Goal: Task Accomplishment & Management: Manage account settings

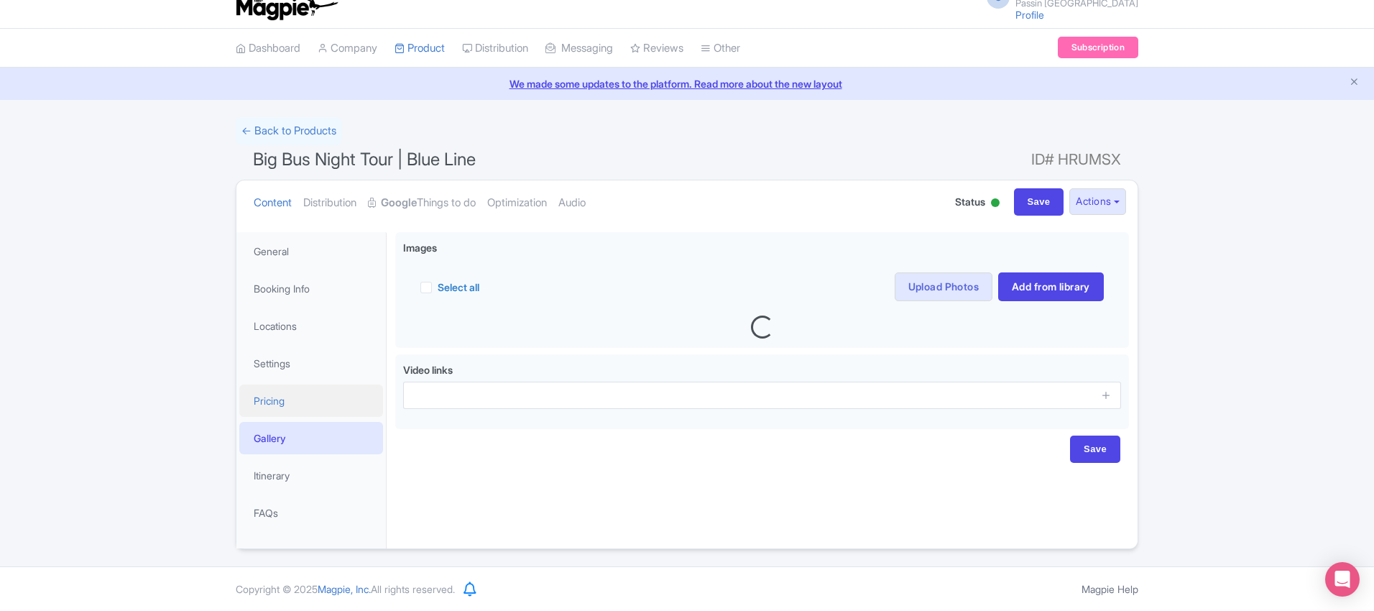
click at [283, 409] on link "Pricing" at bounding box center [311, 400] width 144 height 32
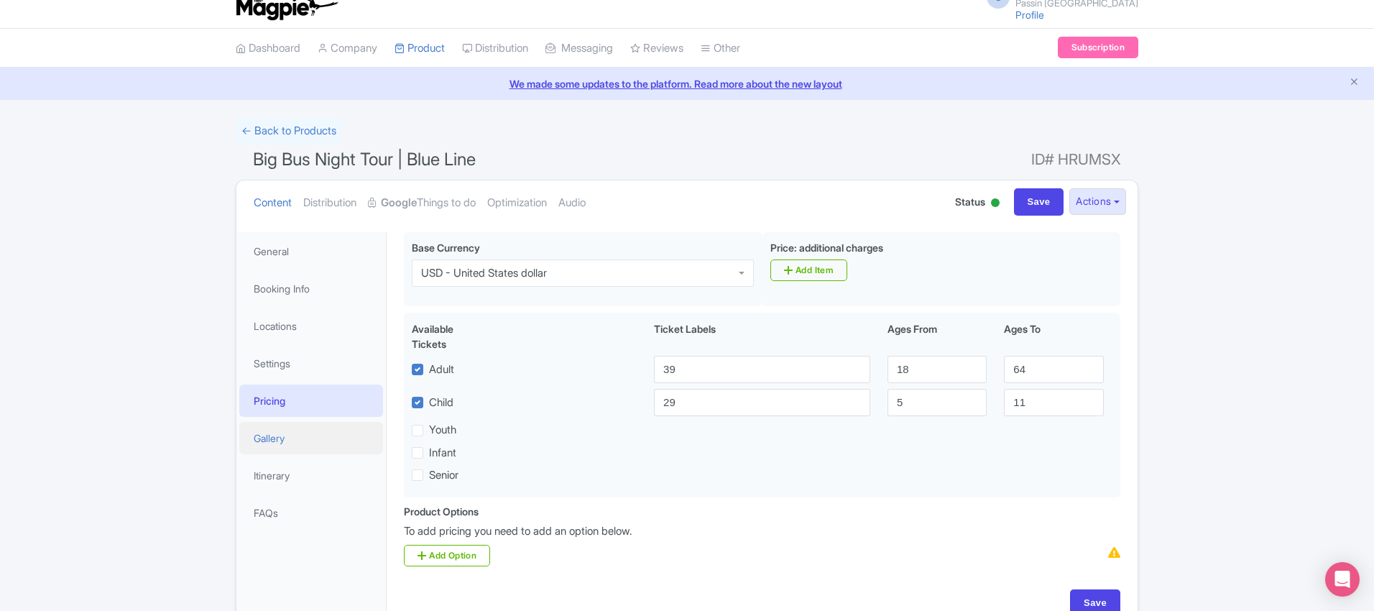
click at [282, 437] on link "Gallery" at bounding box center [311, 438] width 144 height 32
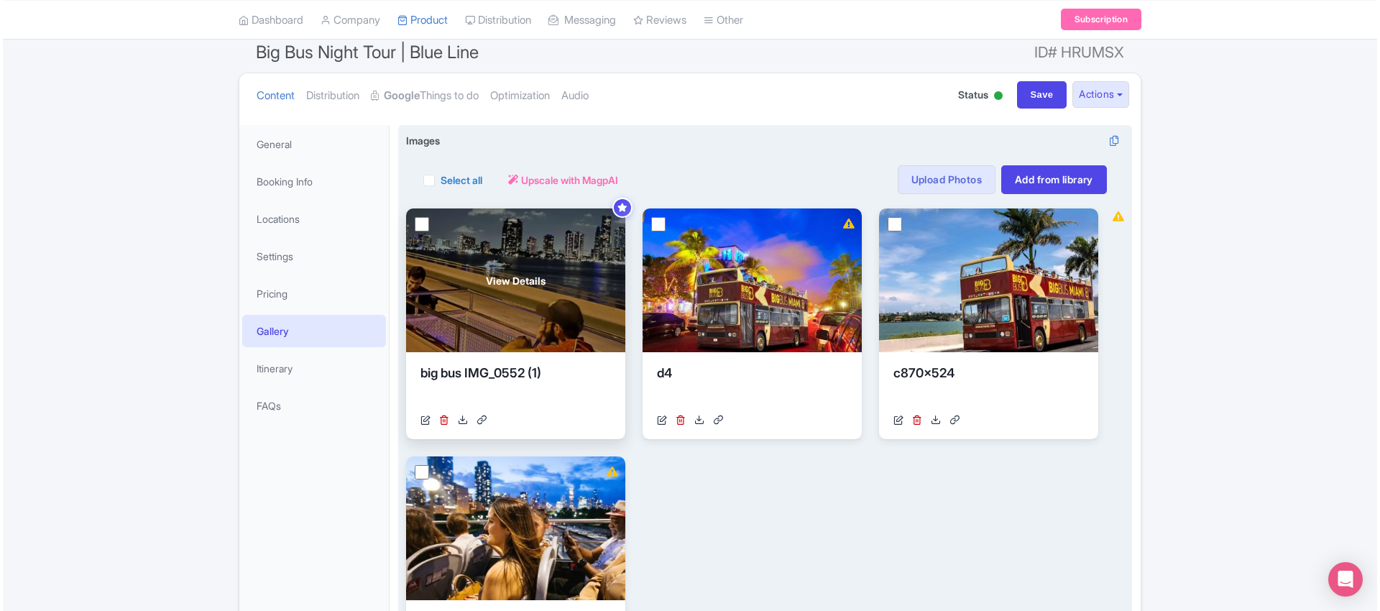
scroll to position [137, 0]
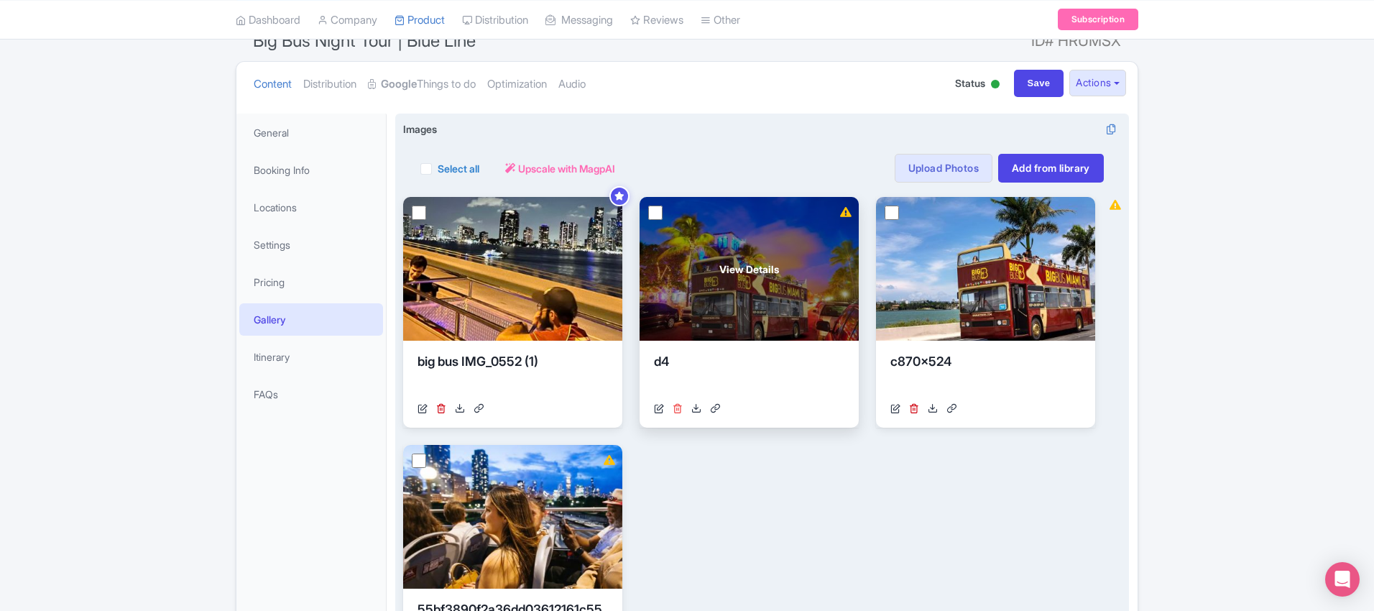
click at [677, 410] on icon at bounding box center [678, 408] width 10 height 10
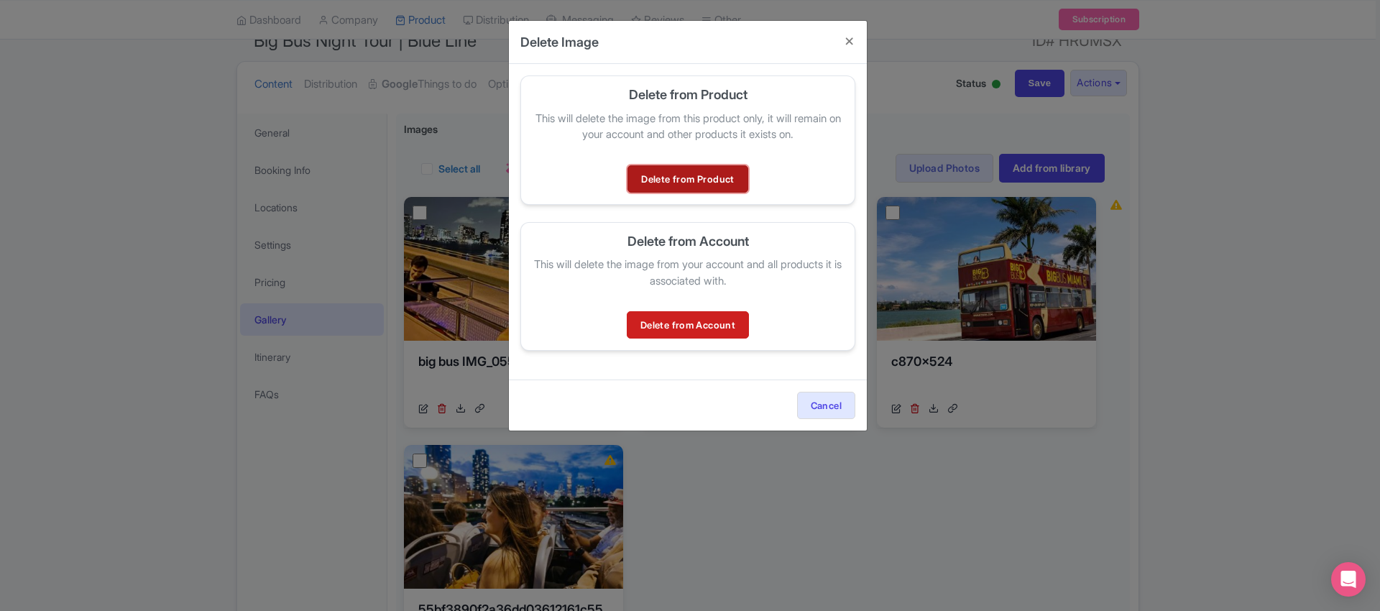
click at [698, 185] on link "Delete from Product" at bounding box center [687, 178] width 120 height 27
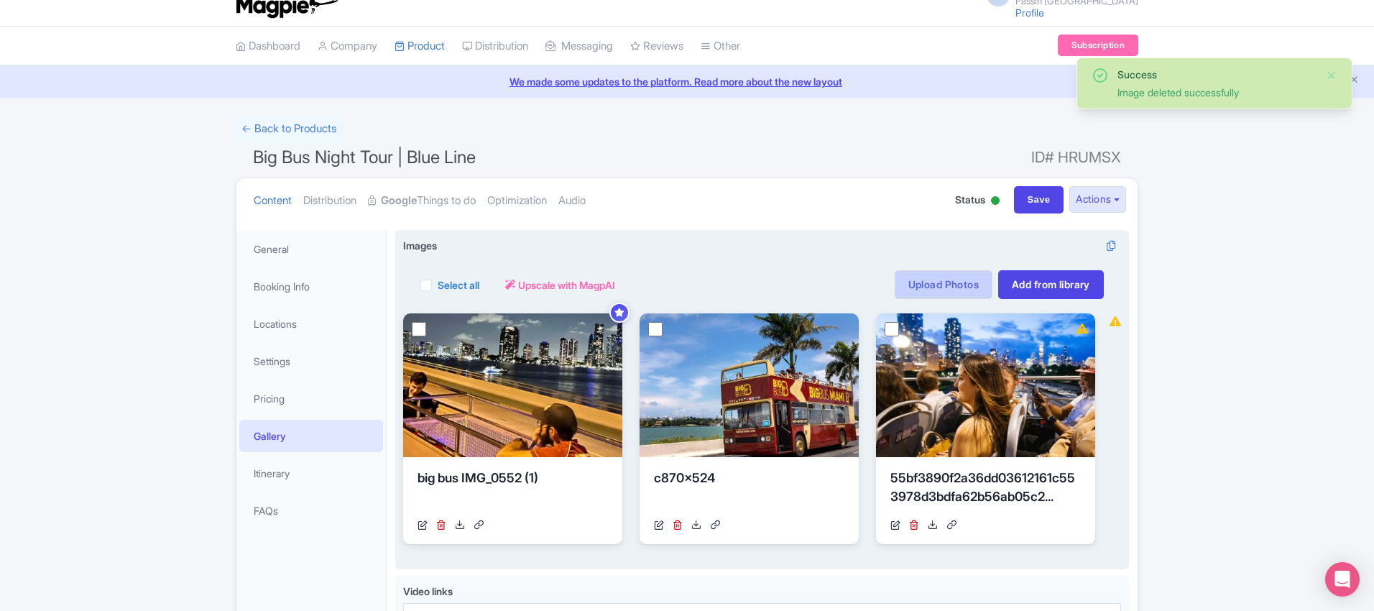
click at [926, 290] on link "Upload Photos" at bounding box center [944, 284] width 98 height 29
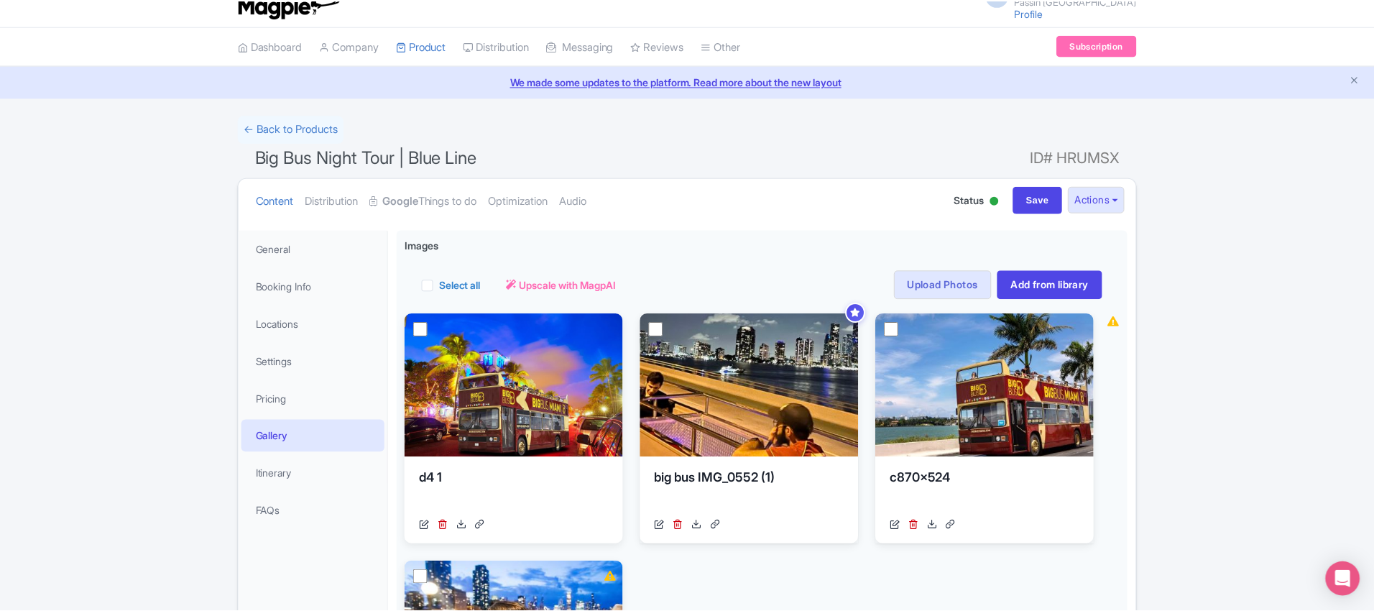
scroll to position [250, 0]
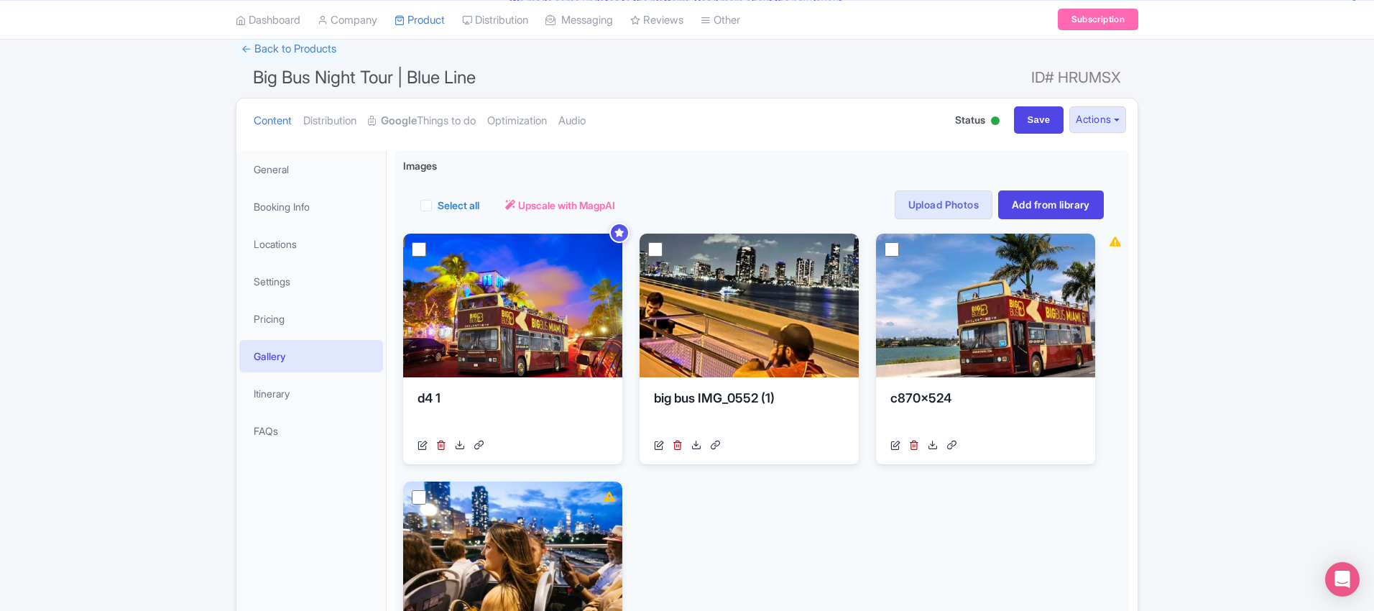
scroll to position [101, 0]
click at [313, 385] on link "Itinerary" at bounding box center [311, 393] width 144 height 32
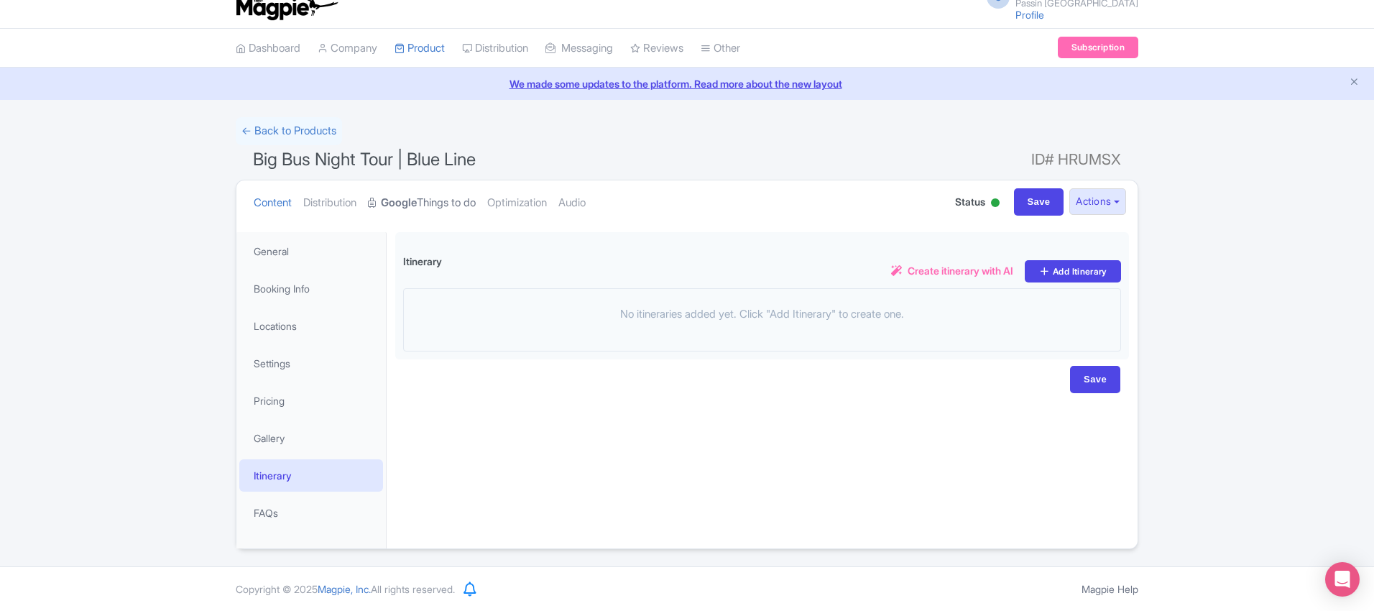
click at [431, 200] on link "Google Things to do" at bounding box center [422, 202] width 108 height 45
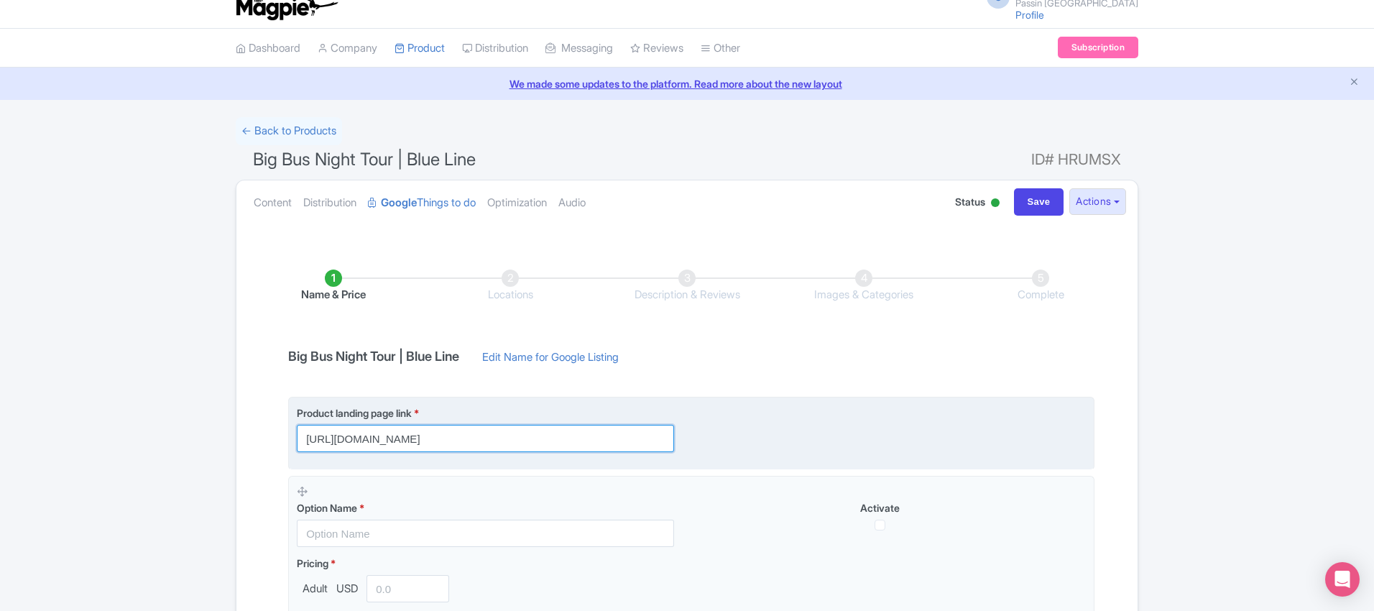
scroll to position [0, 3]
drag, startPoint x: 458, startPoint y: 433, endPoint x: 702, endPoint y: 443, distance: 243.8
click at [705, 443] on div "Product landing page link * https://passinmiami.com/miami-attractions/bigbus-mi…" at bounding box center [691, 428] width 789 height 47
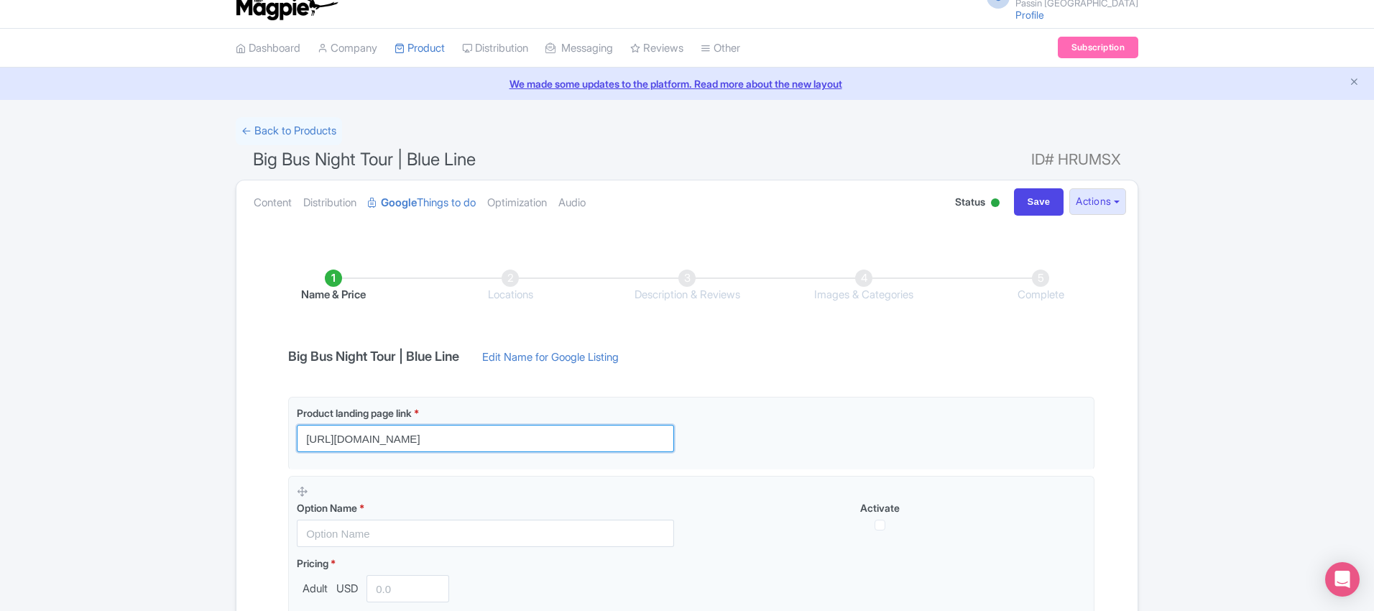
scroll to position [0, 0]
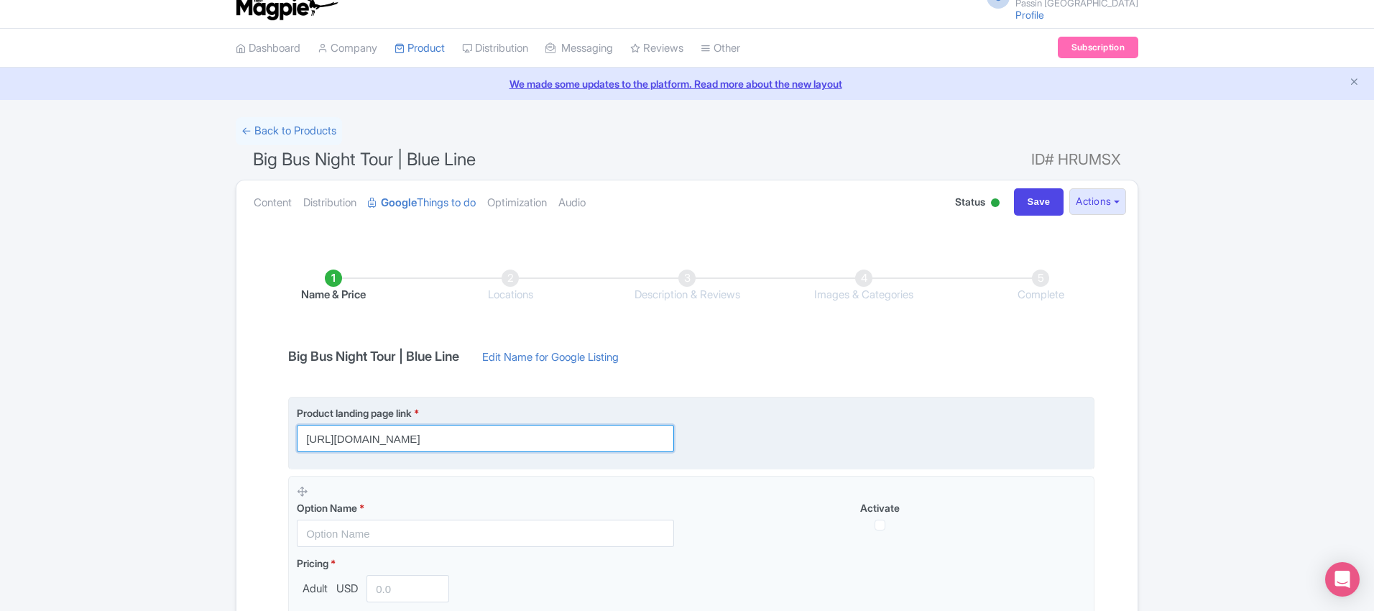
click at [648, 433] on input "[URL][DOMAIN_NAME]" at bounding box center [485, 438] width 377 height 27
paste input "?utm_source=google&utm_medium=ttd"
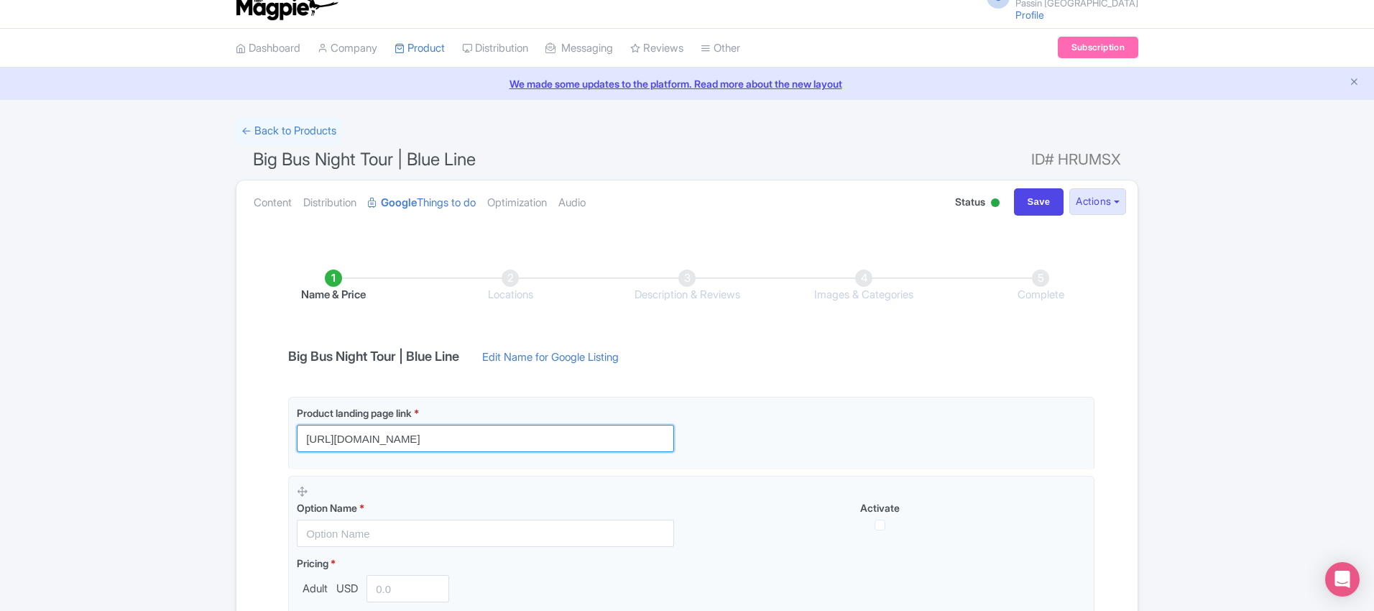
type input "https://passinmiami.com/miami-attractions/bigbus-miami-night-tour-blue-line/?ut…"
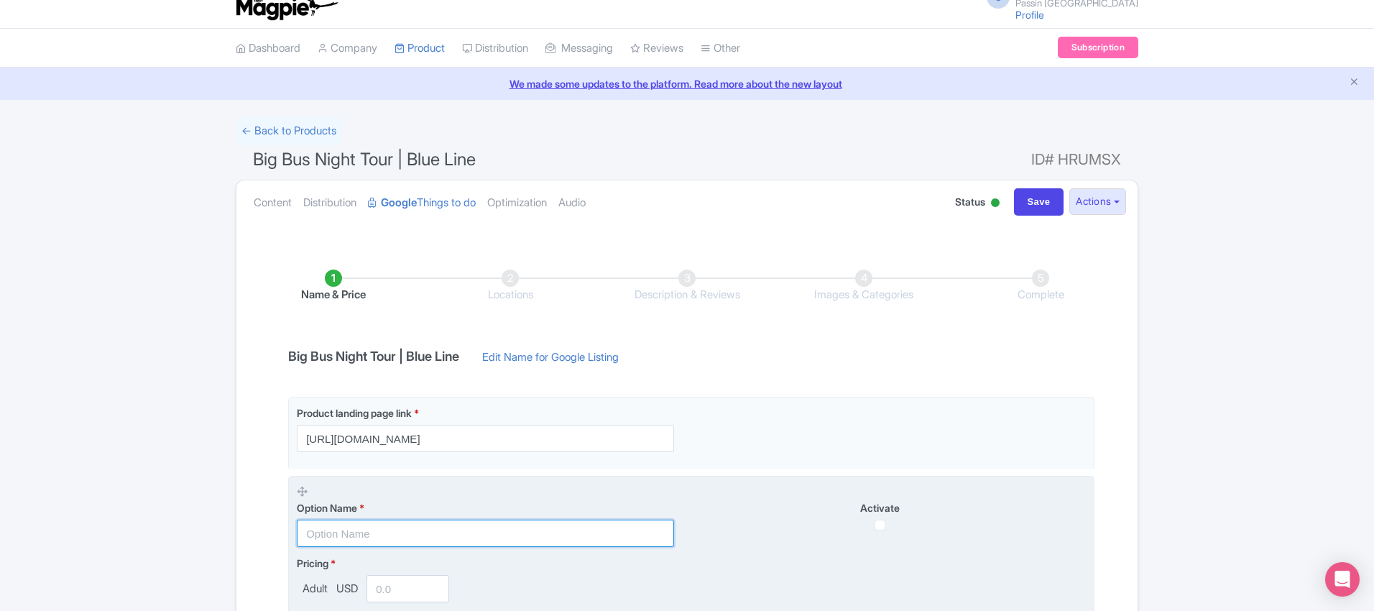
click at [474, 520] on input "text" at bounding box center [485, 533] width 377 height 27
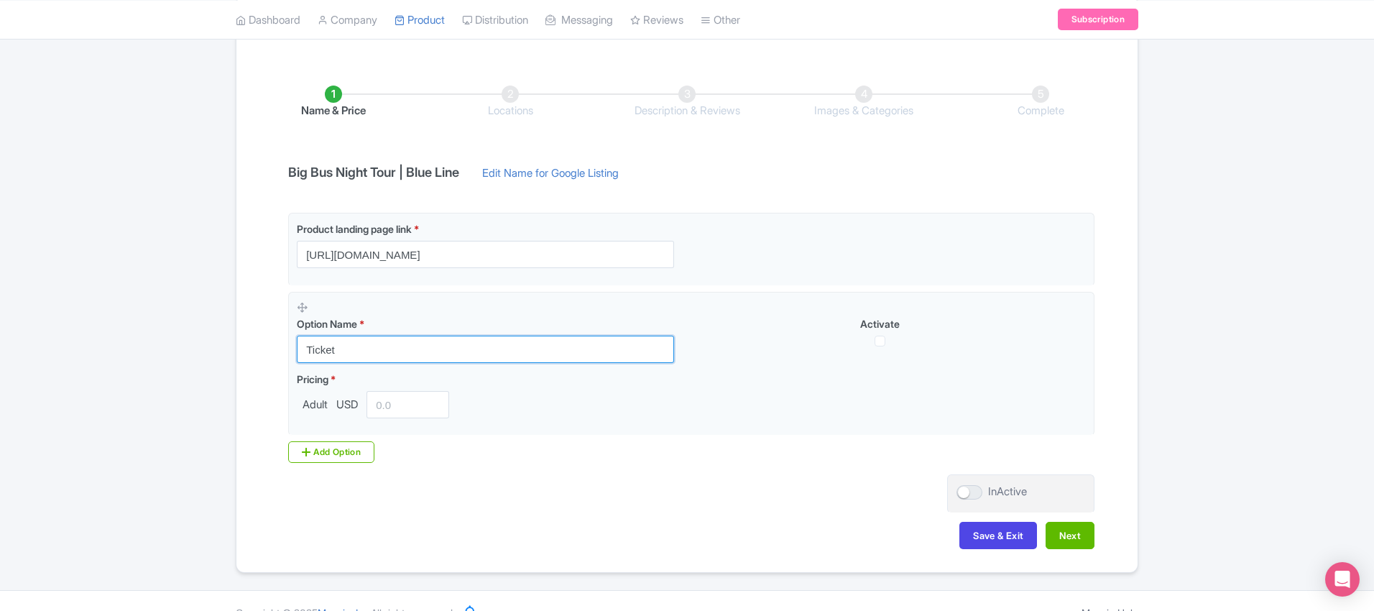
scroll to position [226, 0]
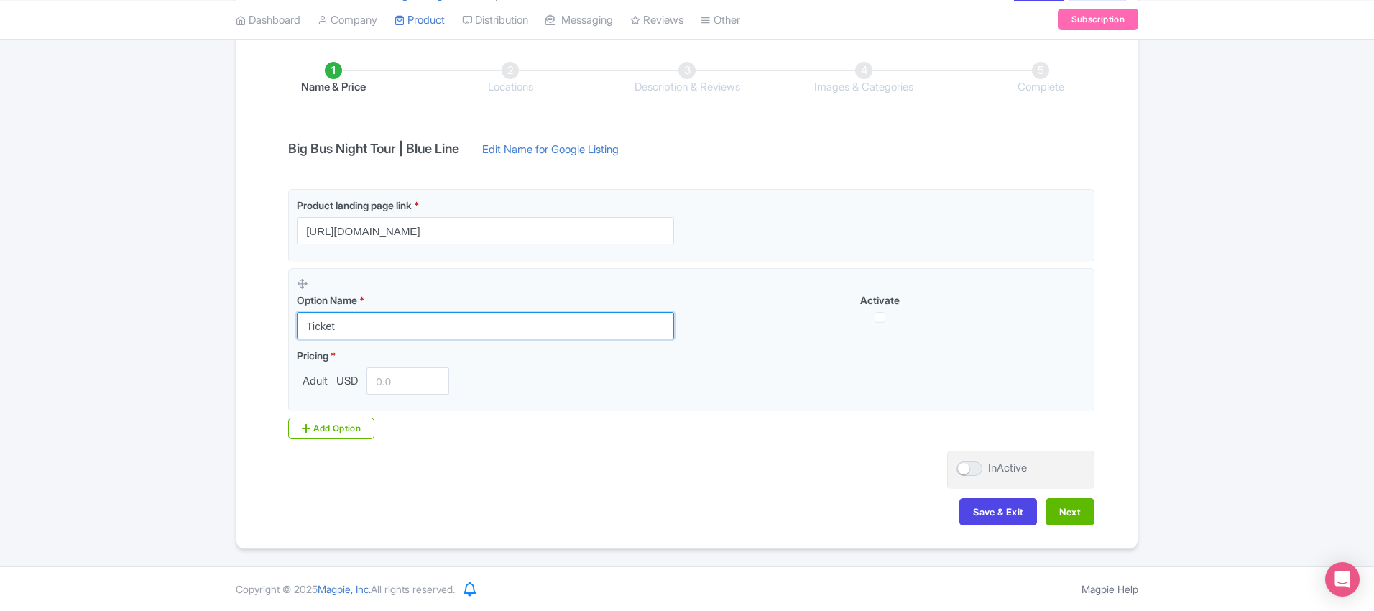
type input "Ticket"
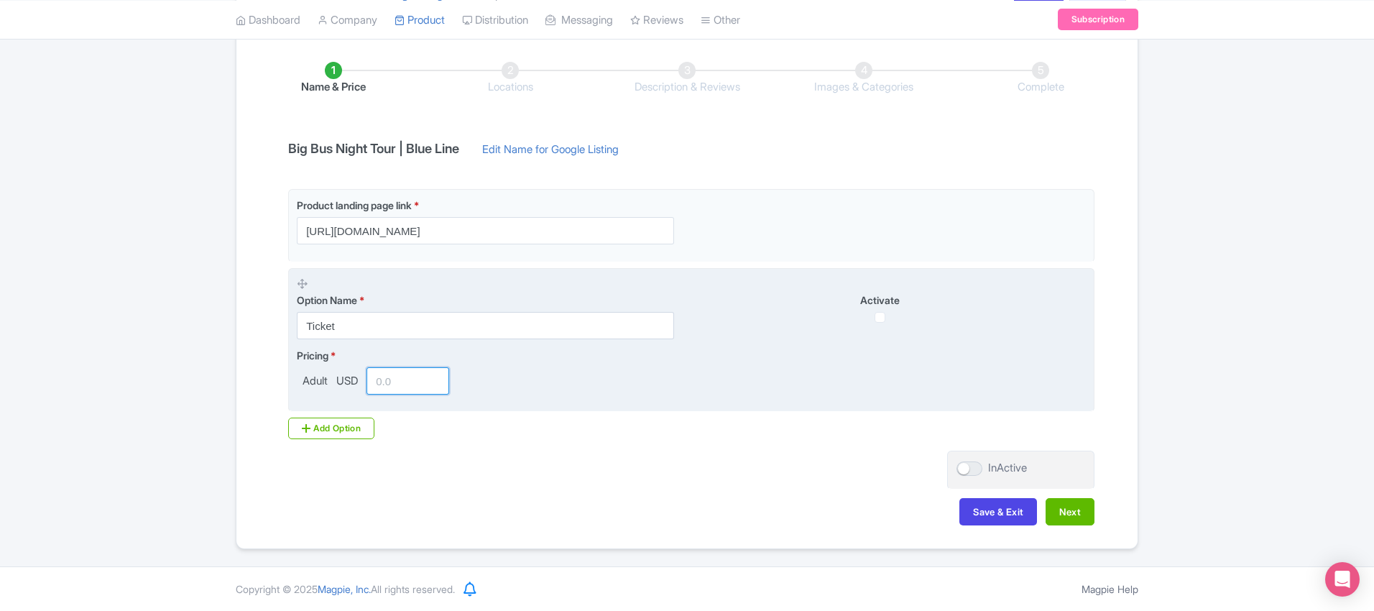
click at [403, 389] on input "number" at bounding box center [407, 380] width 83 height 27
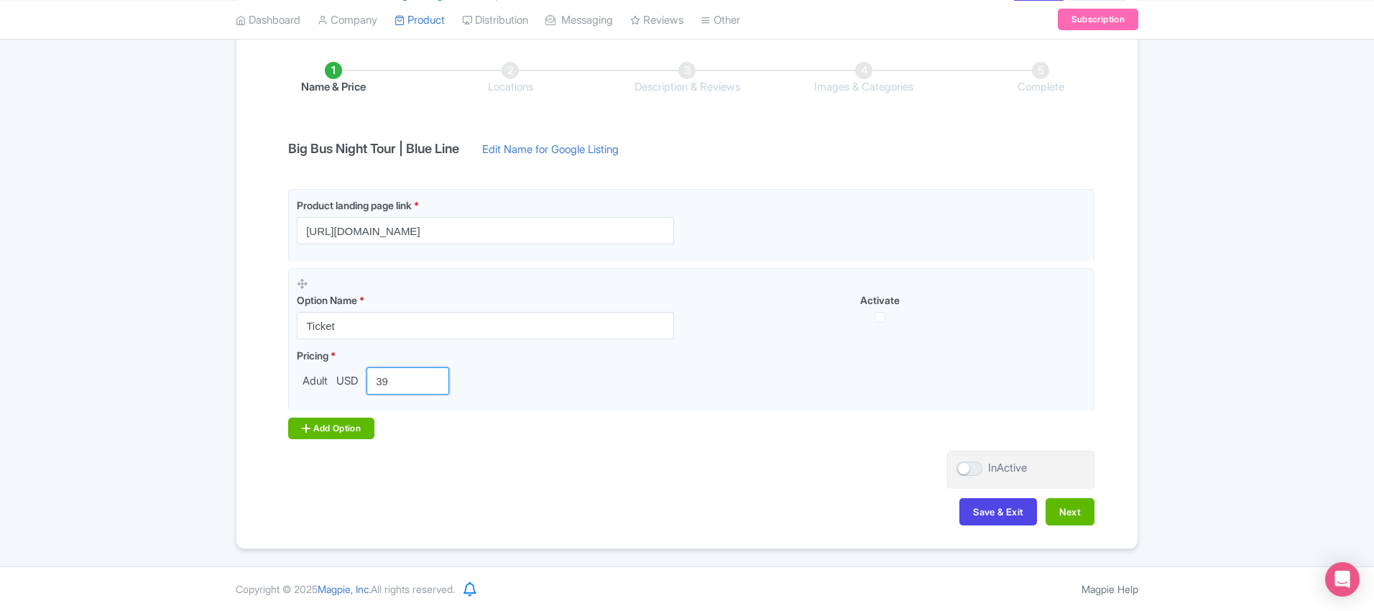
type input "39"
click at [364, 425] on div "Add Option" at bounding box center [331, 428] width 86 height 22
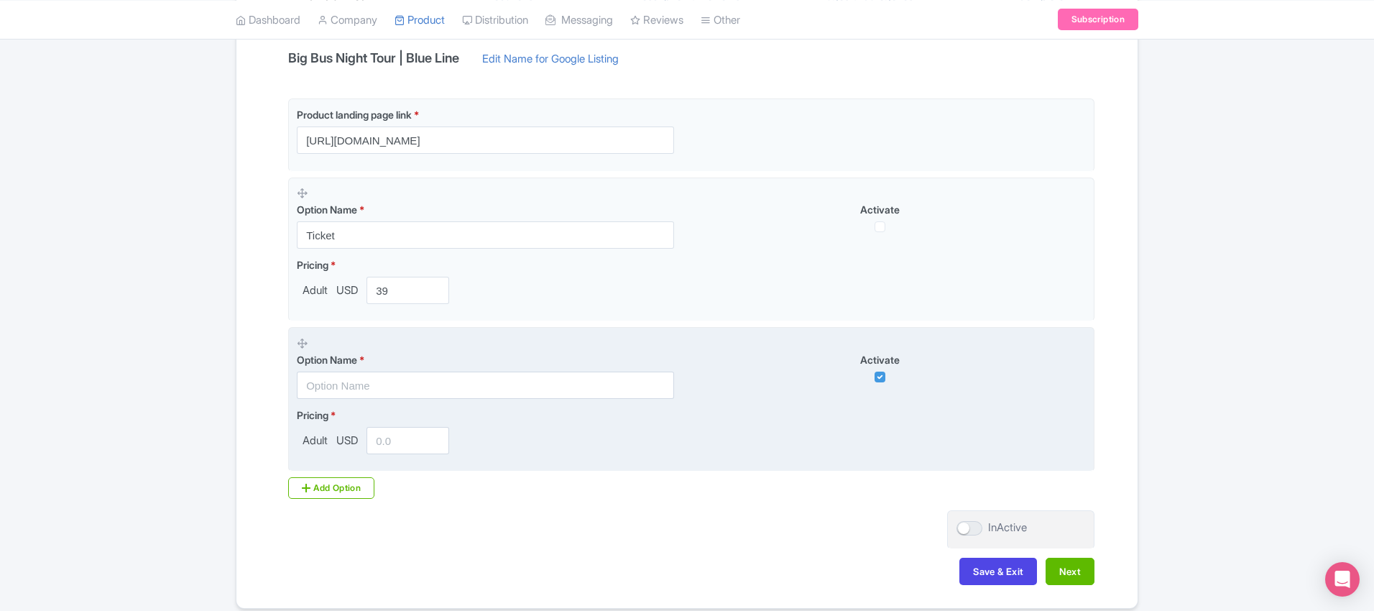
scroll to position [315, 0]
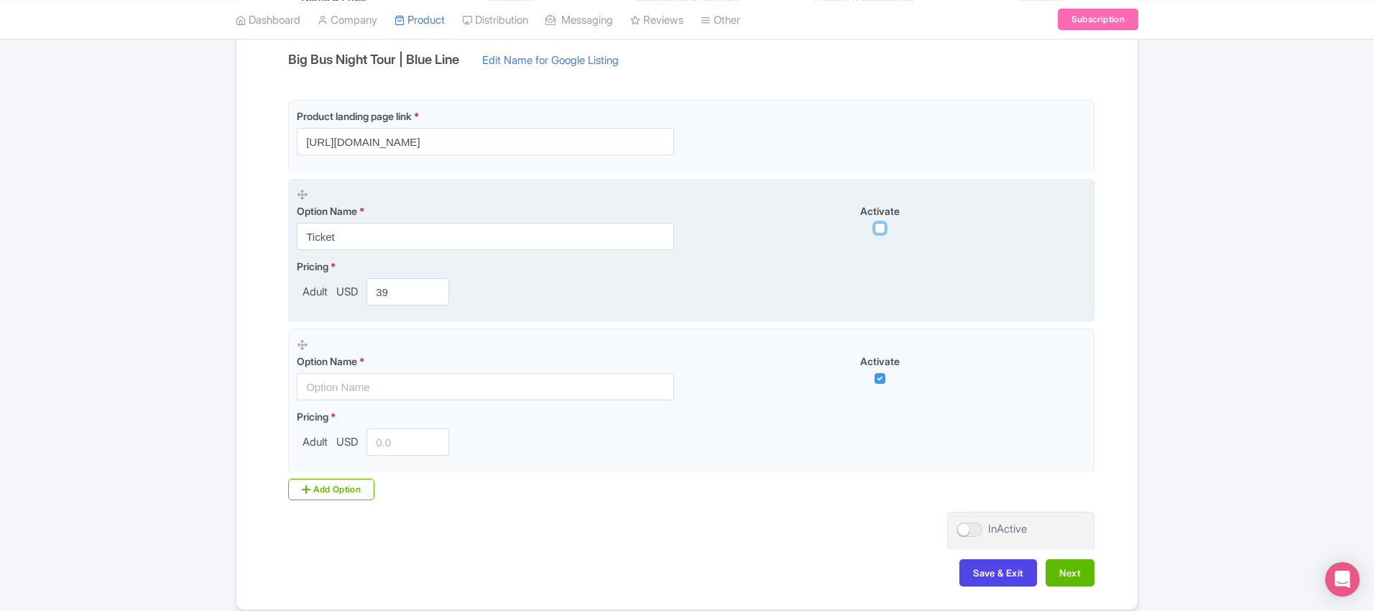
click at [875, 225] on input "checkbox" at bounding box center [880, 228] width 11 height 11
checkbox input "true"
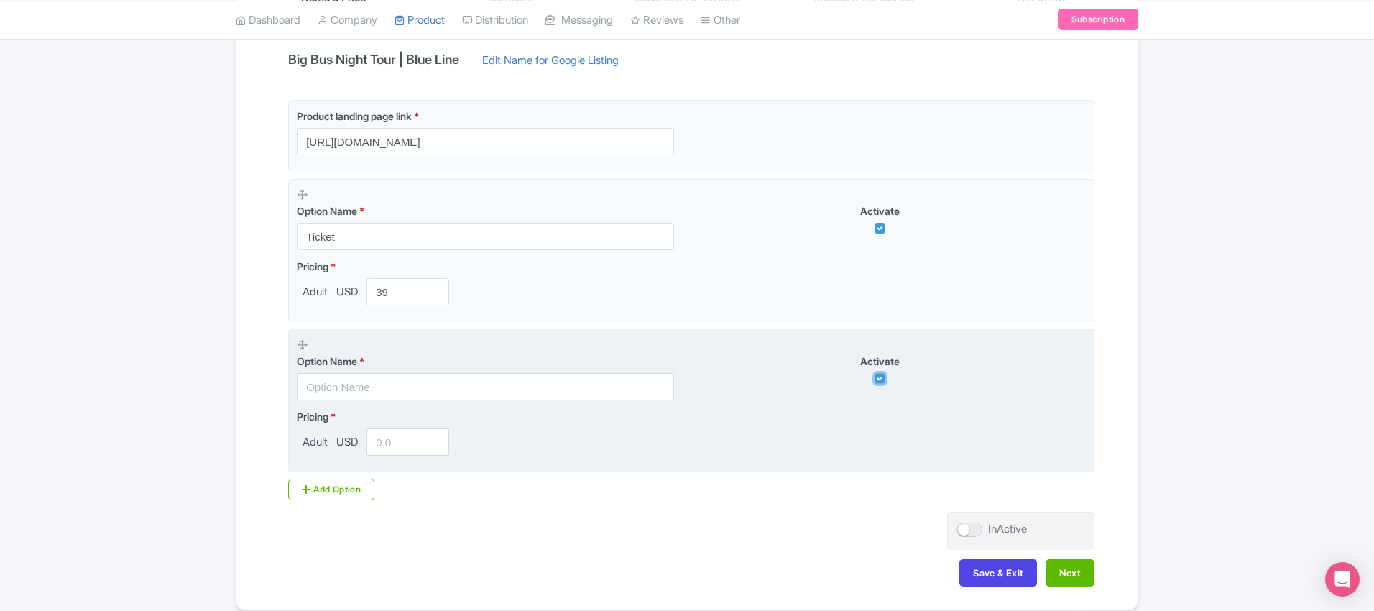
click at [880, 374] on input "checkbox" at bounding box center [880, 378] width 11 height 11
checkbox input "false"
click at [799, 433] on div "Pricing * Adult USD" at bounding box center [691, 432] width 789 height 47
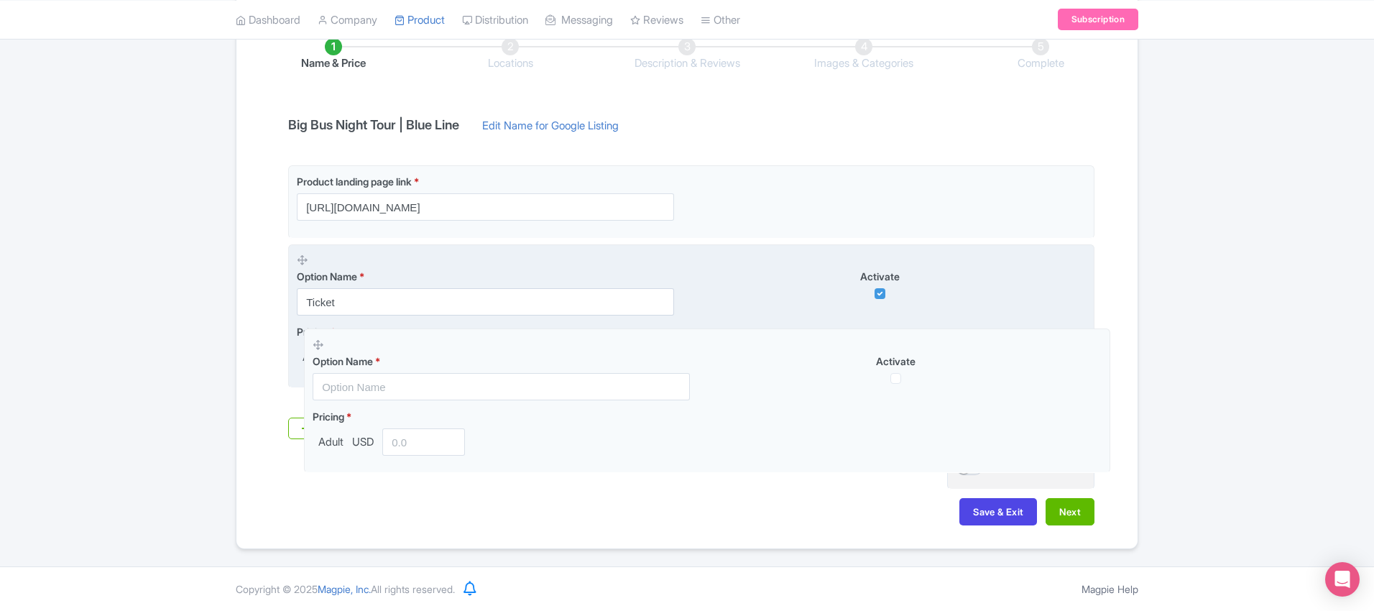
drag, startPoint x: 300, startPoint y: 345, endPoint x: 314, endPoint y: 345, distance: 14.4
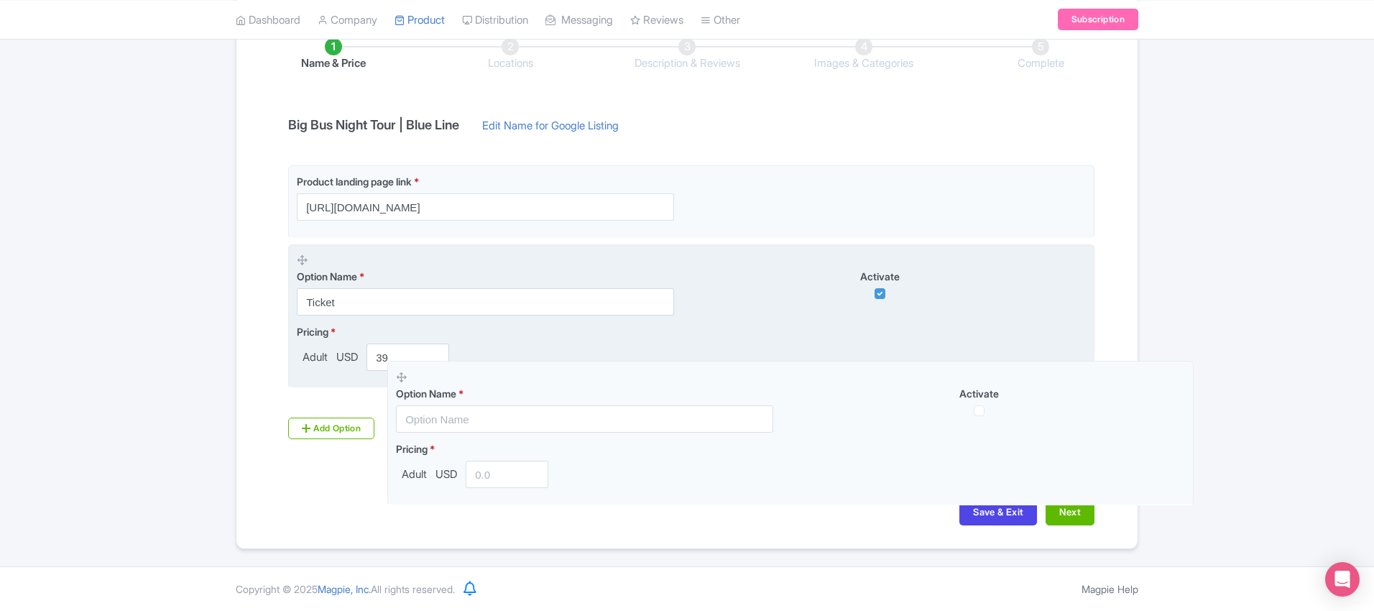
drag, startPoint x: 297, startPoint y: 410, endPoint x: 397, endPoint y: 377, distance: 105.0
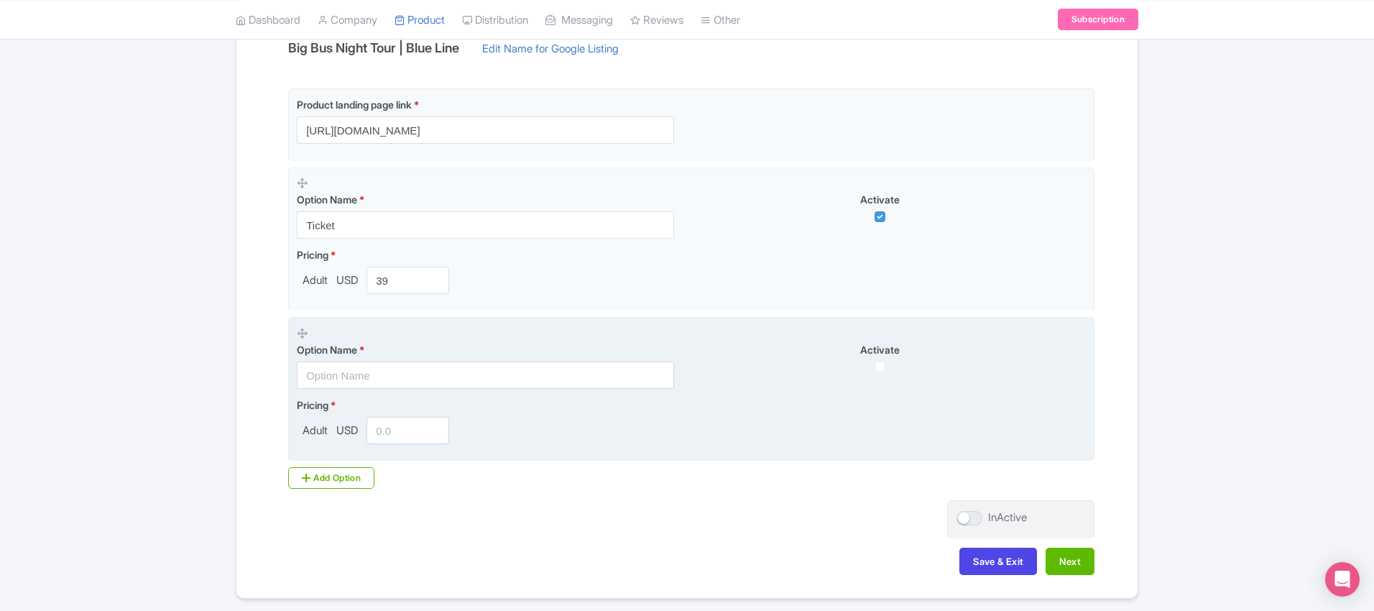
scroll to position [376, 0]
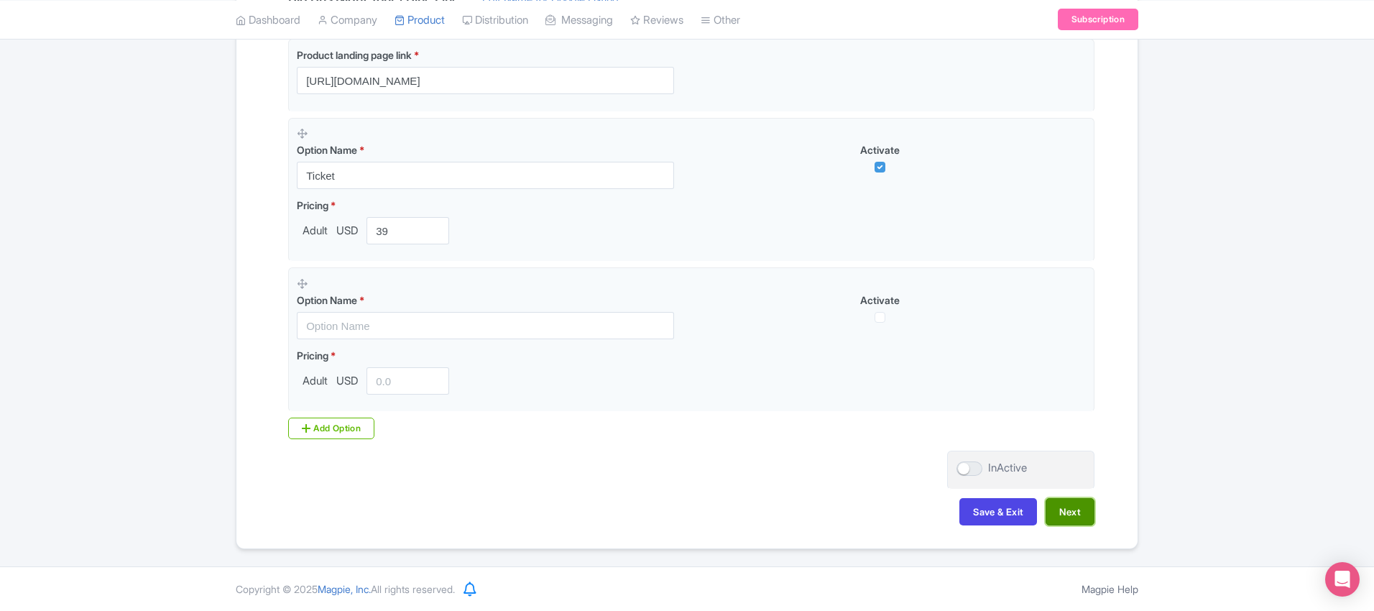
click at [1069, 511] on button "Next" at bounding box center [1070, 511] width 49 height 27
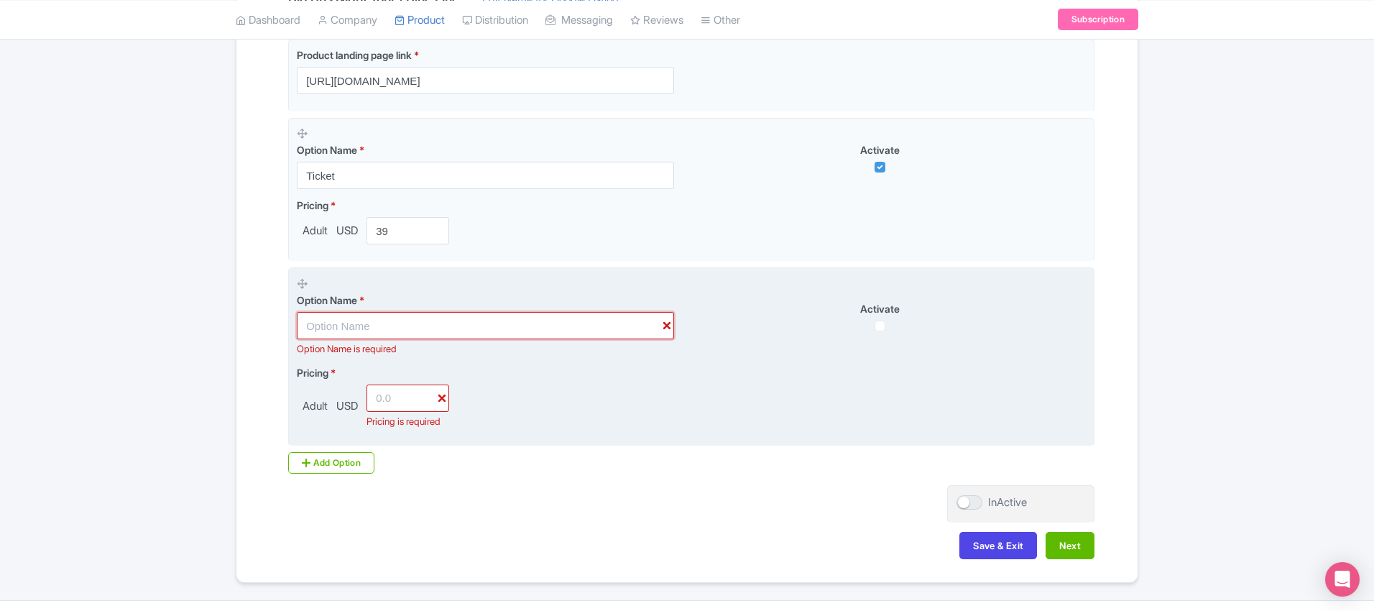
click at [668, 326] on input "text" at bounding box center [485, 325] width 377 height 27
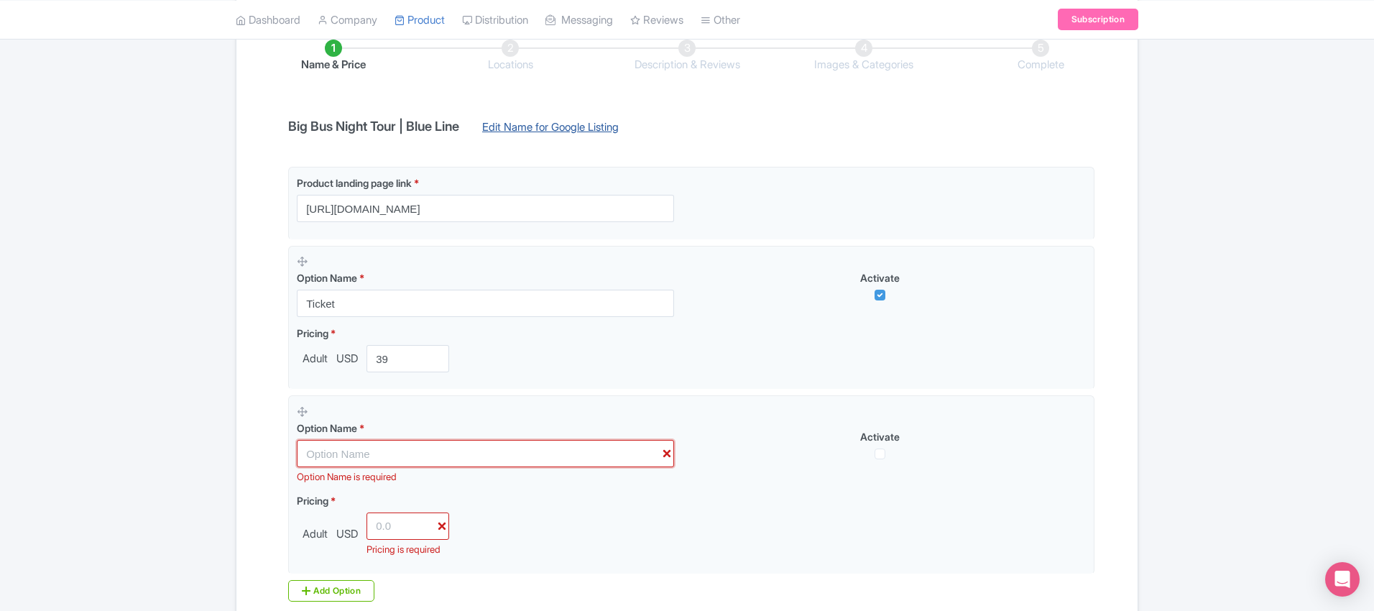
scroll to position [405, 0]
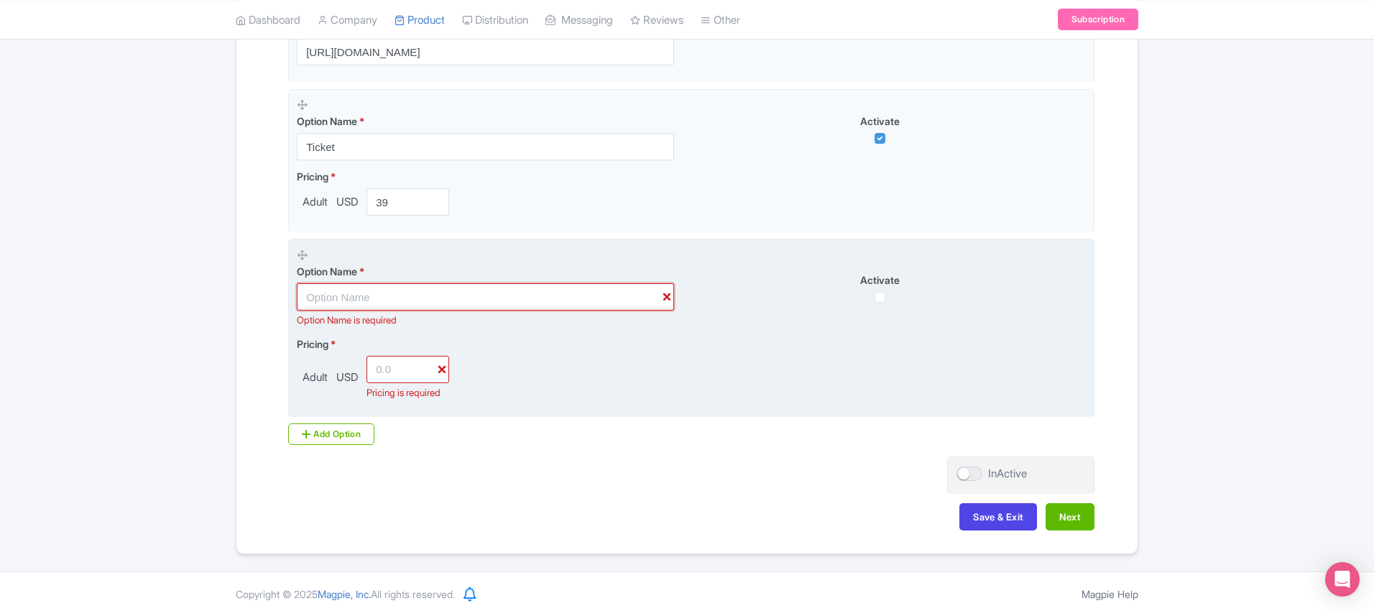
click at [461, 305] on input "text" at bounding box center [485, 296] width 377 height 27
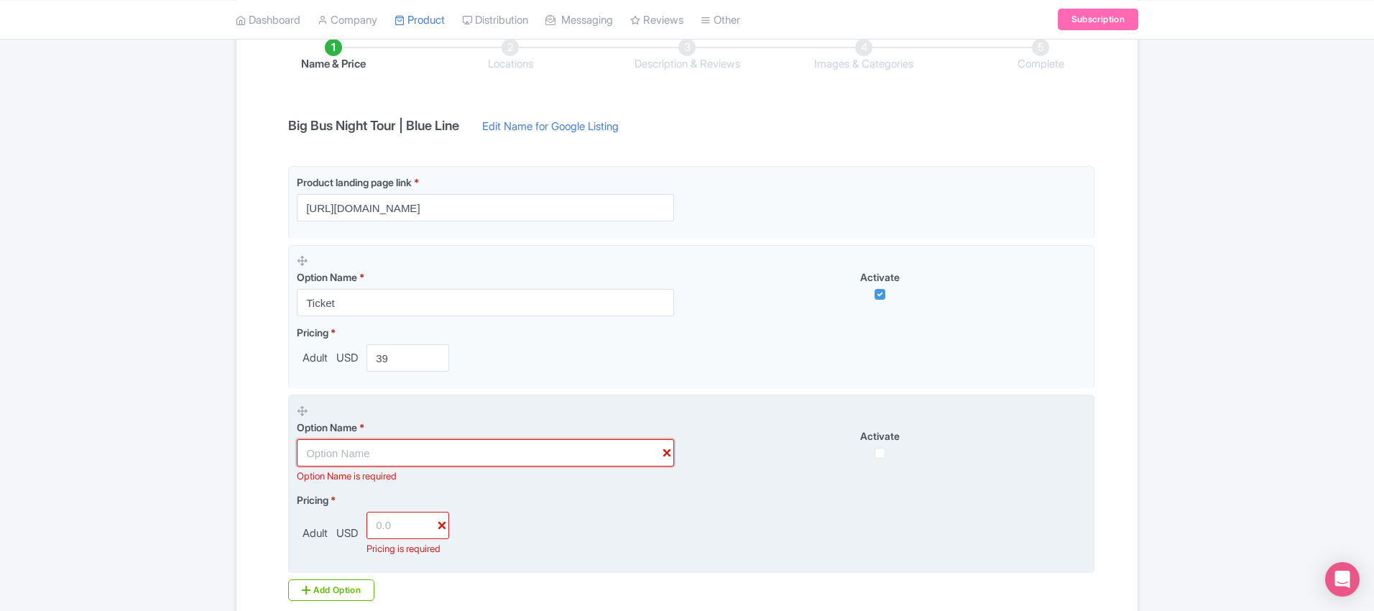
scroll to position [120, 0]
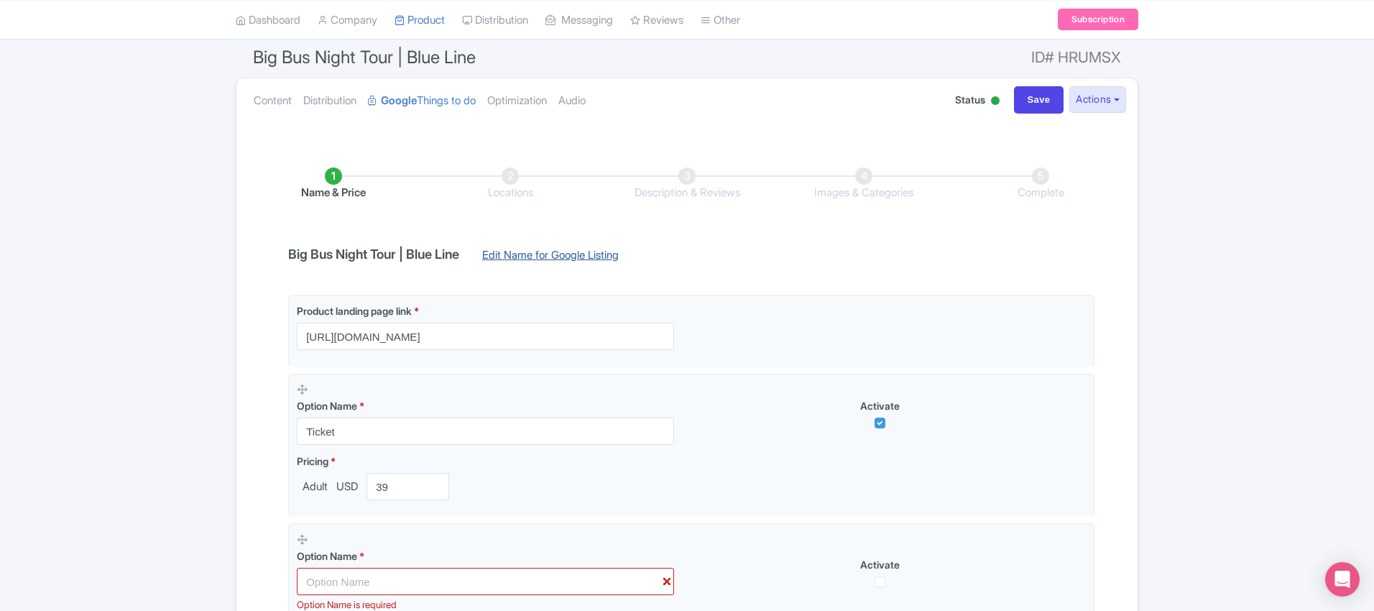
click at [562, 254] on link "Edit Name for Google Listing" at bounding box center [550, 258] width 165 height 23
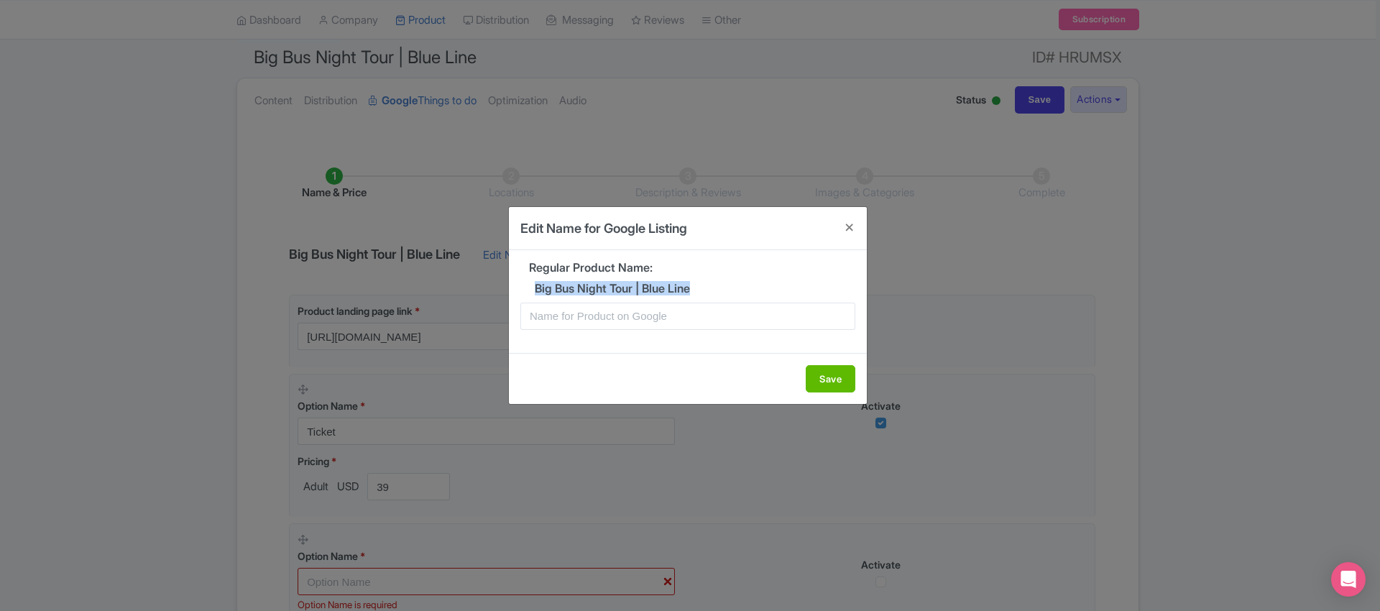
drag, startPoint x: 533, startPoint y: 290, endPoint x: 706, endPoint y: 287, distance: 173.2
click at [707, 287] on h5 "Big Bus Night Tour | Blue Line" at bounding box center [687, 288] width 335 height 13
click at [665, 323] on input "text" at bounding box center [687, 316] width 335 height 27
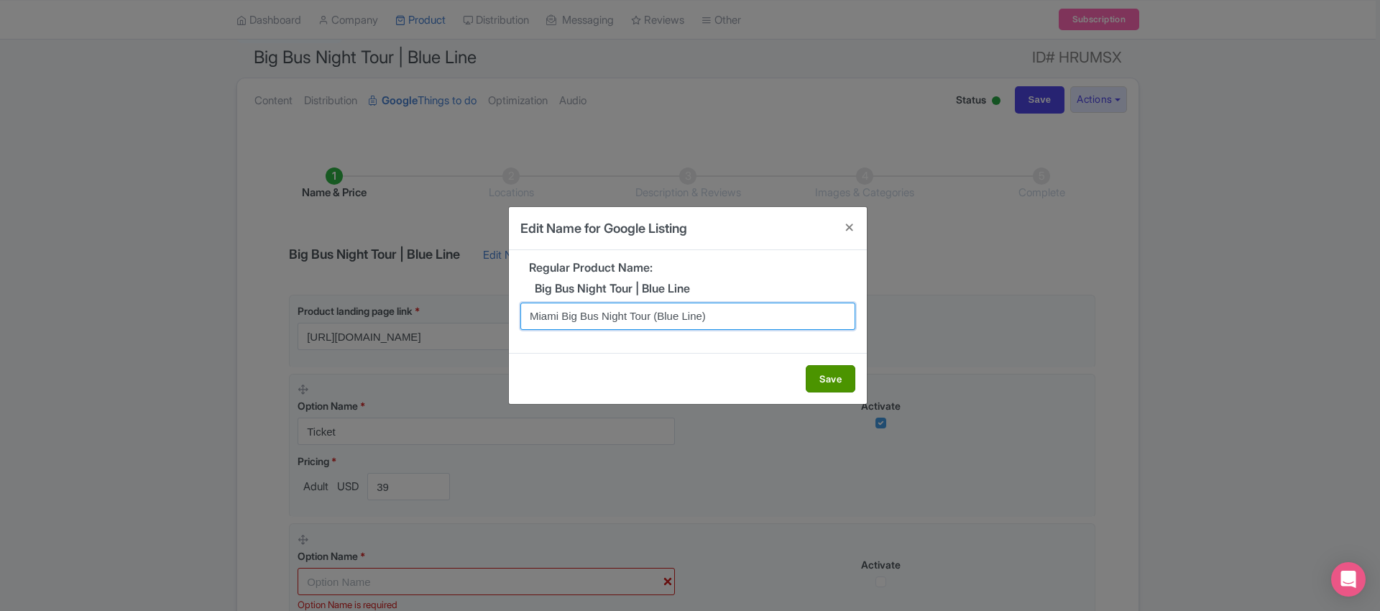
type input "Miami Big Bus Night Tour (Blue Line)"
click at [814, 376] on button "Save" at bounding box center [831, 378] width 50 height 27
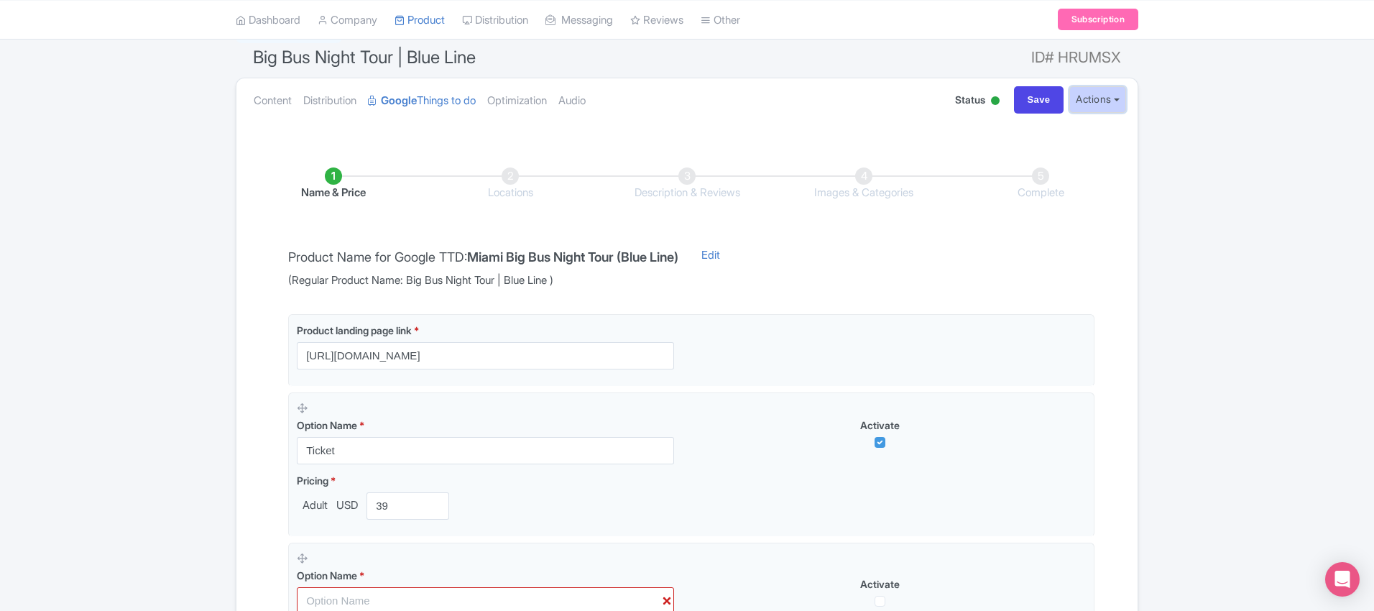
click at [1102, 101] on button "Actions" at bounding box center [1097, 99] width 57 height 27
click at [517, 178] on li "Locations" at bounding box center [510, 184] width 177 height 34
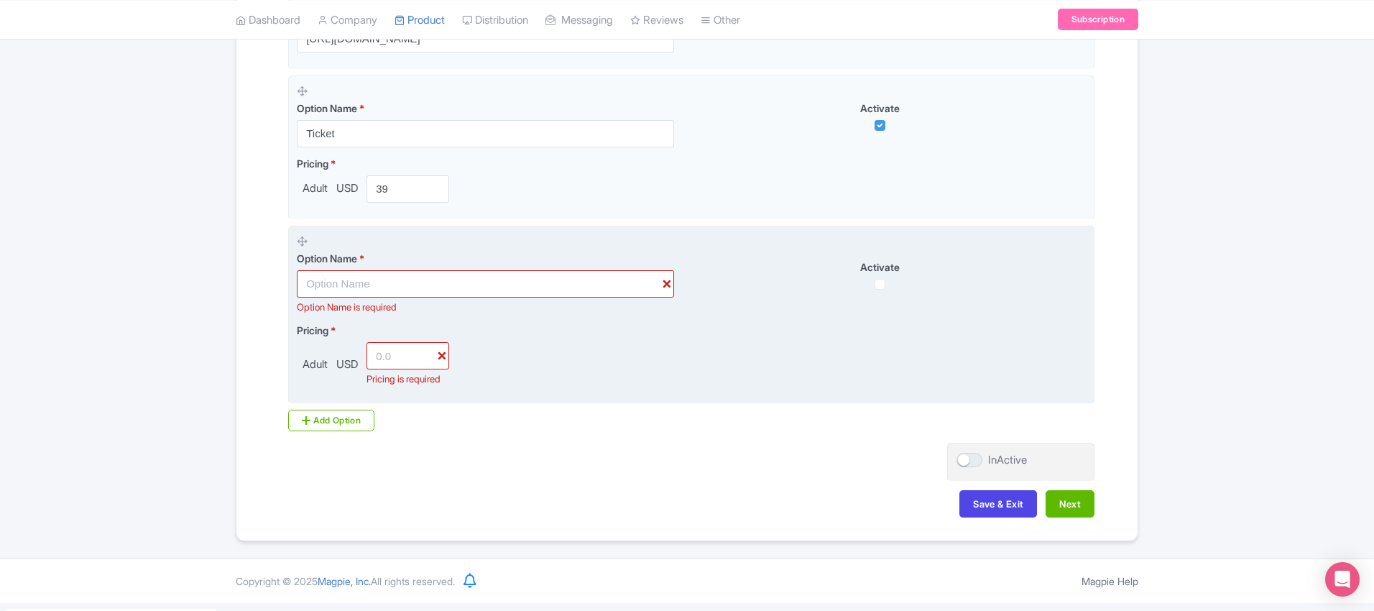
scroll to position [436, 0]
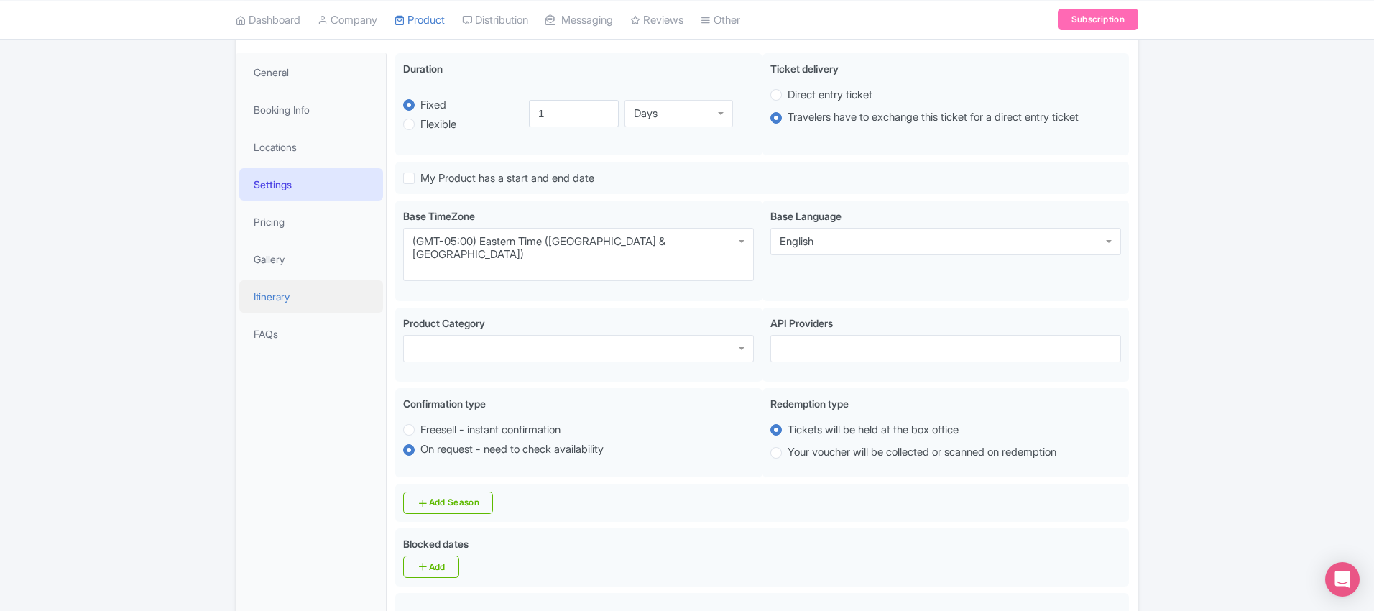
click at [278, 293] on link "Itinerary" at bounding box center [311, 296] width 144 height 32
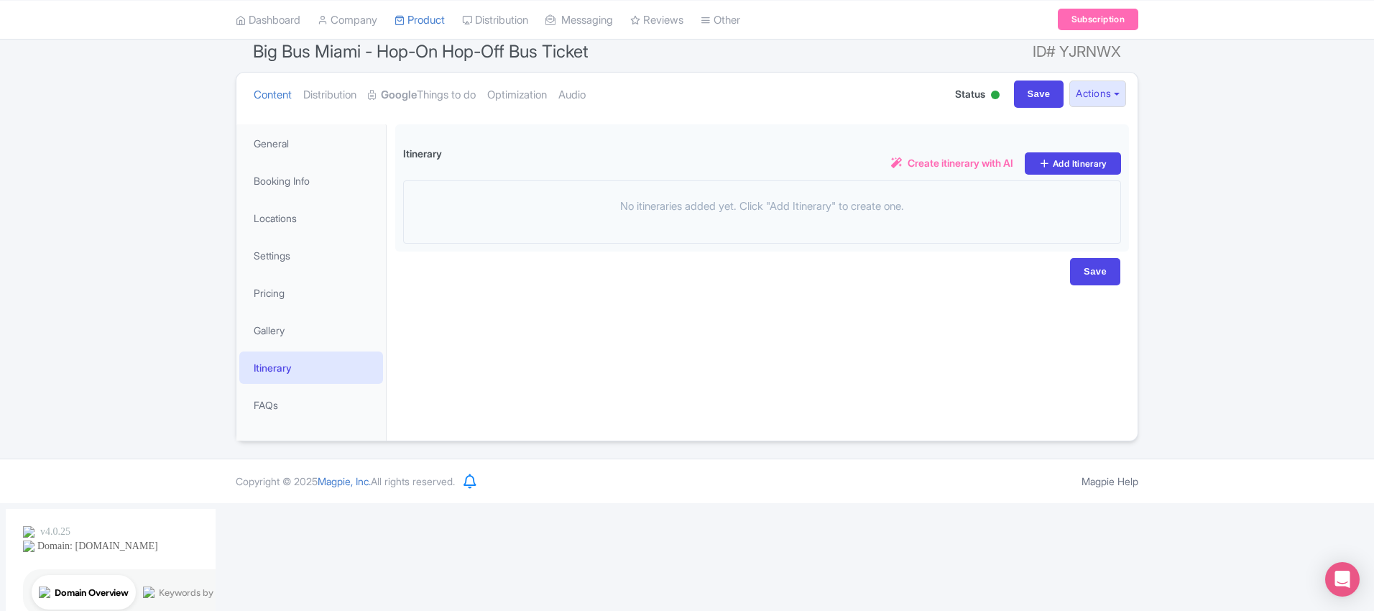
scroll to position [18, 0]
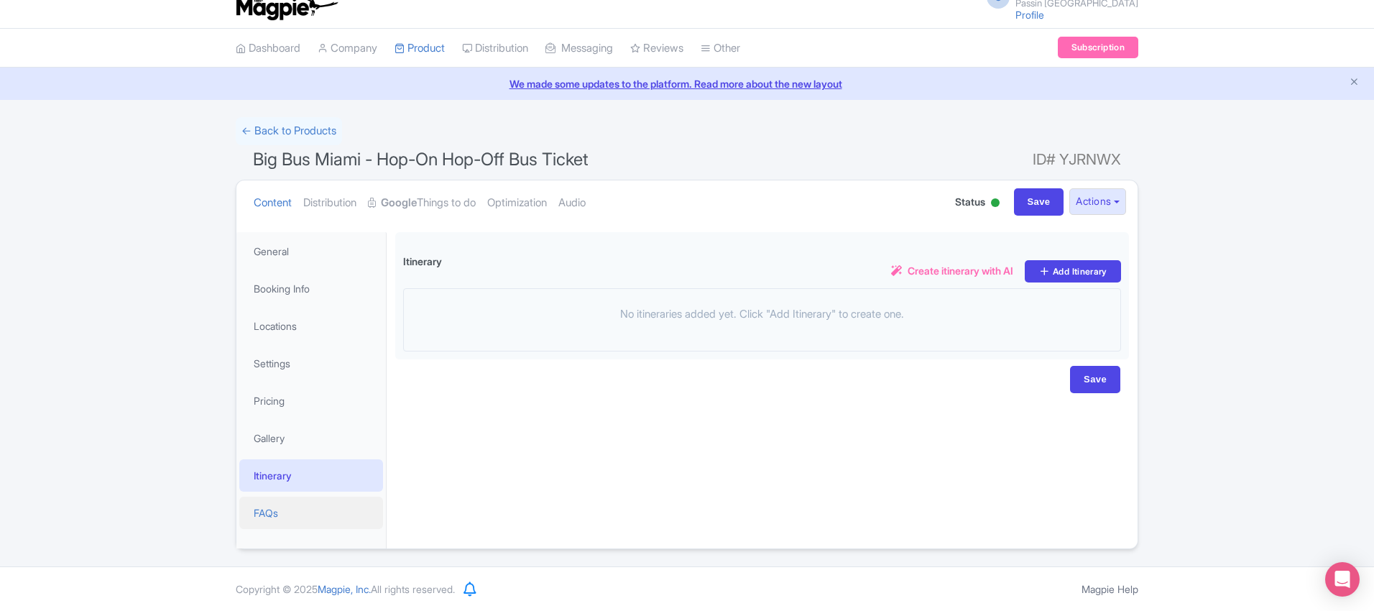
click at [265, 517] on link "FAQs" at bounding box center [311, 513] width 144 height 32
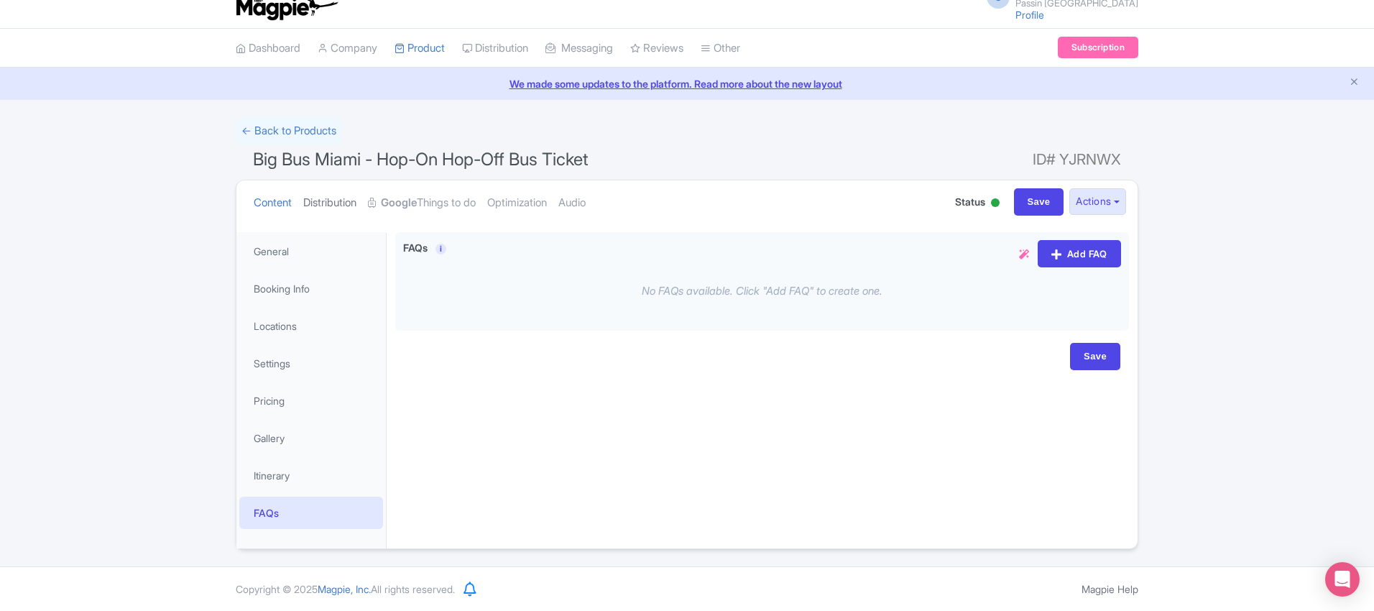
click at [314, 197] on link "Distribution" at bounding box center [329, 202] width 53 height 45
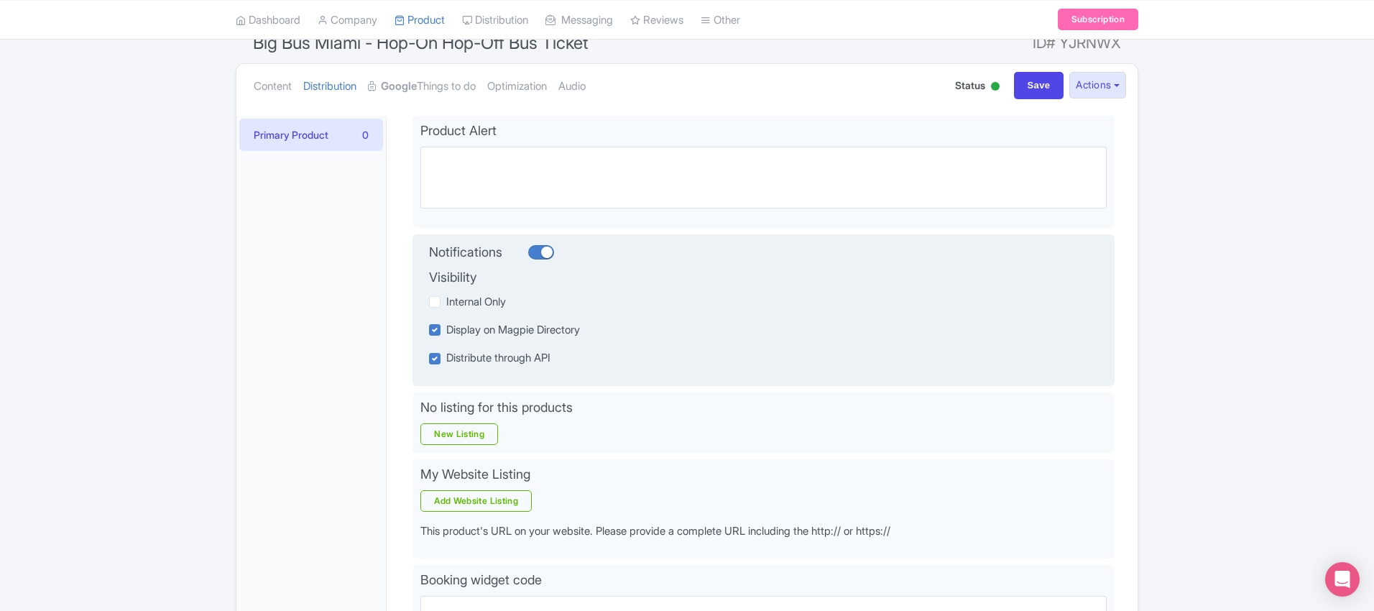
scroll to position [70, 0]
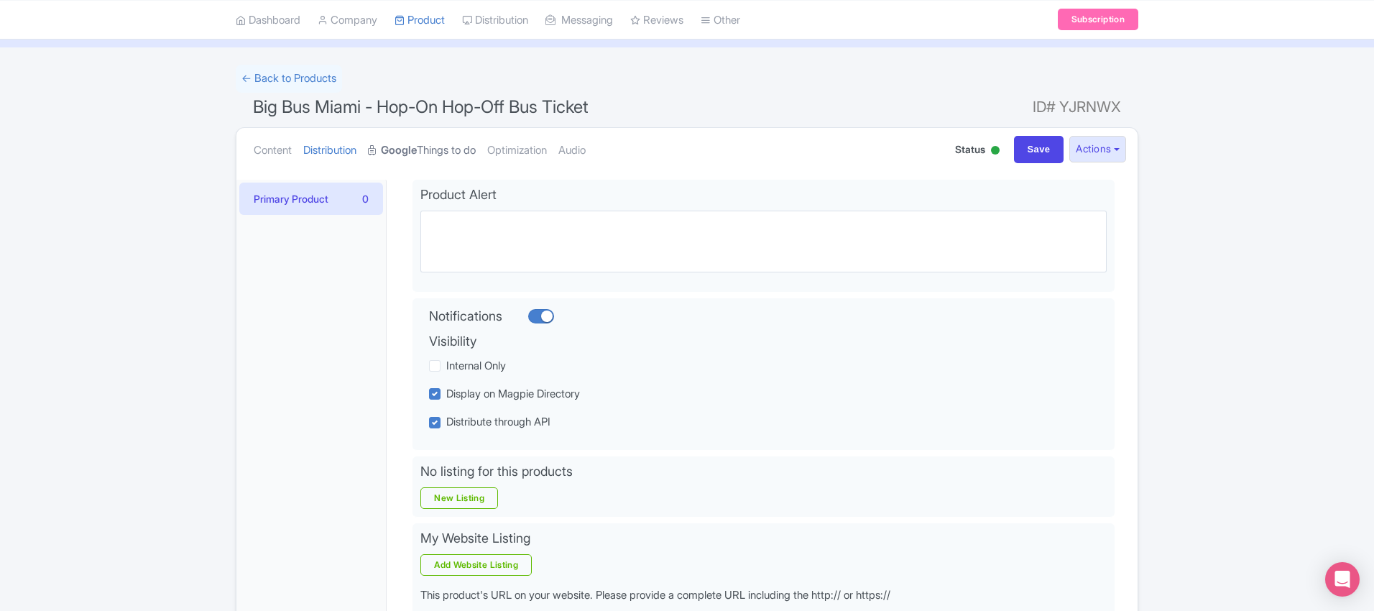
click at [411, 152] on strong "Google" at bounding box center [399, 150] width 36 height 17
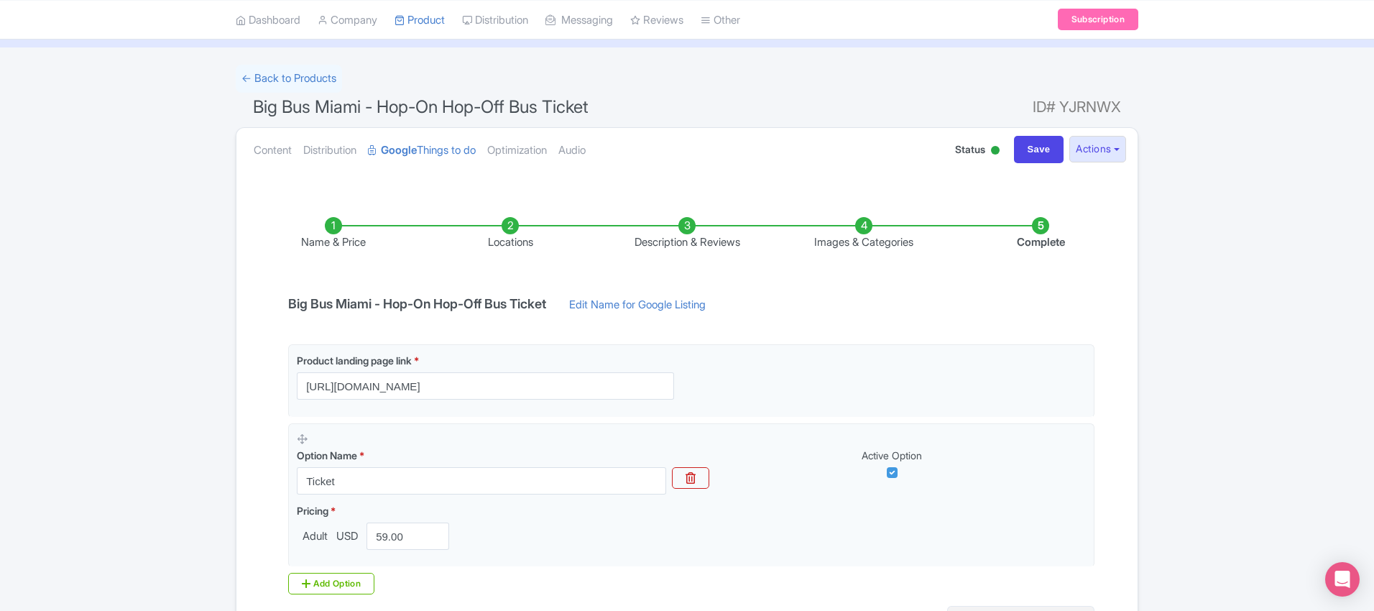
scroll to position [78, 0]
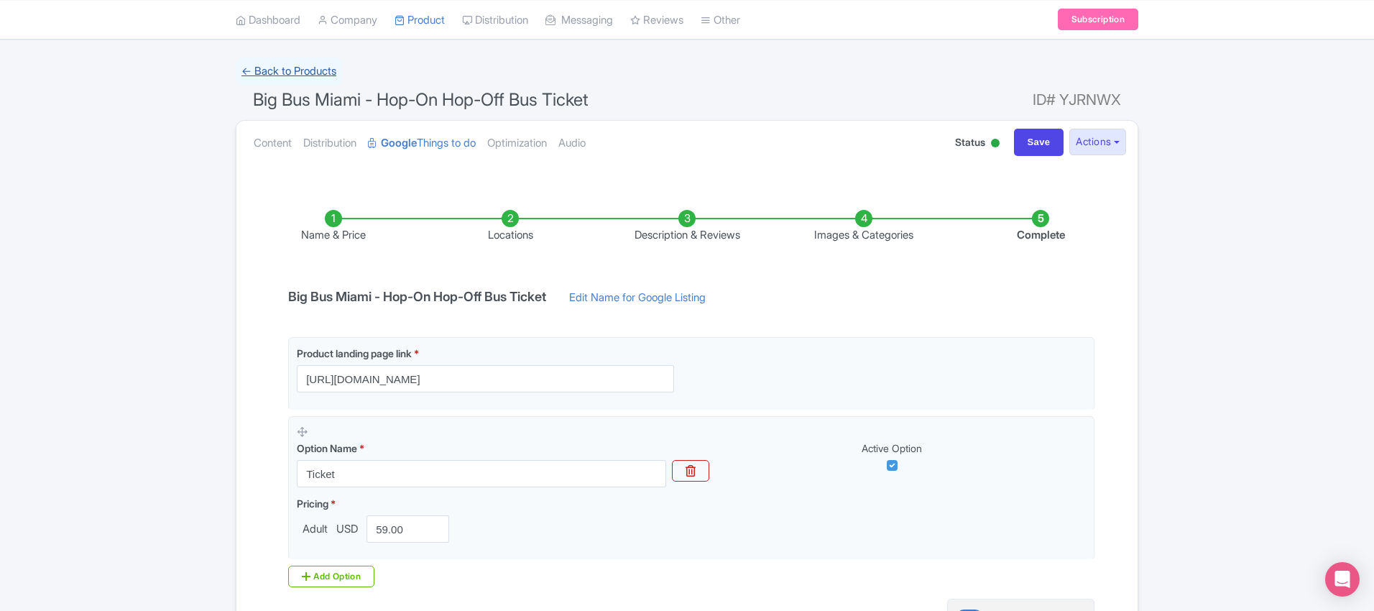
click at [293, 73] on link "← Back to Products" at bounding box center [289, 71] width 106 height 28
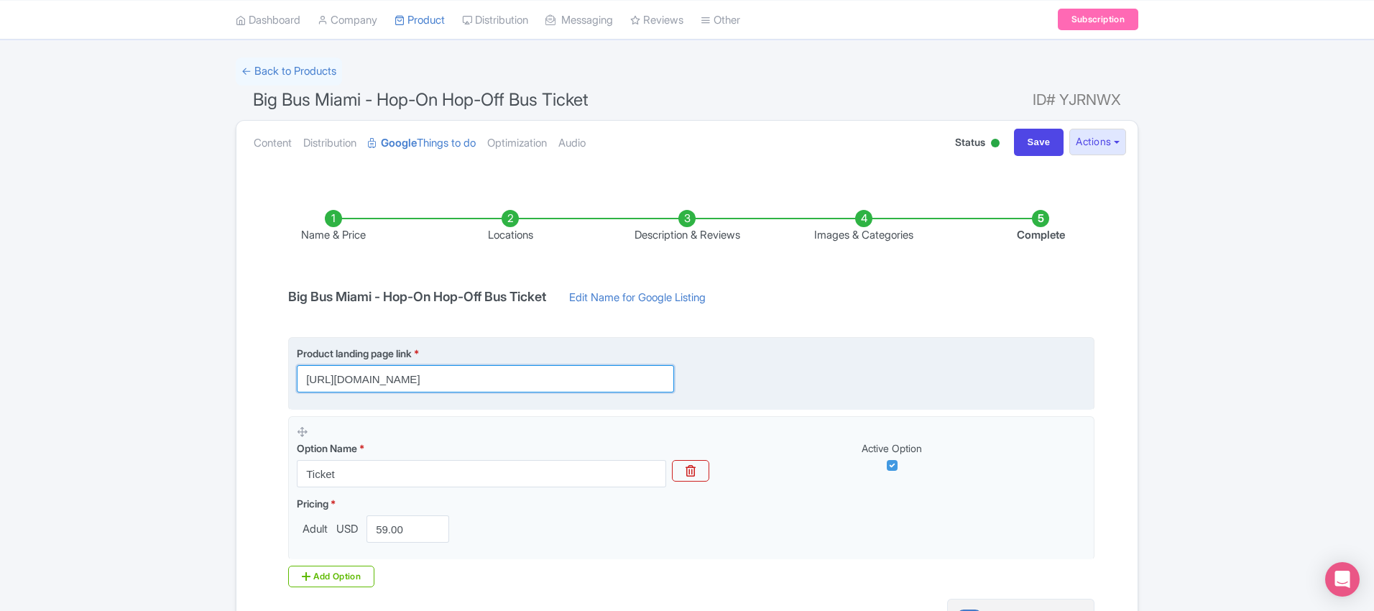
click at [655, 383] on input "https://passinmiami.com/miami-attractions/miami-hopon-hopoff-bus-tour" at bounding box center [485, 378] width 377 height 27
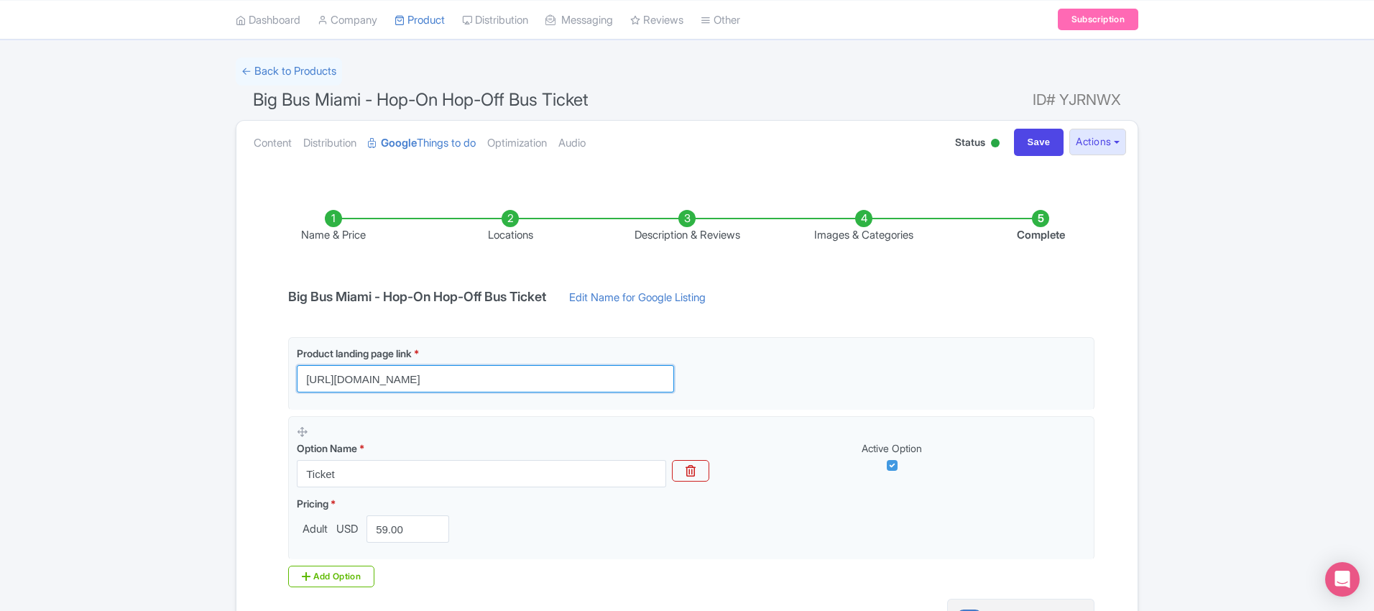
paste input "?utm_source=google&utm_medium=ttd"
type input "https://passinmiami.com/miami-attractions/miami-hopon-hopoff-bus-tour/?utm_sour…"
click at [508, 216] on li "Locations" at bounding box center [510, 227] width 177 height 34
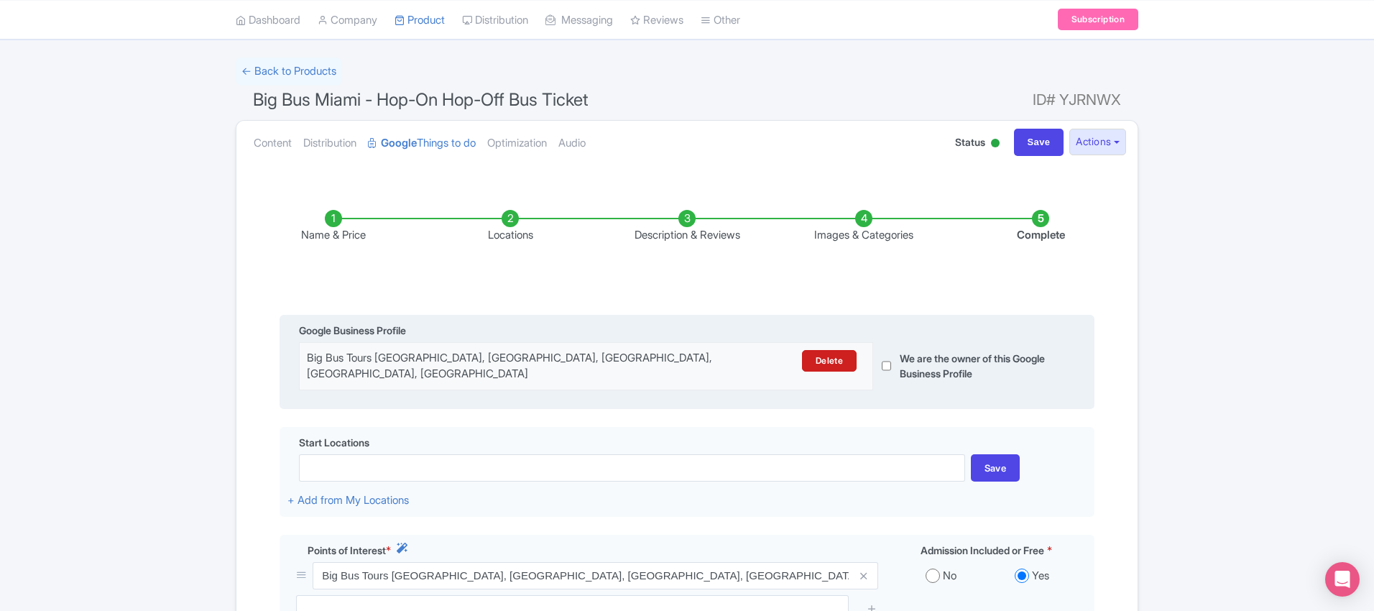
click at [551, 360] on div "Big Bus Tours [GEOGRAPHIC_DATA], [GEOGRAPHIC_DATA], [GEOGRAPHIC_DATA], [GEOGRAP…" at bounding box center [516, 366] width 419 height 32
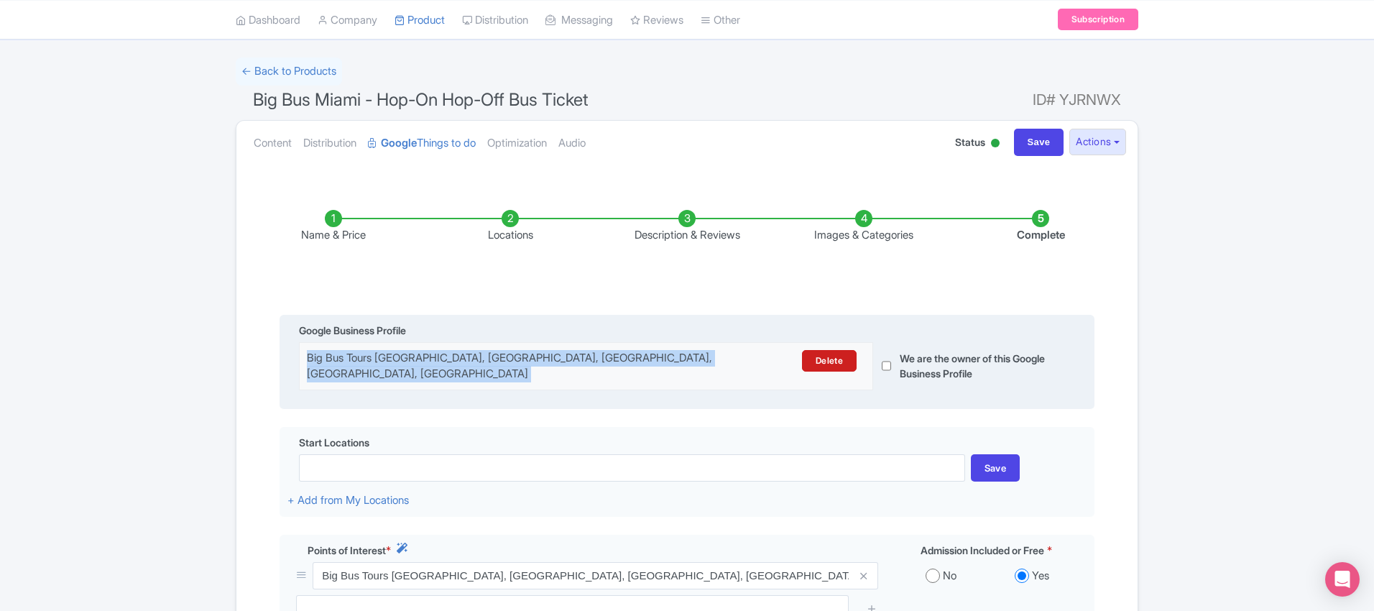
click at [551, 360] on div "Big Bus Tours [GEOGRAPHIC_DATA], [GEOGRAPHIC_DATA], [GEOGRAPHIC_DATA], [GEOGRAP…" at bounding box center [516, 366] width 419 height 32
copy div "Big Bus Tours Miami, Biscayne Boulevard, Miami, FL, USA Delete"
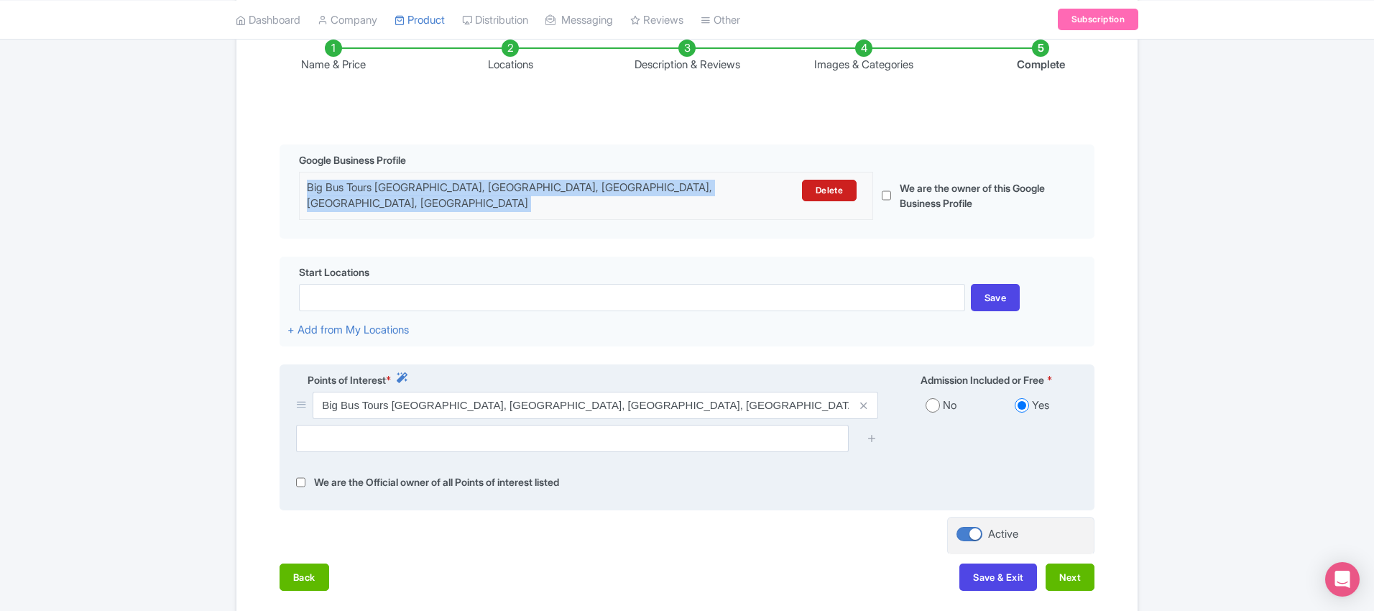
scroll to position [256, 0]
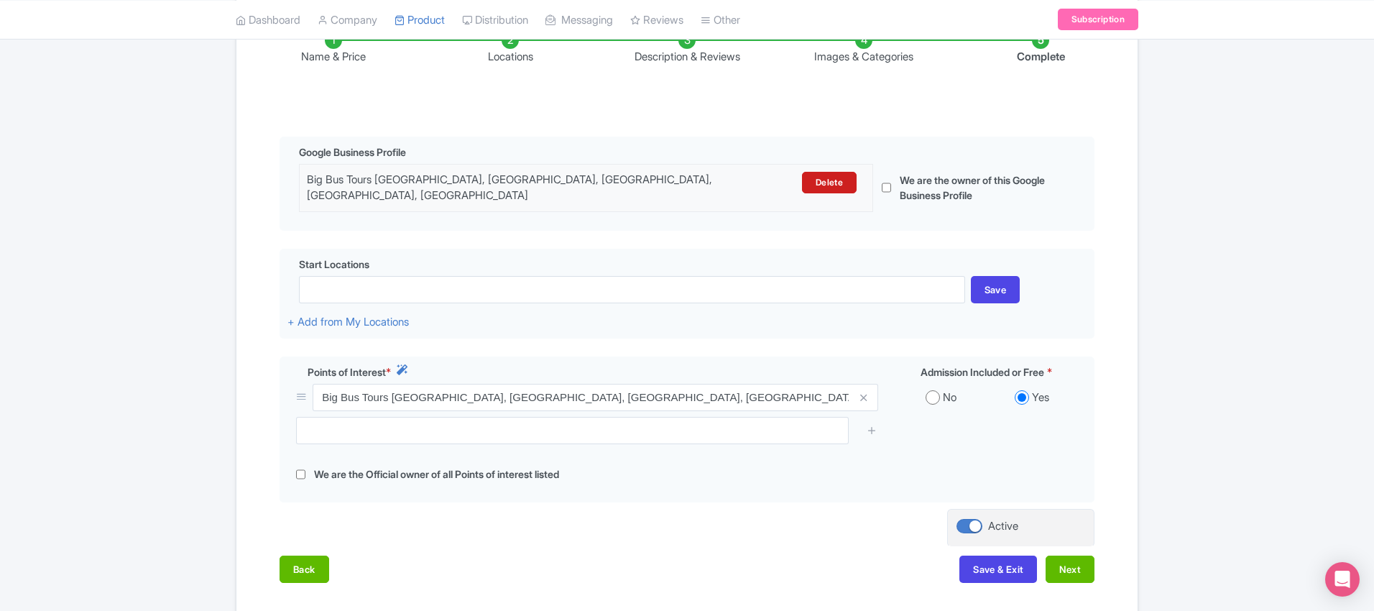
click at [702, 53] on li "Description & Reviews" at bounding box center [687, 49] width 177 height 34
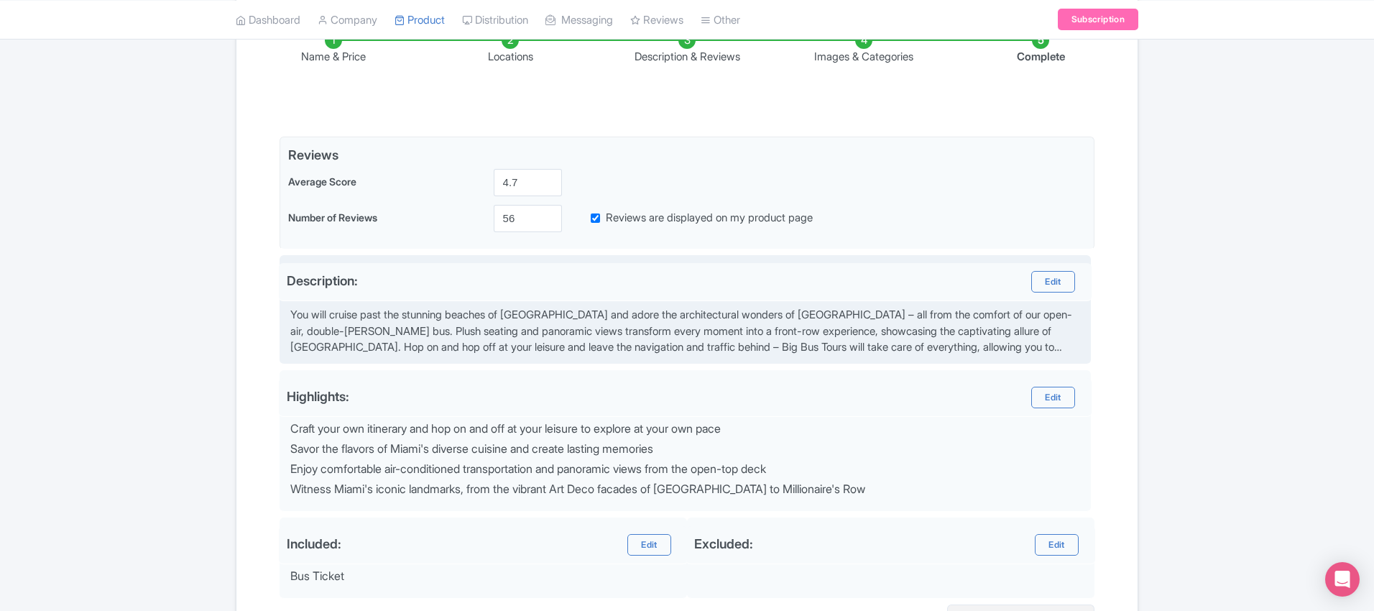
scroll to position [410, 0]
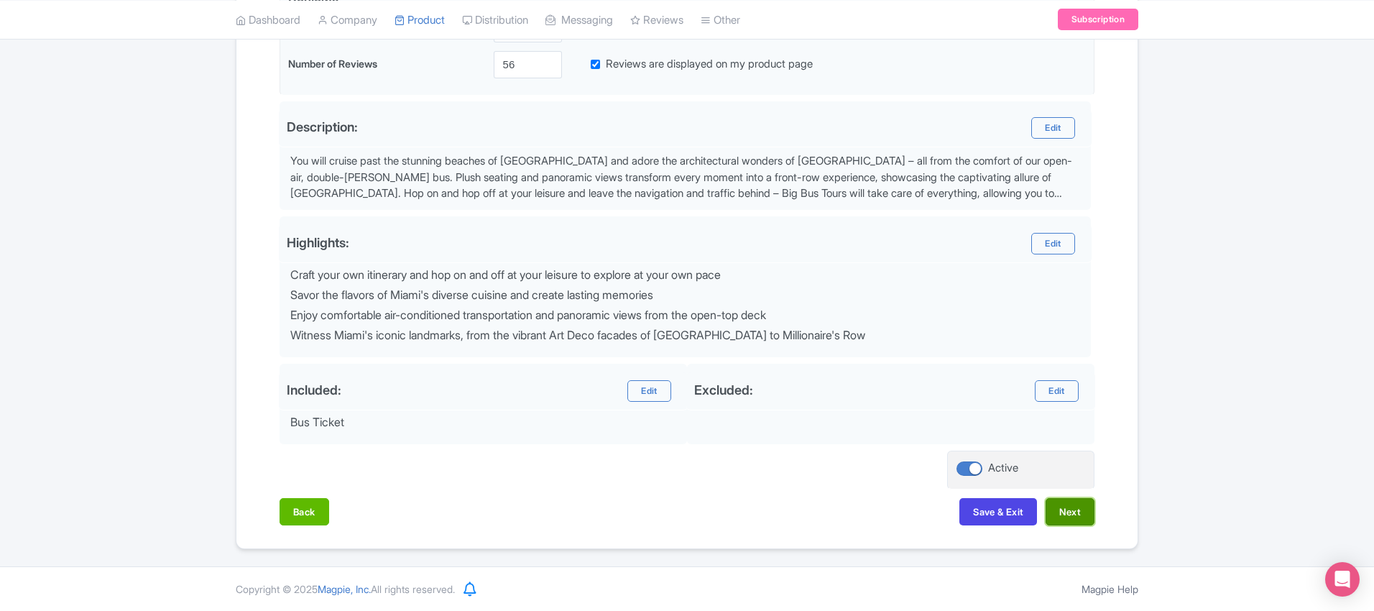
click at [1069, 518] on button "Next" at bounding box center [1070, 511] width 49 height 27
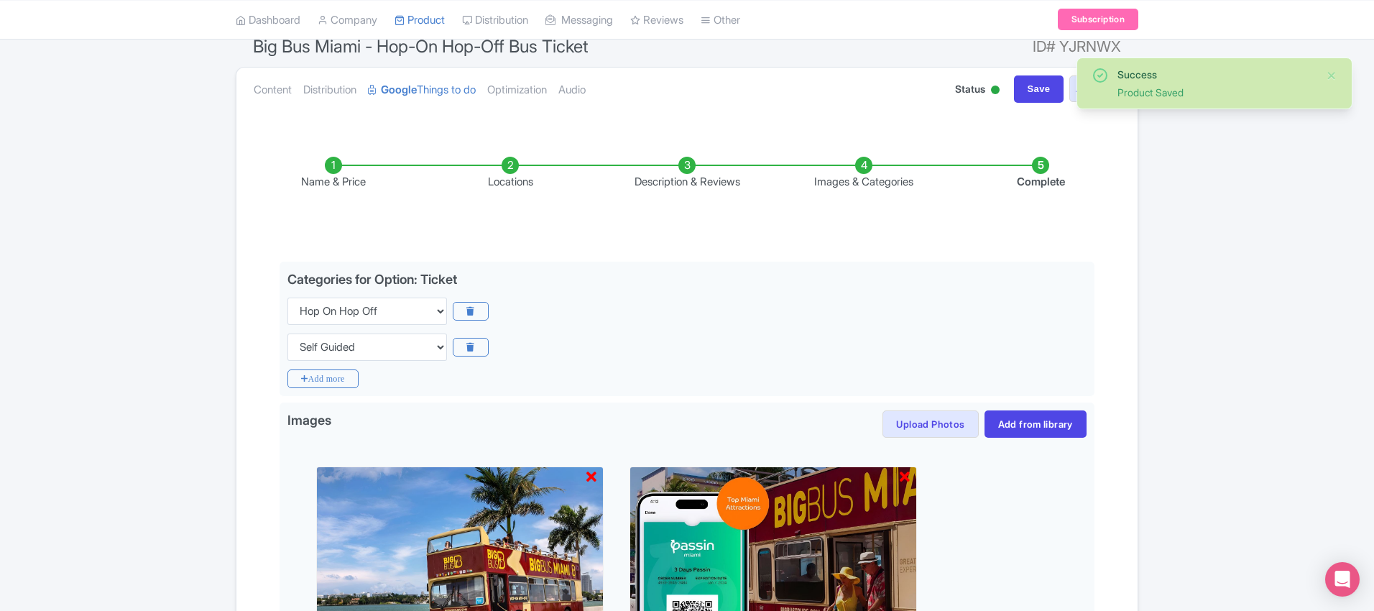
scroll to position [130, 0]
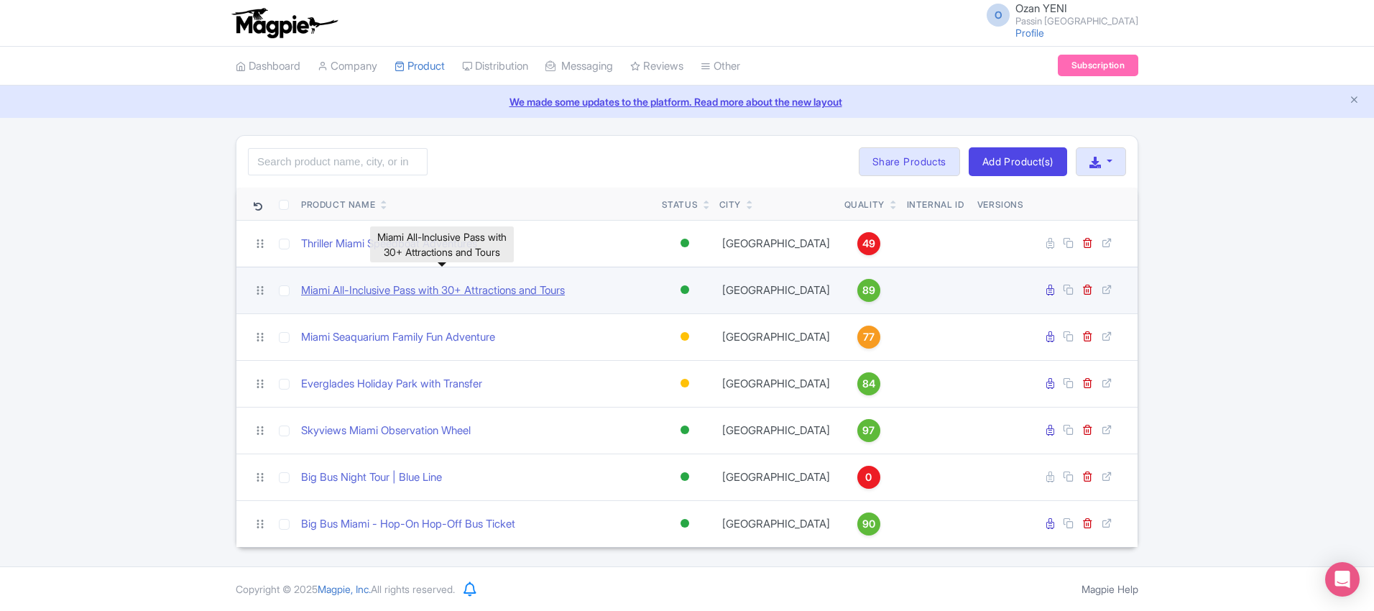
click at [446, 294] on link "Miami All-Inclusive Pass with 30+ Attractions and Tours" at bounding box center [433, 290] width 264 height 17
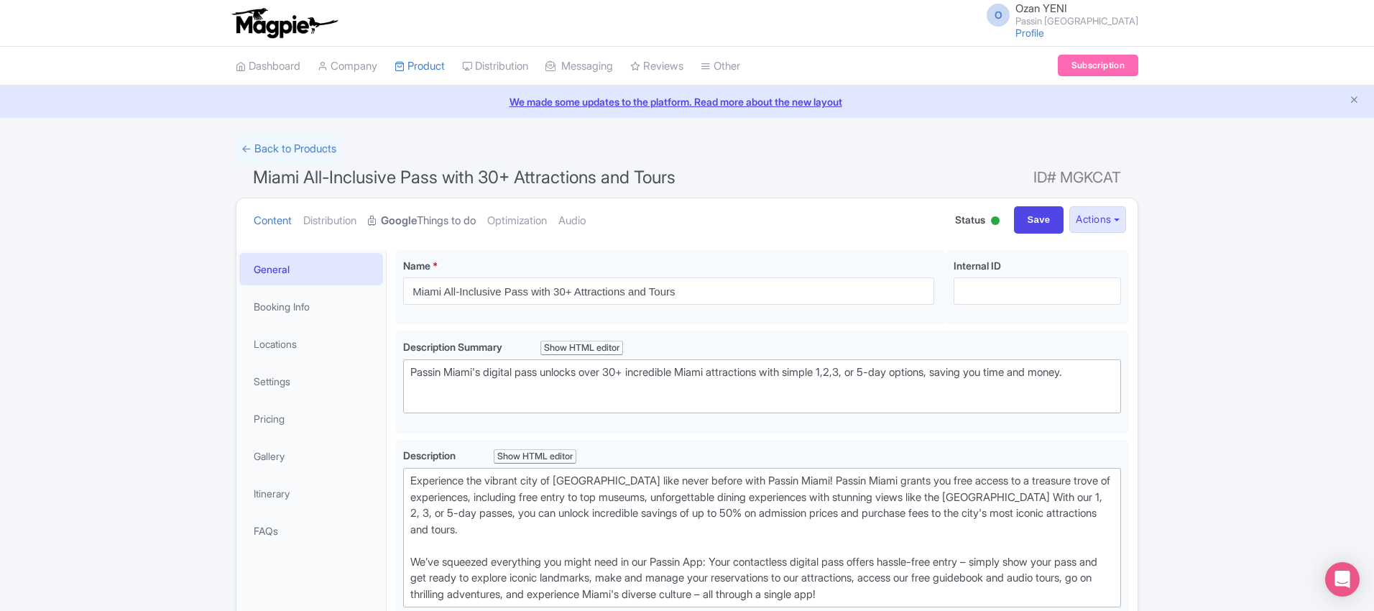
click at [404, 218] on strong "Google" at bounding box center [399, 221] width 36 height 17
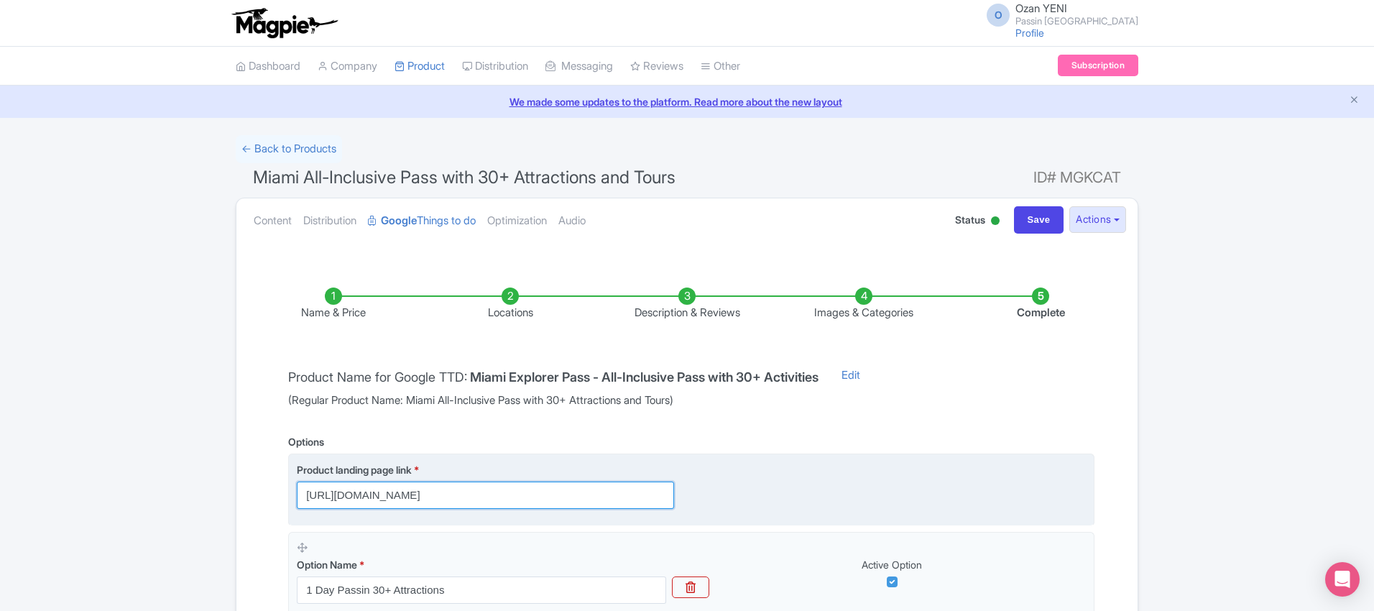
scroll to position [0, 60]
drag, startPoint x: 537, startPoint y: 495, endPoint x: 772, endPoint y: 505, distance: 235.2
click at [772, 505] on div "Product landing page link * [URL][DOMAIN_NAME]" at bounding box center [691, 485] width 789 height 47
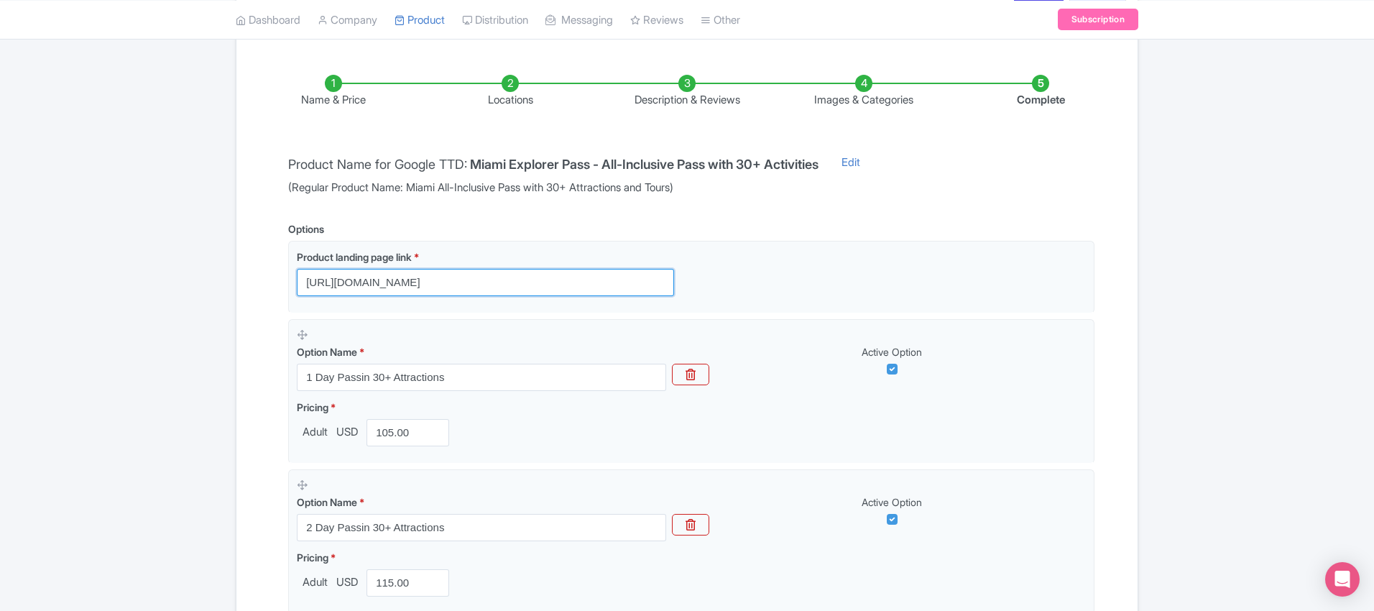
scroll to position [212, 0]
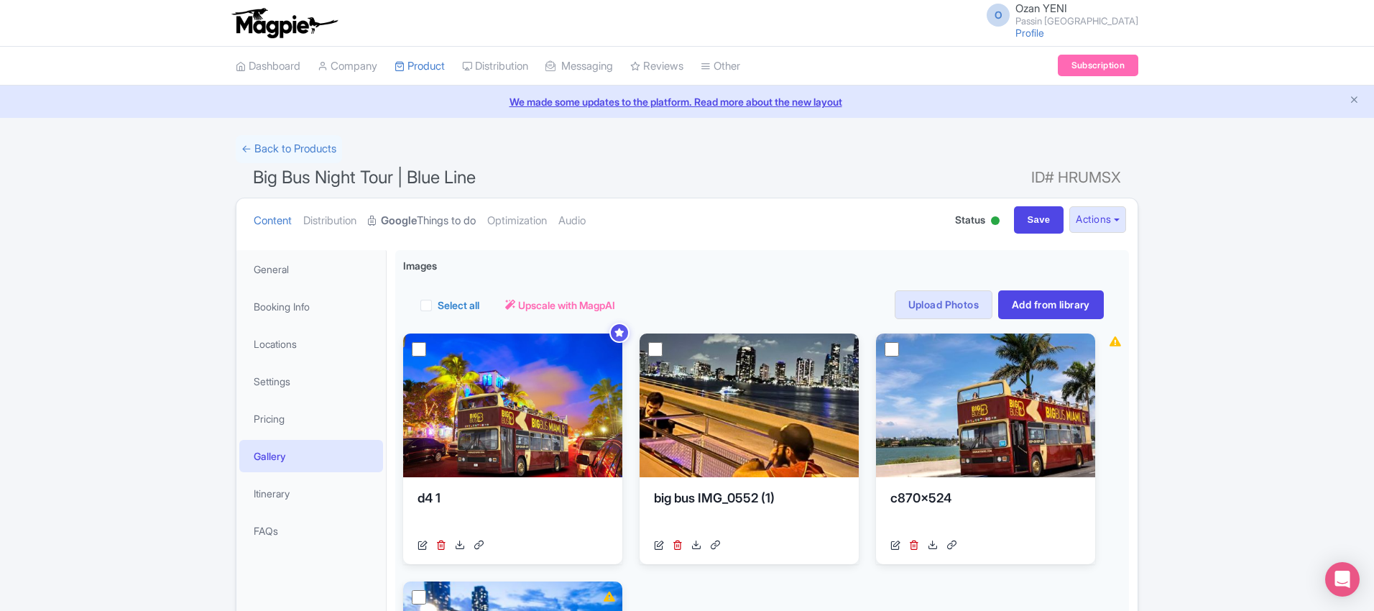
click at [405, 222] on strong "Google" at bounding box center [399, 221] width 36 height 17
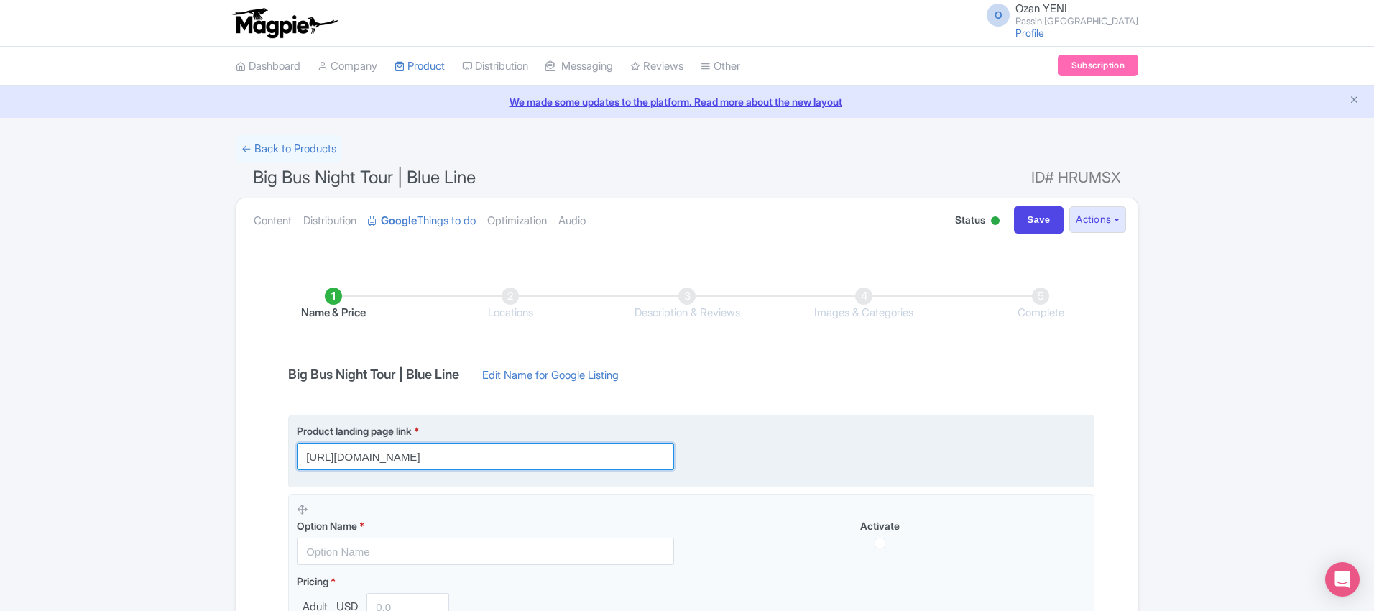
scroll to position [0, 3]
drag, startPoint x: 504, startPoint y: 458, endPoint x: 724, endPoint y: 469, distance: 219.4
click at [724, 469] on div "Product landing page link * https://passinmiami.com/miami-attractions/bigbus-mi…" at bounding box center [691, 446] width 789 height 47
paste input "?utm_source=google&utm_medium=ttd"
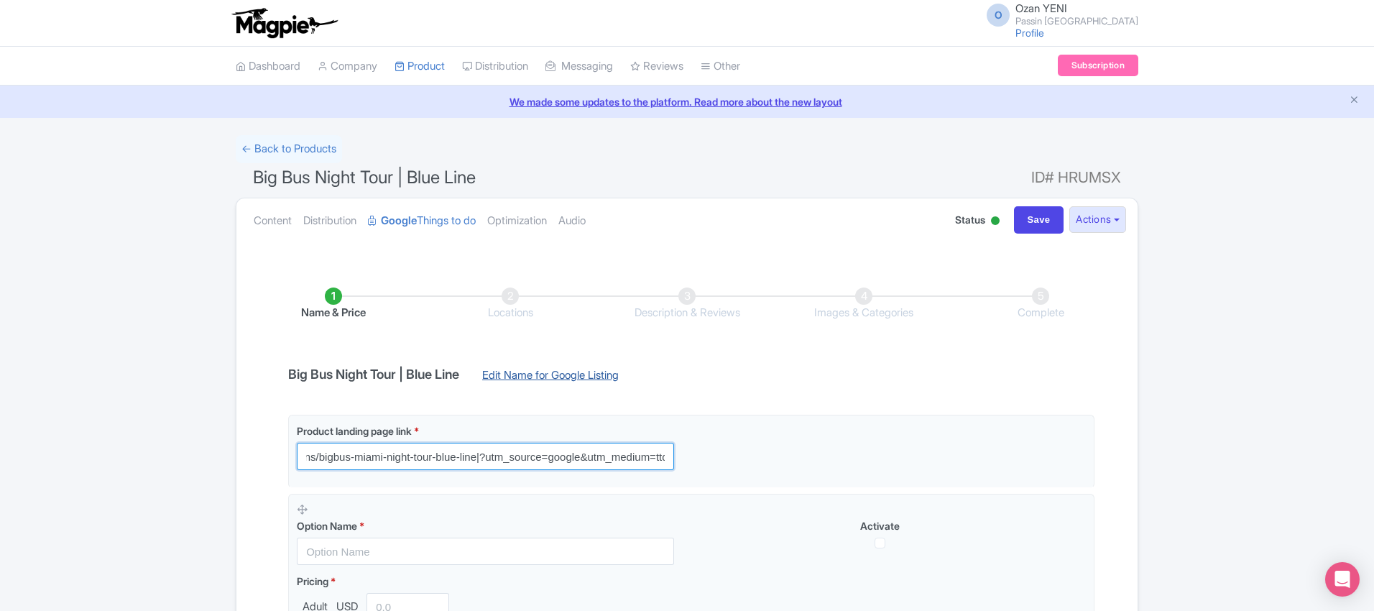
type input "https://[DOMAIN_NAME]/miami-attractions/bigbus-miami-night-tour-blue-line|?utm_…"
click at [558, 374] on link "Edit Name for Google Listing" at bounding box center [550, 378] width 165 height 23
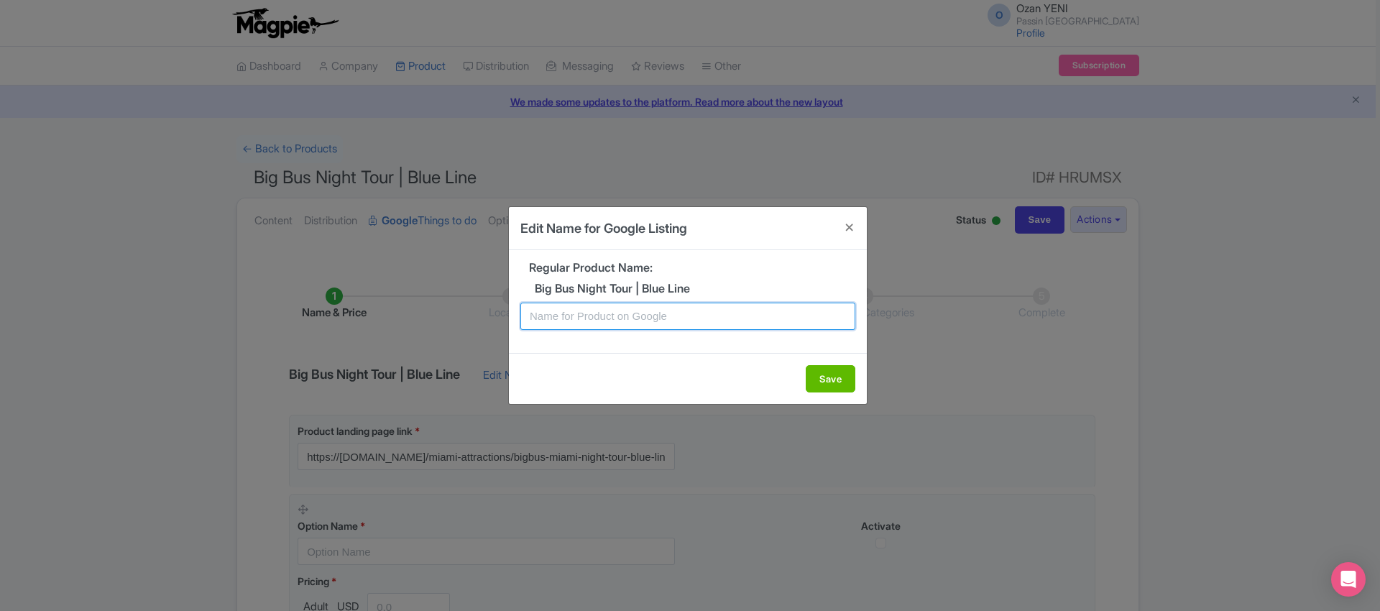
click at [545, 313] on input "text" at bounding box center [687, 316] width 335 height 27
type input "Miami Big Bus Night Tour (Blue Line)"
click at [820, 381] on button "Save" at bounding box center [831, 378] width 50 height 27
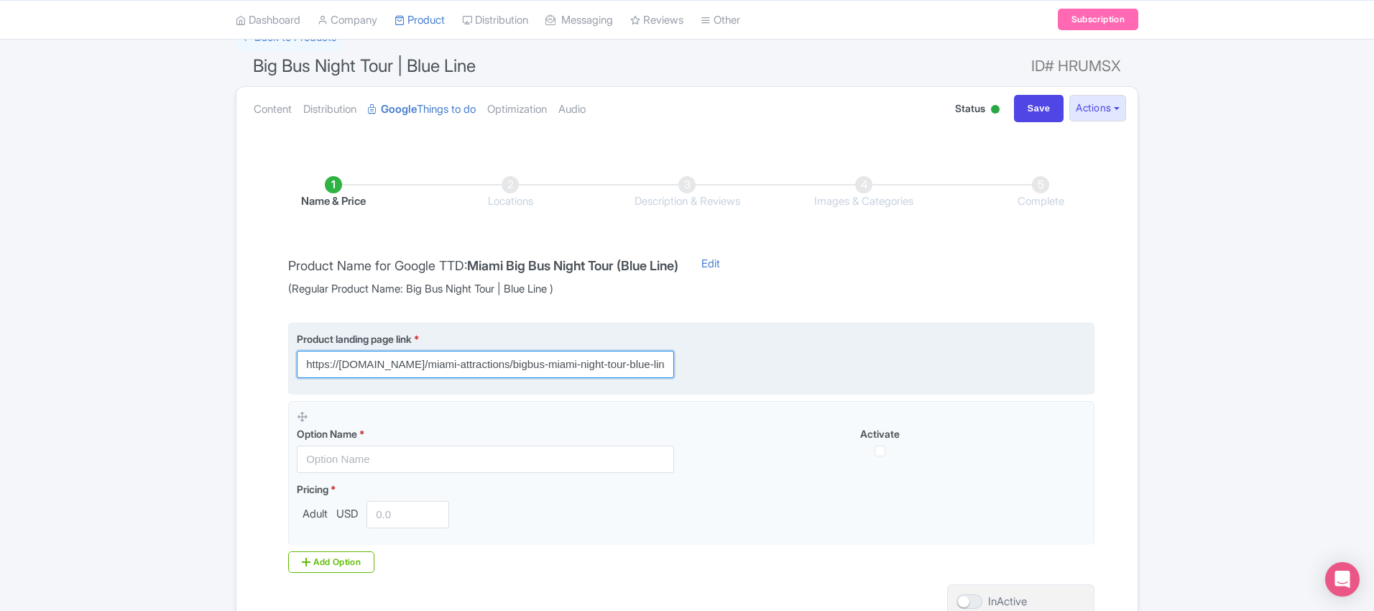
scroll to position [0, 194]
drag, startPoint x: 515, startPoint y: 370, endPoint x: 746, endPoint y: 374, distance: 231.4
click at [746, 374] on div "Product landing page link * https://passinmiami.com/miami-attractions/bigbus-mi…" at bounding box center [691, 354] width 789 height 47
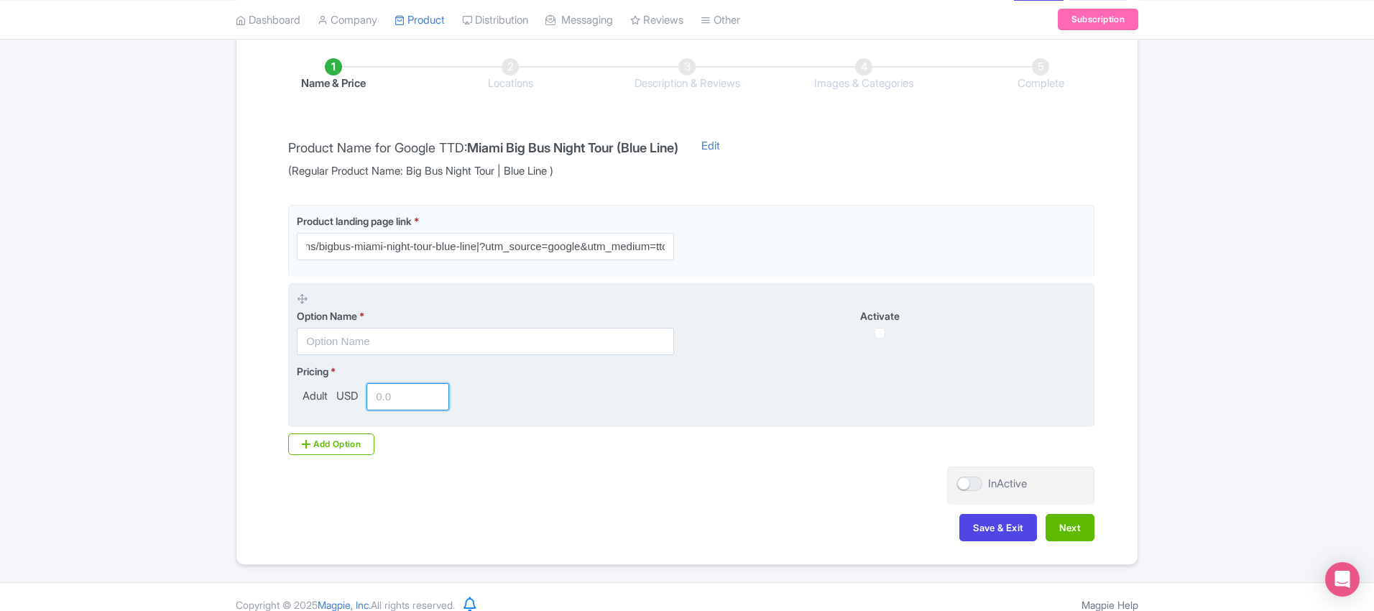
scroll to position [0, 0]
click at [410, 383] on input "number" at bounding box center [407, 396] width 83 height 27
click at [392, 337] on input "text" at bounding box center [485, 341] width 377 height 27
type input "Ticket"
click at [402, 389] on input "number" at bounding box center [407, 396] width 83 height 27
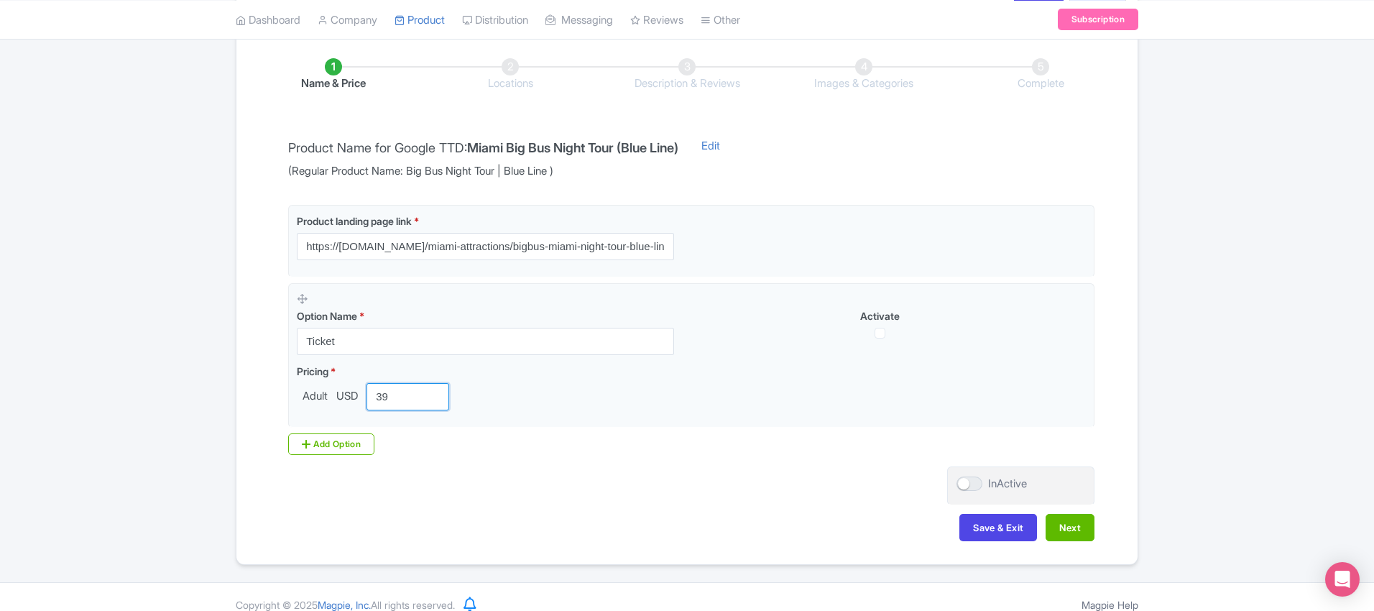
type input "39"
click at [731, 484] on div "Name & Price Locations Description & Reviews Images & Categories Complete Produ…" at bounding box center [687, 292] width 884 height 526
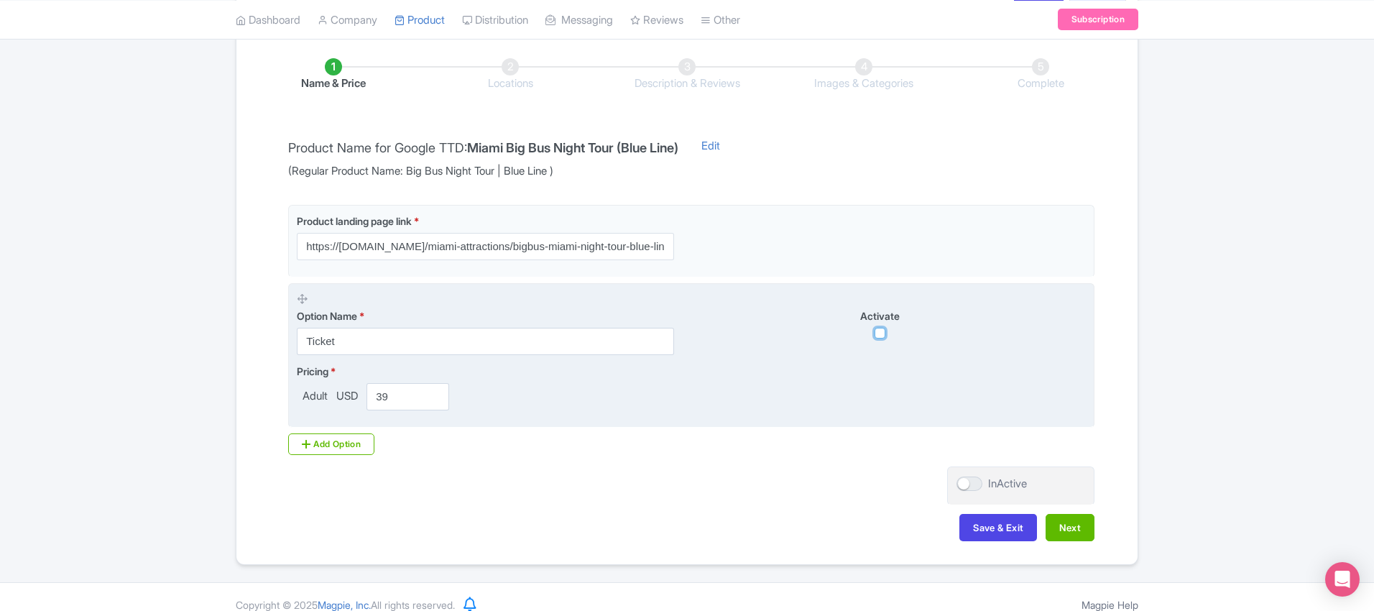
click at [880, 329] on input "checkbox" at bounding box center [880, 333] width 11 height 11
checkbox input "true"
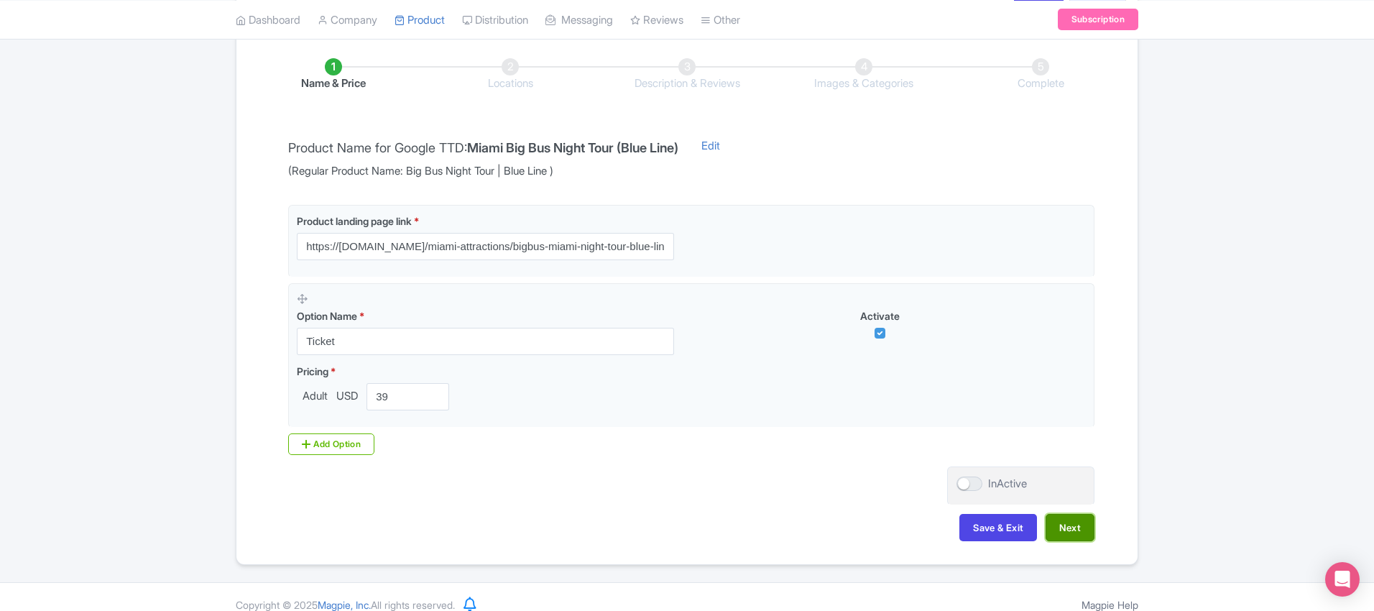
click at [1073, 530] on button "Next" at bounding box center [1070, 527] width 49 height 27
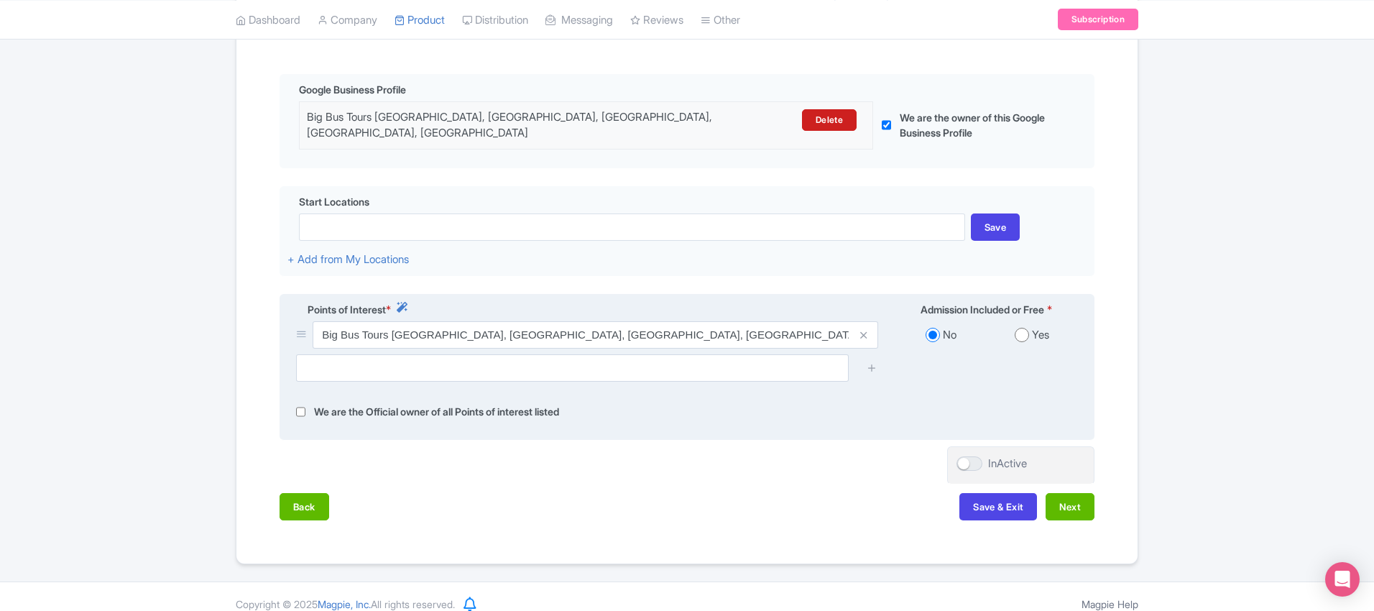
scroll to position [318, 0]
click at [1028, 328] on input "radio" at bounding box center [1022, 335] width 14 height 14
radio input "true"
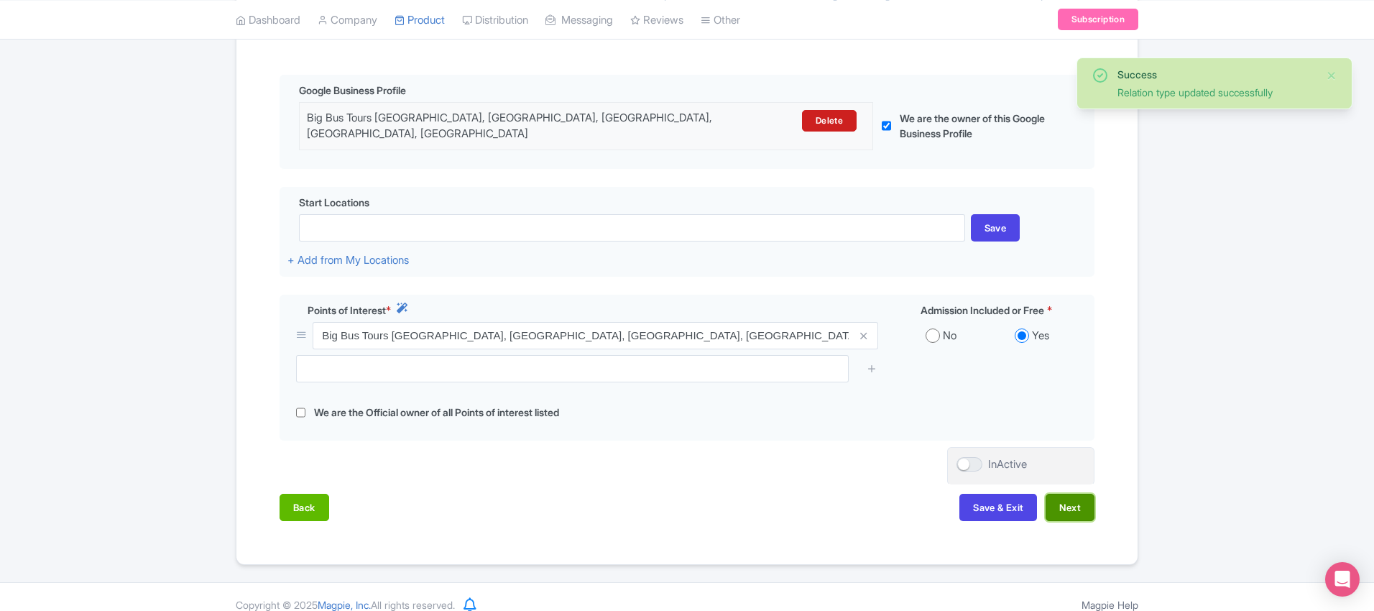
click at [1074, 499] on button "Next" at bounding box center [1070, 507] width 49 height 27
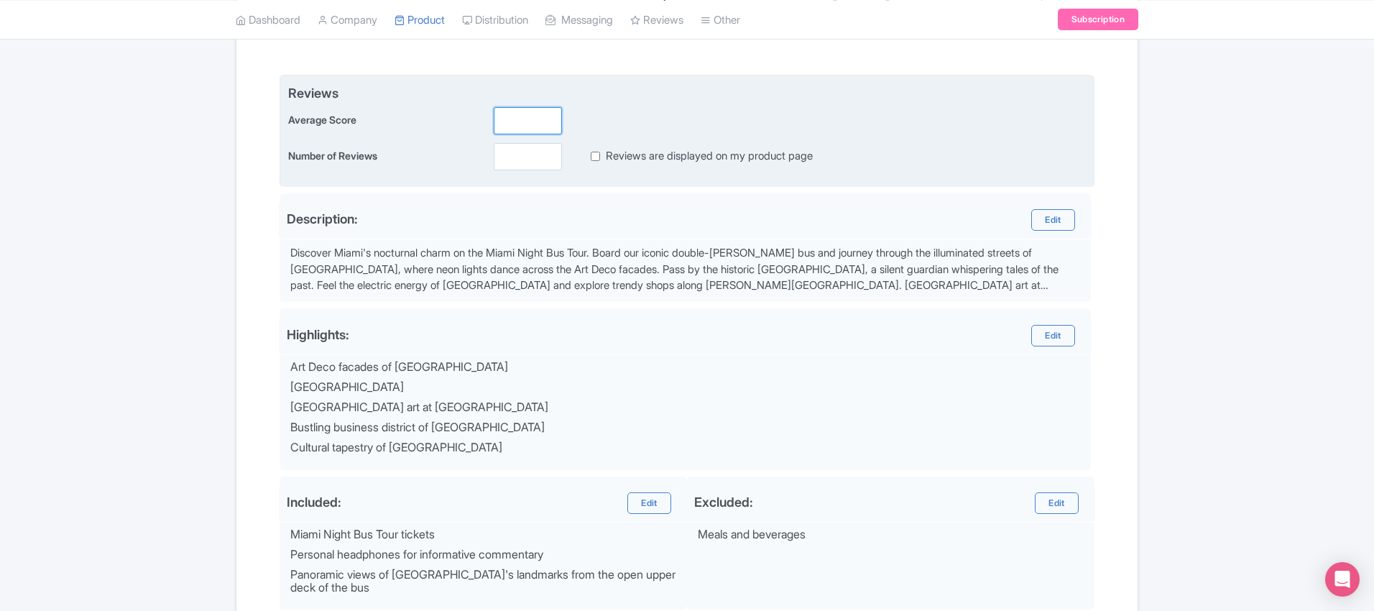
click at [525, 115] on input "number" at bounding box center [528, 120] width 68 height 27
type input "4.8"
click at [518, 148] on input "number" at bounding box center [528, 156] width 68 height 27
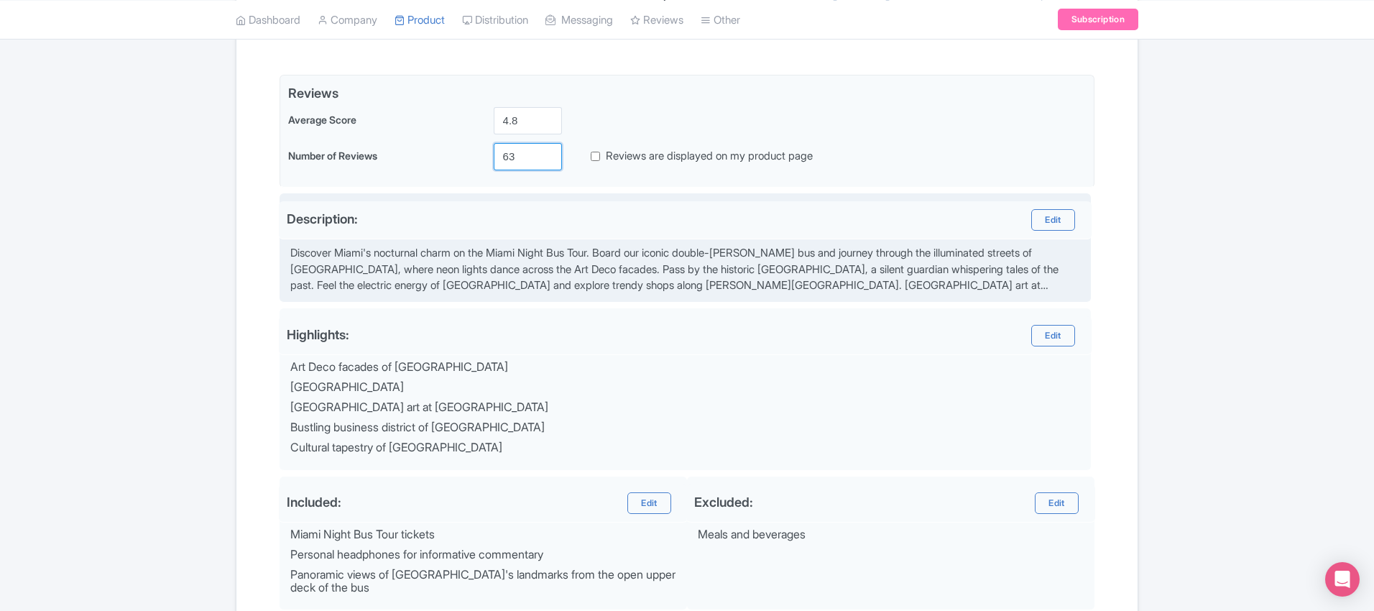
type input "63"
click at [583, 197] on div "Description: Edit Discover Miami's nocturnal charm on the Miami Night Bus Tour.…" at bounding box center [685, 247] width 811 height 109
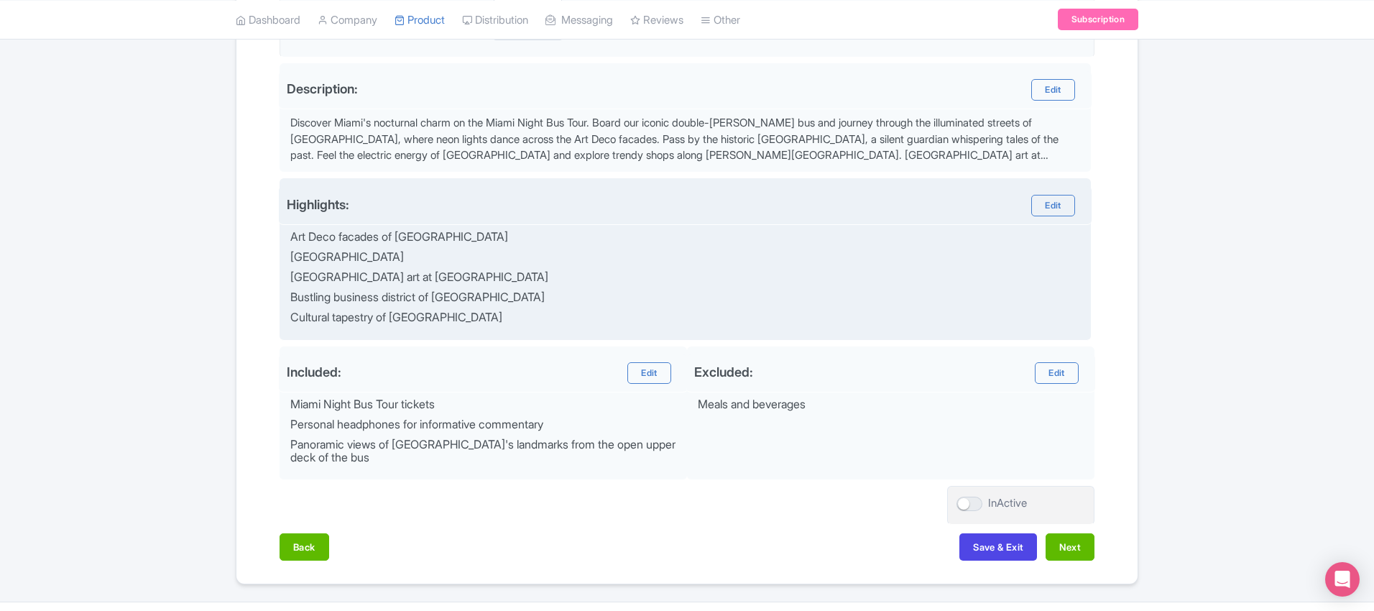
scroll to position [483, 0]
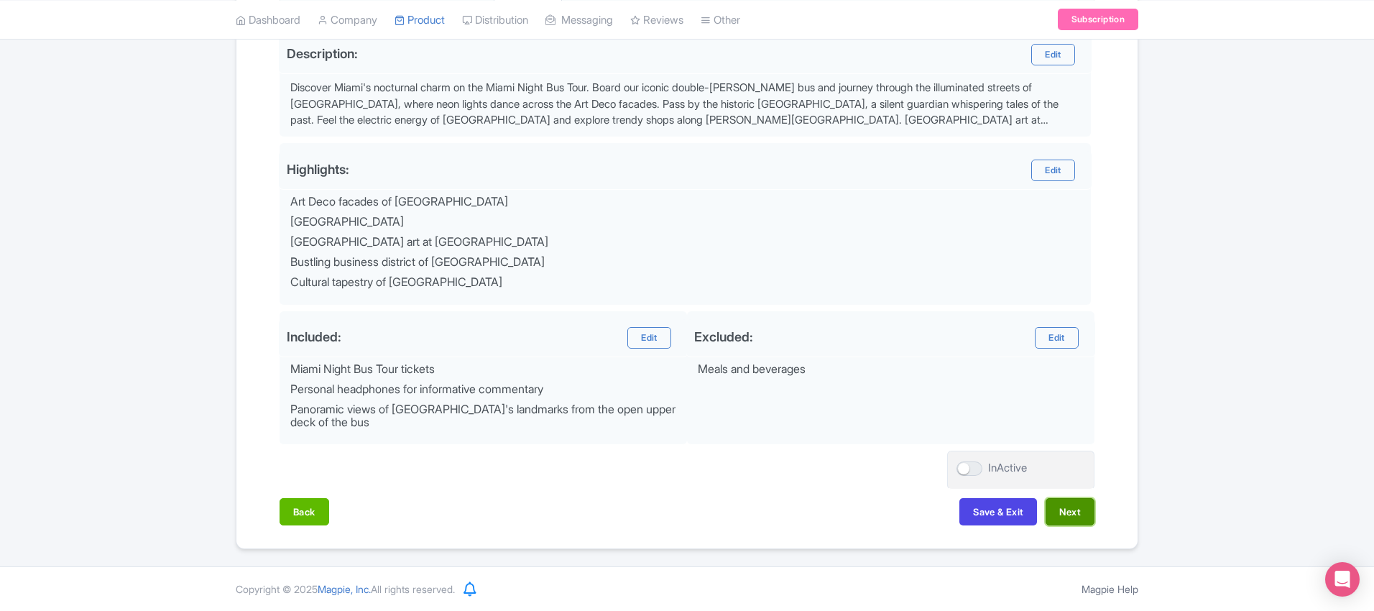
click at [1077, 509] on button "Next" at bounding box center [1070, 511] width 49 height 27
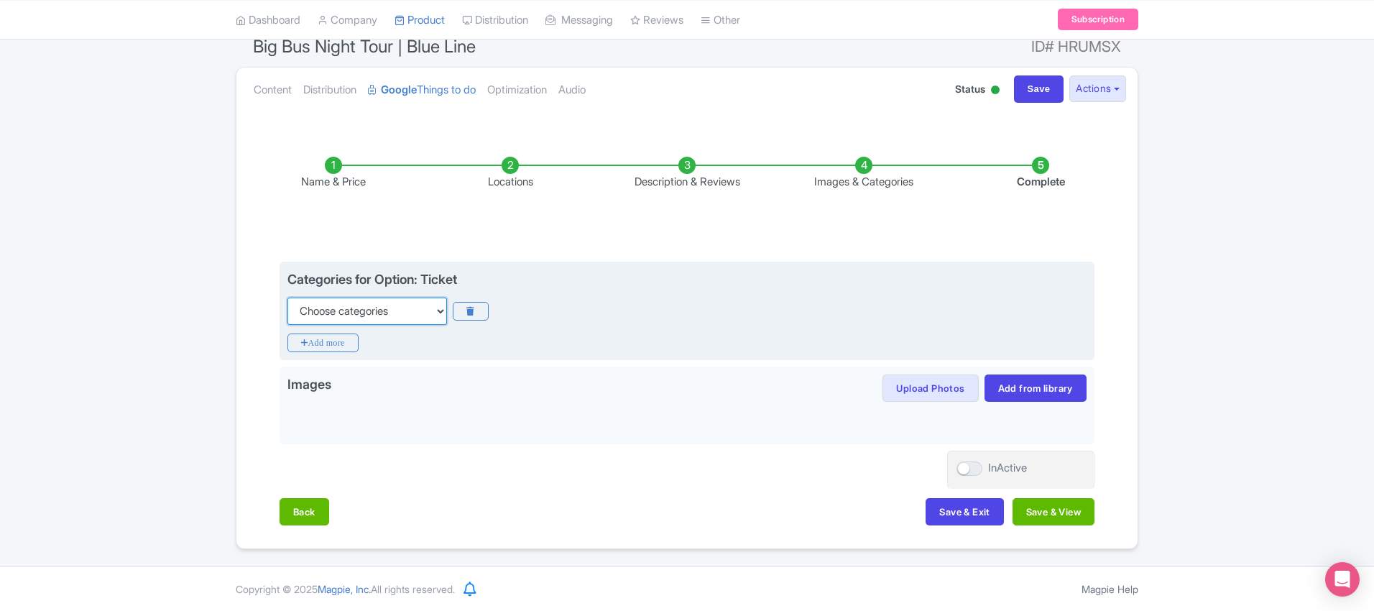
click at [372, 310] on select "Choose categories Adults Only Animals Audio Guide Beaches Bike Tours Boat Tours…" at bounding box center [367, 310] width 160 height 27
select select "hop-on-hop-off"
click at [287, 297] on select "Choose categories Adults Only Animals Audio Guide Beaches Bike Tours Boat Tours…" at bounding box center [367, 310] width 160 height 27
click at [334, 346] on icon "Add more" at bounding box center [322, 342] width 71 height 19
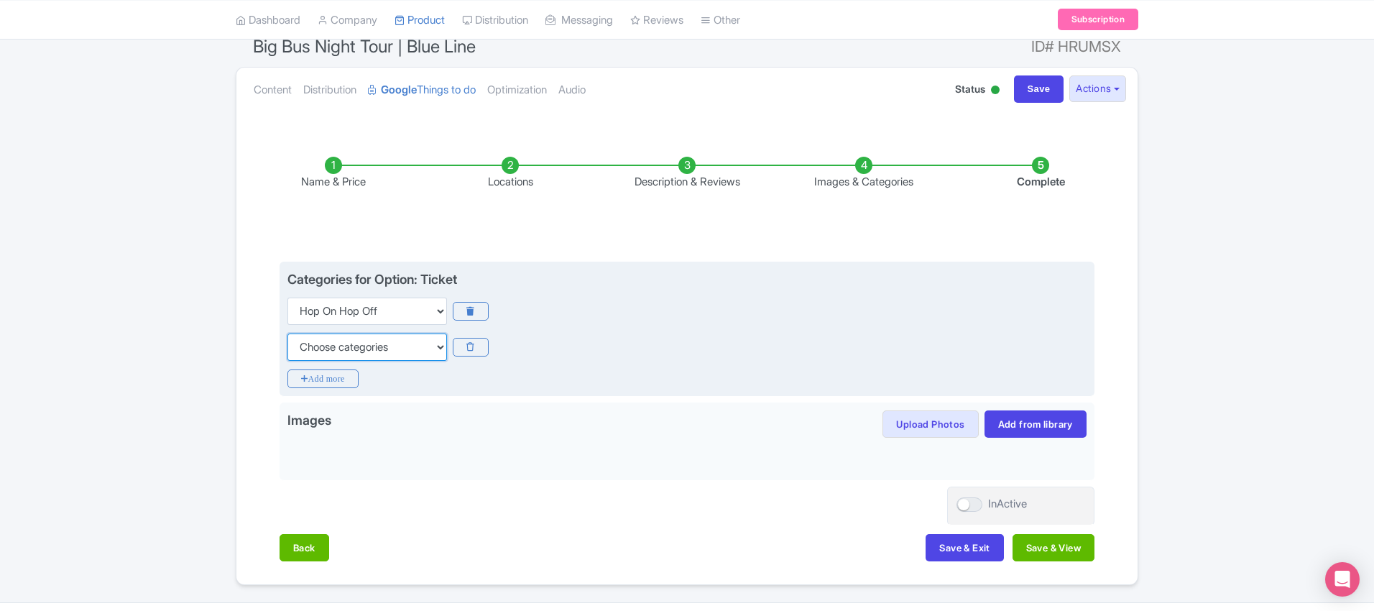
click at [361, 338] on select "Choose categories Adults Only Animals Audio Guide Beaches Bike Tours Boat Tours…" at bounding box center [367, 346] width 160 height 27
select select "self-guided"
click at [287, 333] on select "Choose categories Adults Only Animals Audio Guide Beaches Bike Tours Boat Tours…" at bounding box center [367, 346] width 160 height 27
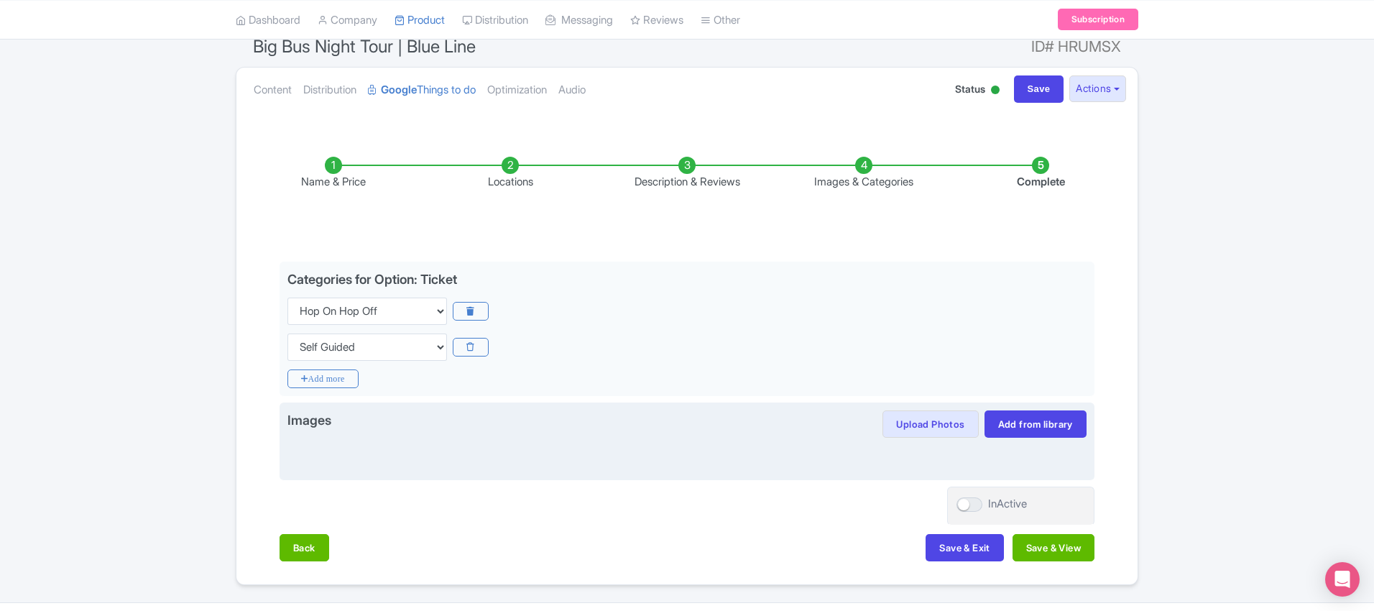
click at [678, 455] on div at bounding box center [686, 455] width 799 height 34
click at [1014, 423] on link "Add from library" at bounding box center [1035, 423] width 102 height 27
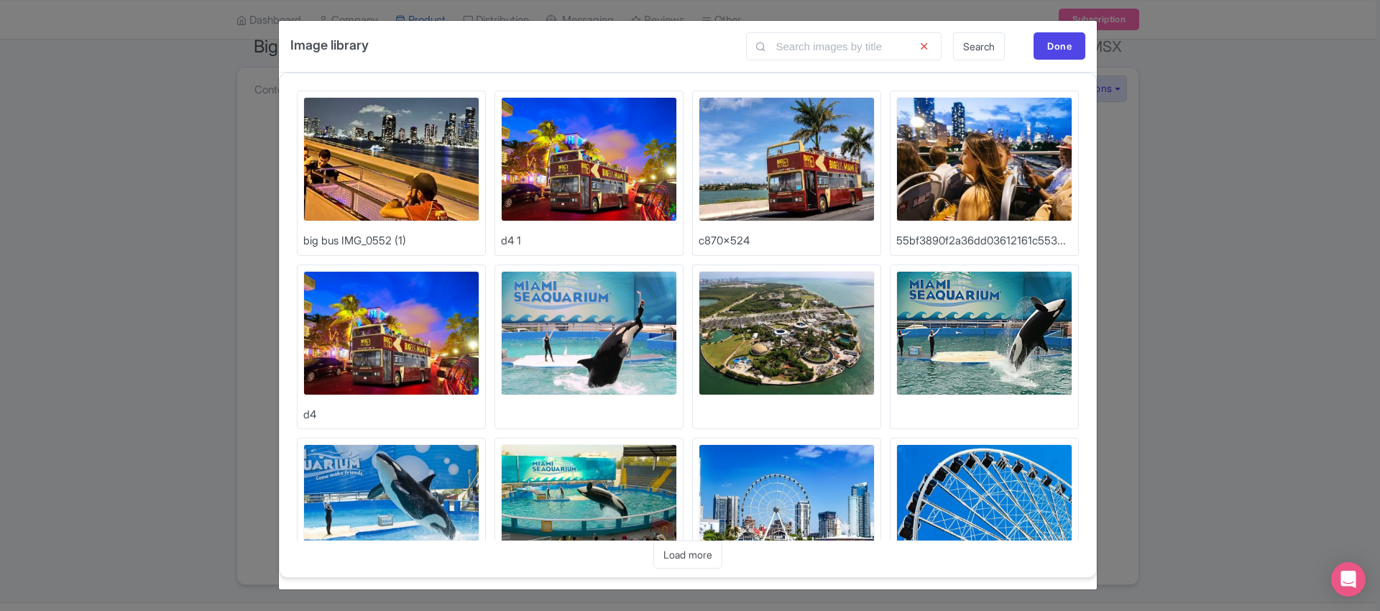
click at [558, 134] on img at bounding box center [589, 159] width 176 height 124
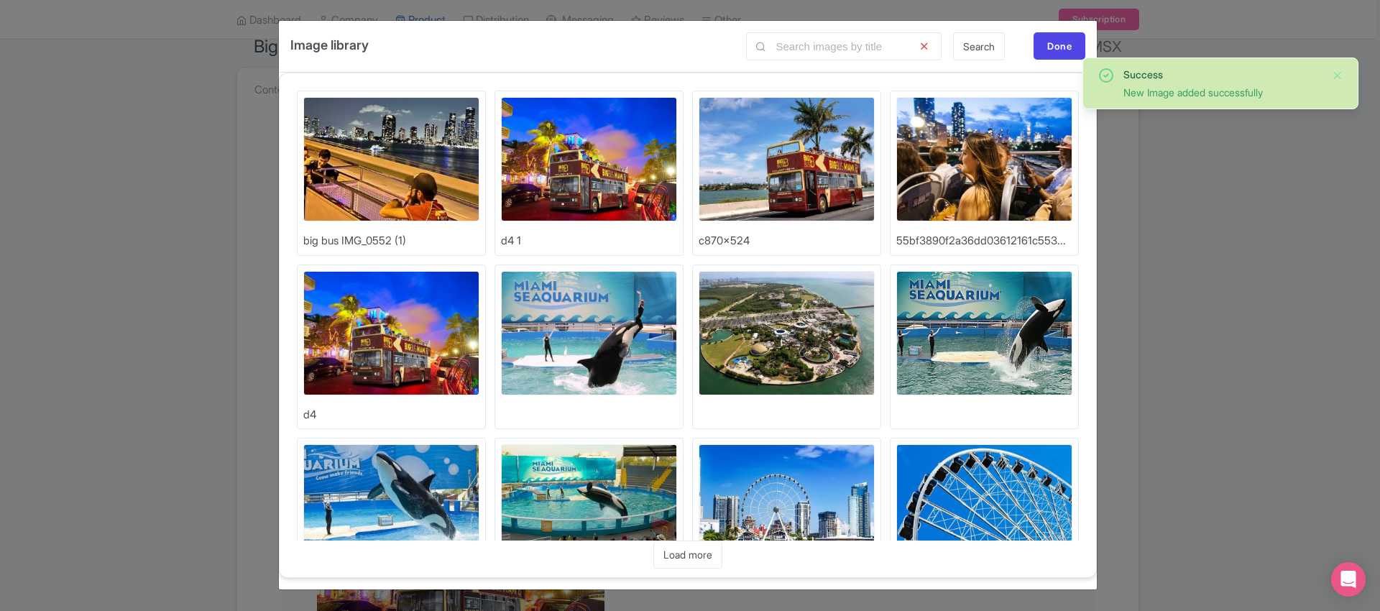
click at [397, 153] on img at bounding box center [391, 159] width 176 height 124
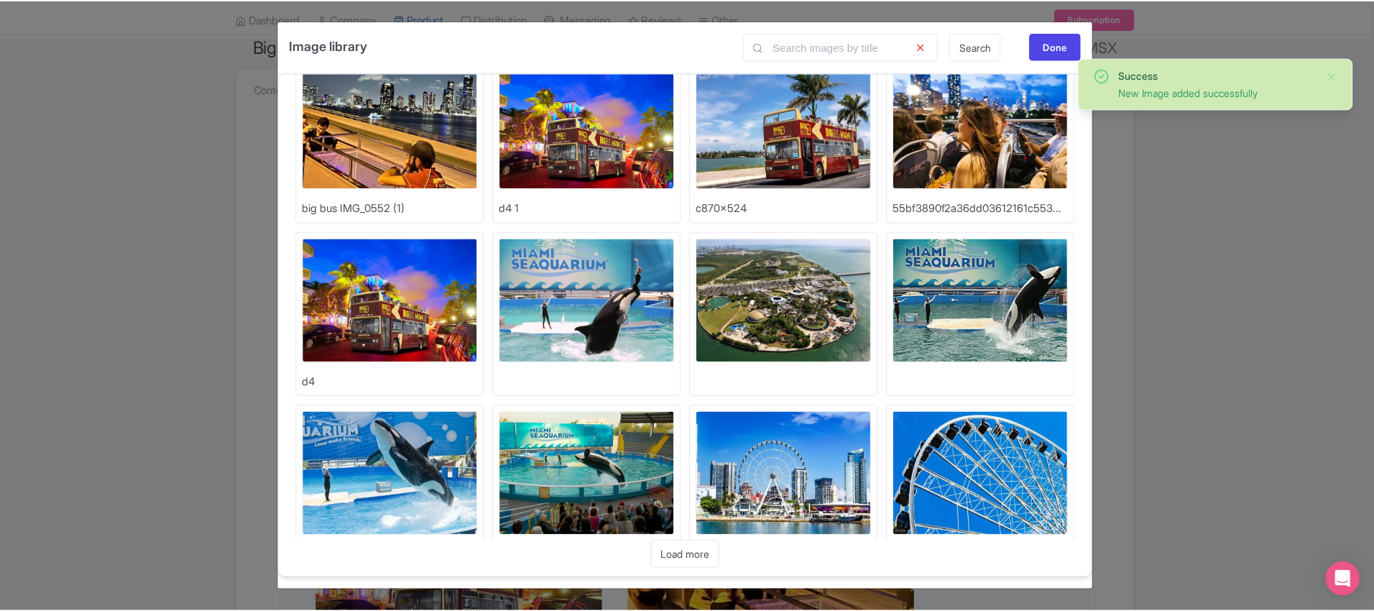
scroll to position [32, 0]
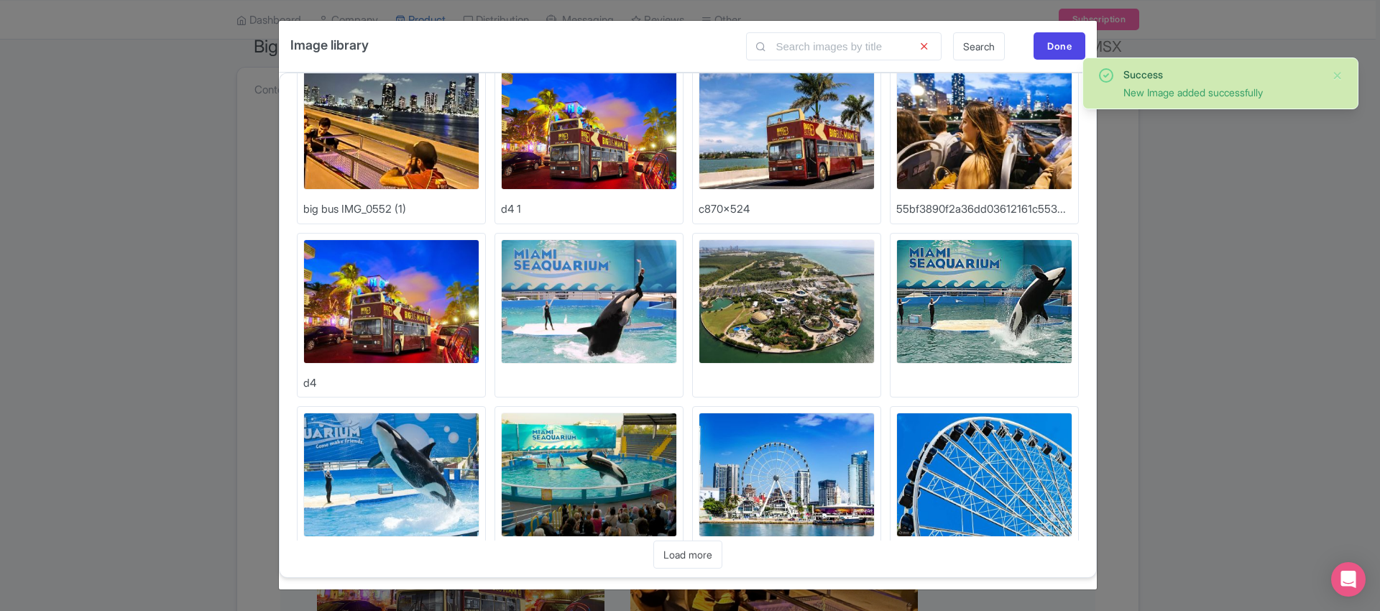
click at [966, 115] on img at bounding box center [984, 127] width 176 height 124
click at [1061, 47] on div "Done" at bounding box center [1059, 45] width 52 height 27
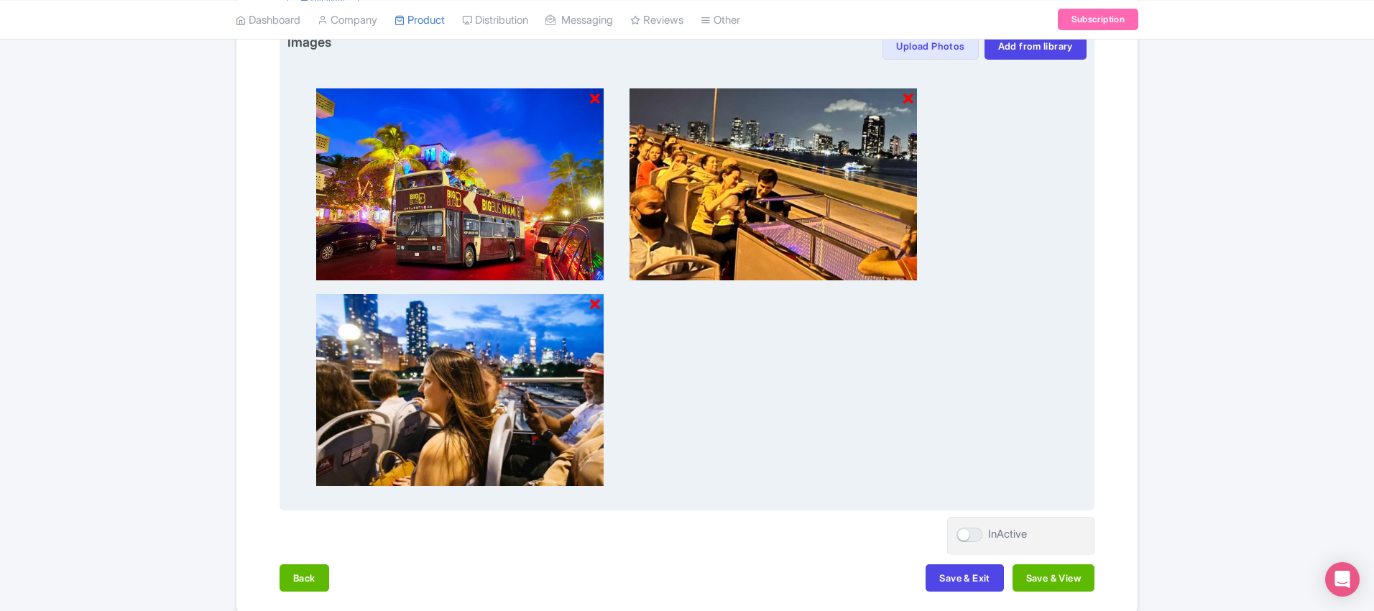
scroll to position [575, 0]
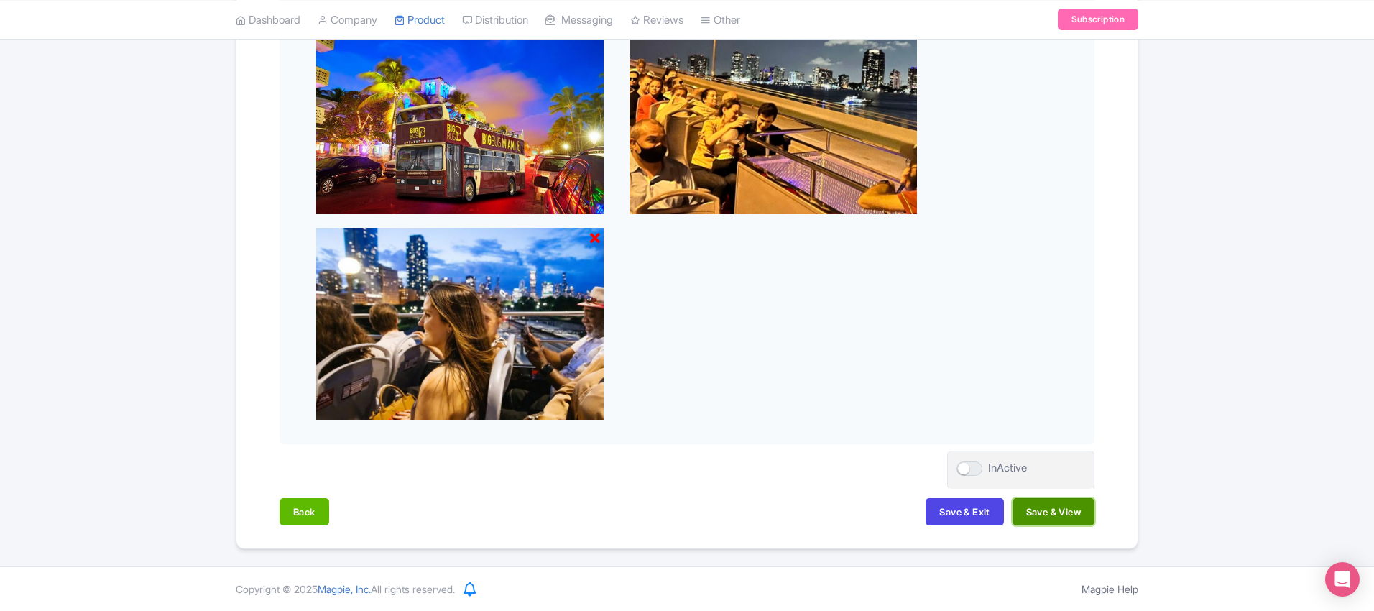
click at [1070, 511] on button "Save & View" at bounding box center [1053, 511] width 82 height 27
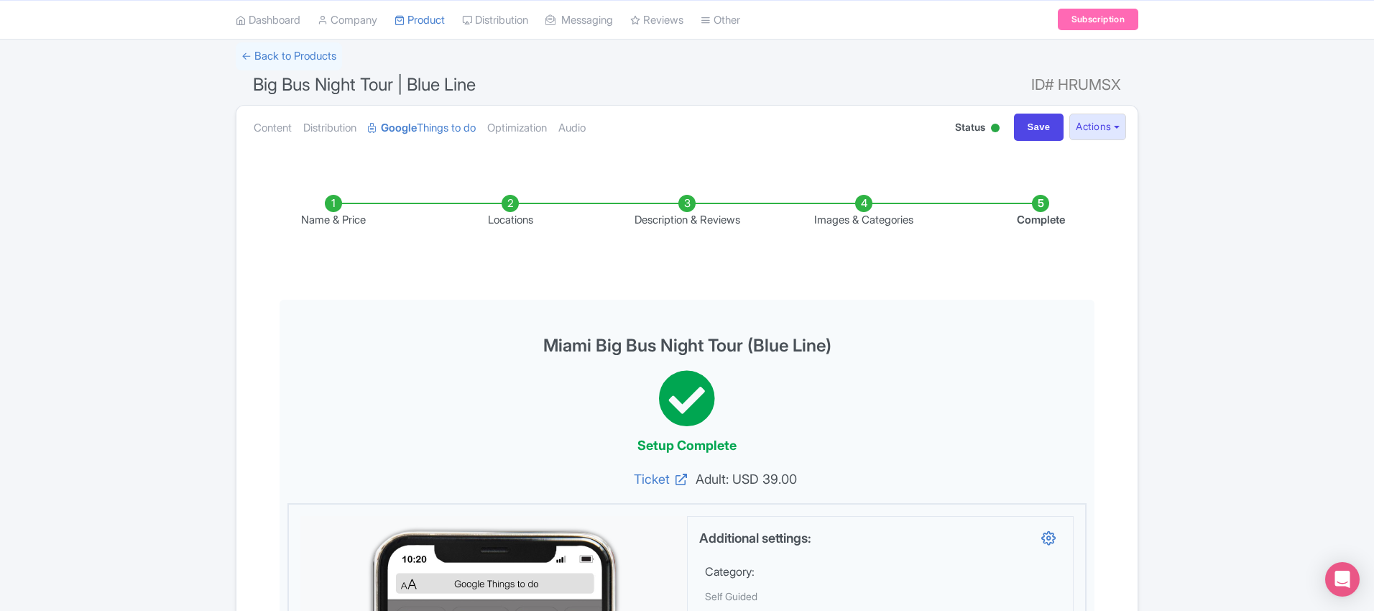
scroll to position [52, 0]
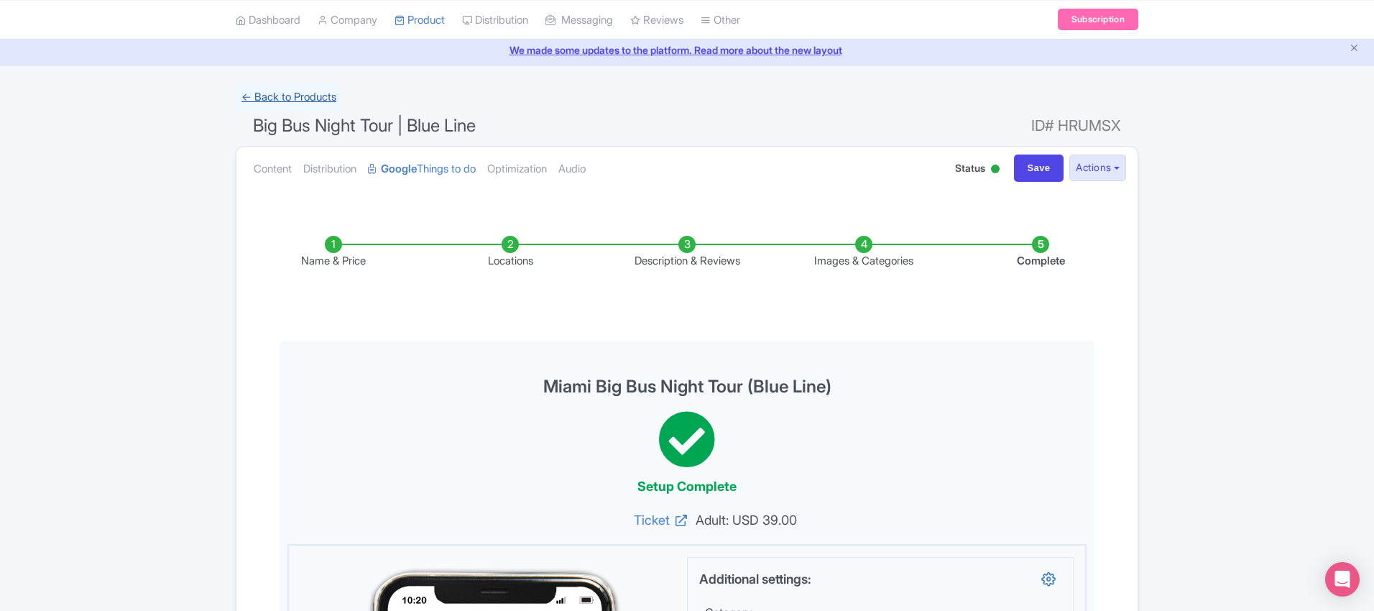
click at [286, 104] on link "← Back to Products" at bounding box center [289, 97] width 106 height 28
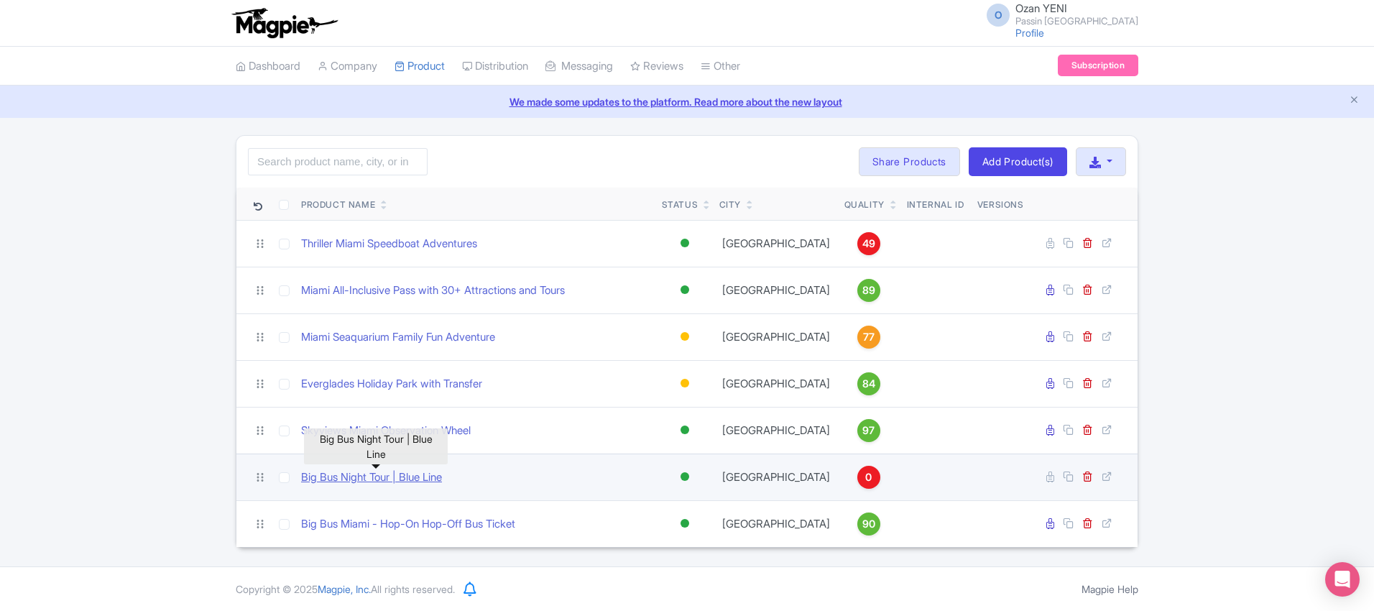
click at [413, 481] on link "Big Bus Night Tour | Blue Line" at bounding box center [371, 477] width 141 height 17
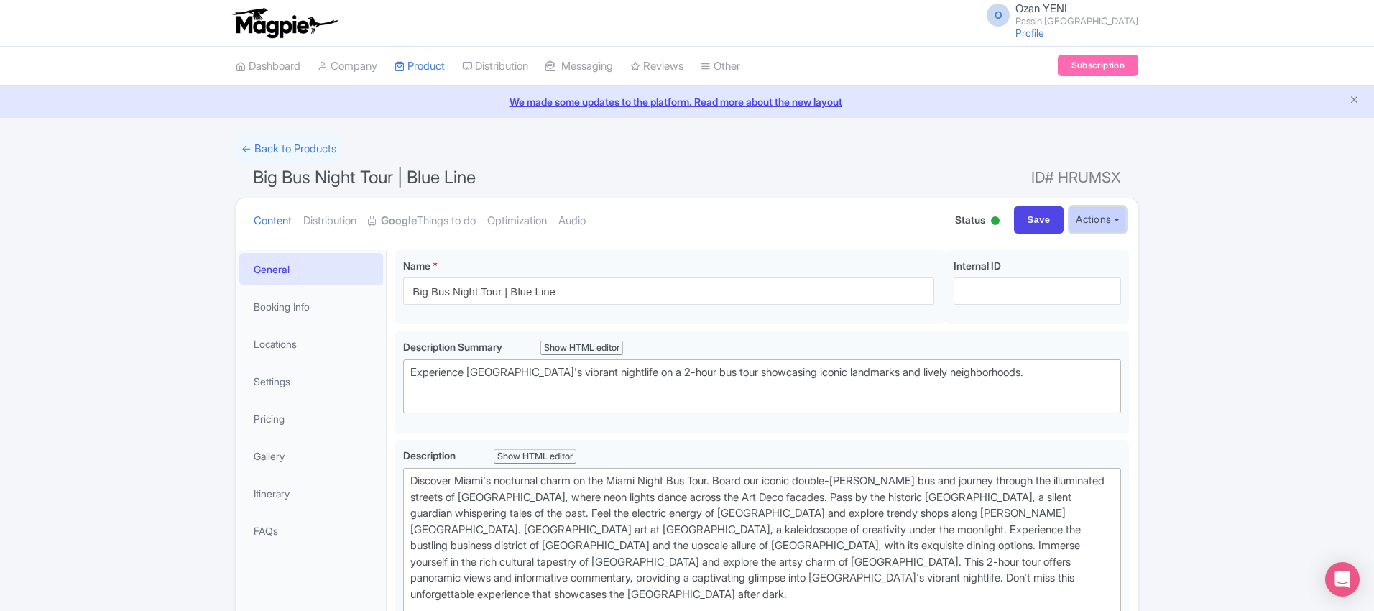
click at [1095, 217] on button "Actions" at bounding box center [1097, 219] width 57 height 27
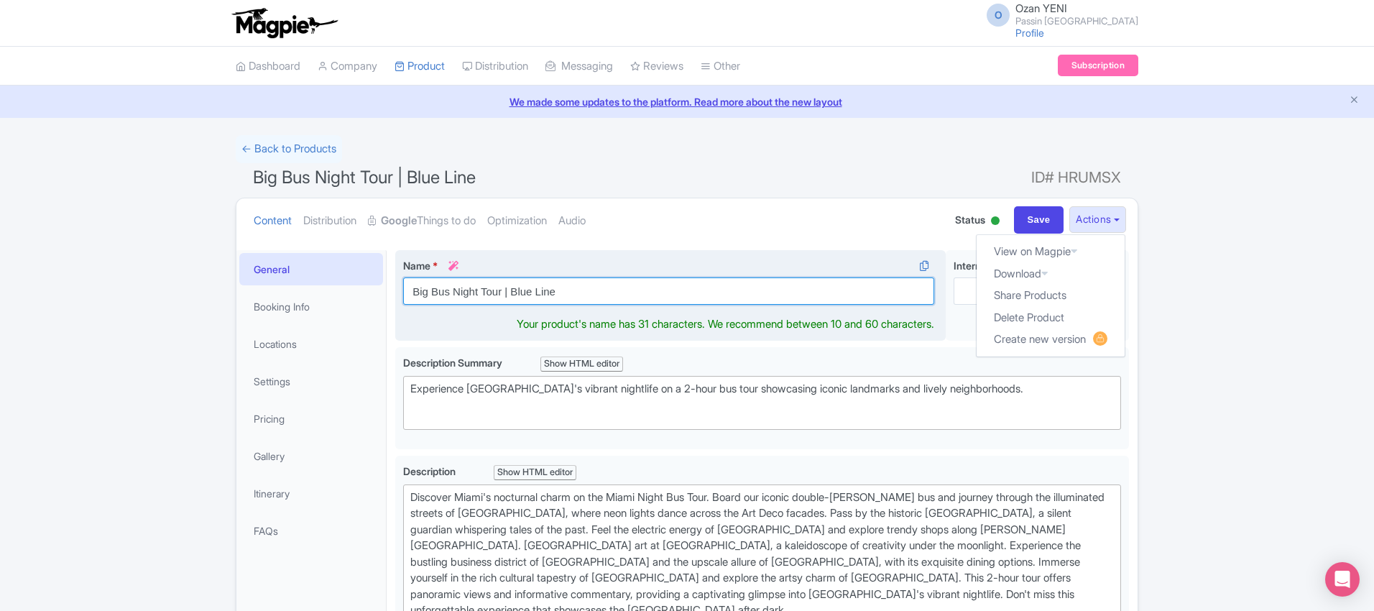
click at [652, 296] on input "Big Bus Night Tour | Blue Line" at bounding box center [668, 290] width 531 height 27
click at [475, 292] on input "Big Bus Night Tour | Blue Line" at bounding box center [668, 290] width 531 height 27
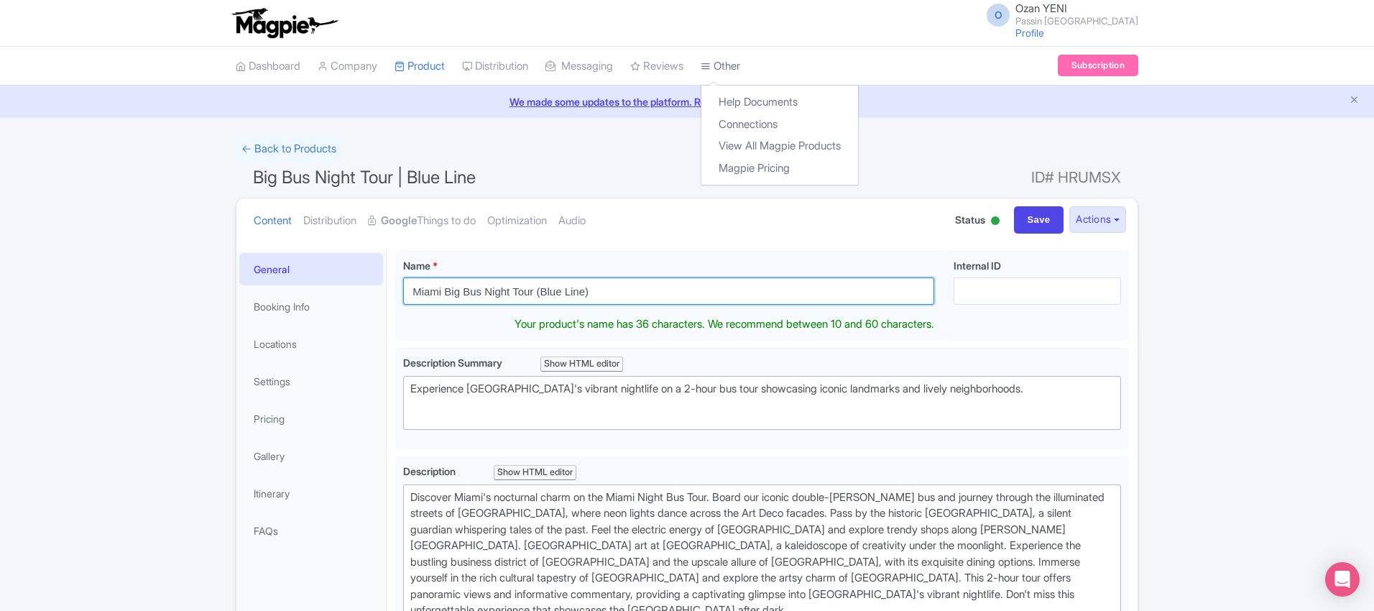
type input "Miami Big Bus Night Tour (Blue Line)"
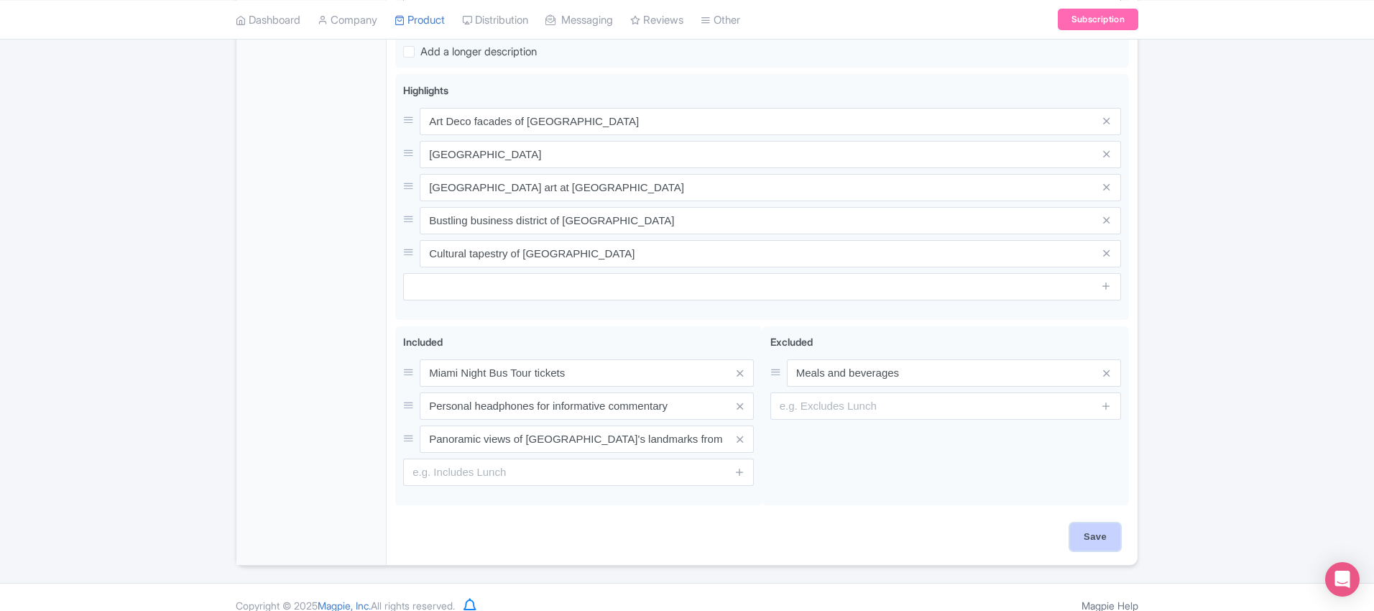
scroll to position [615, 0]
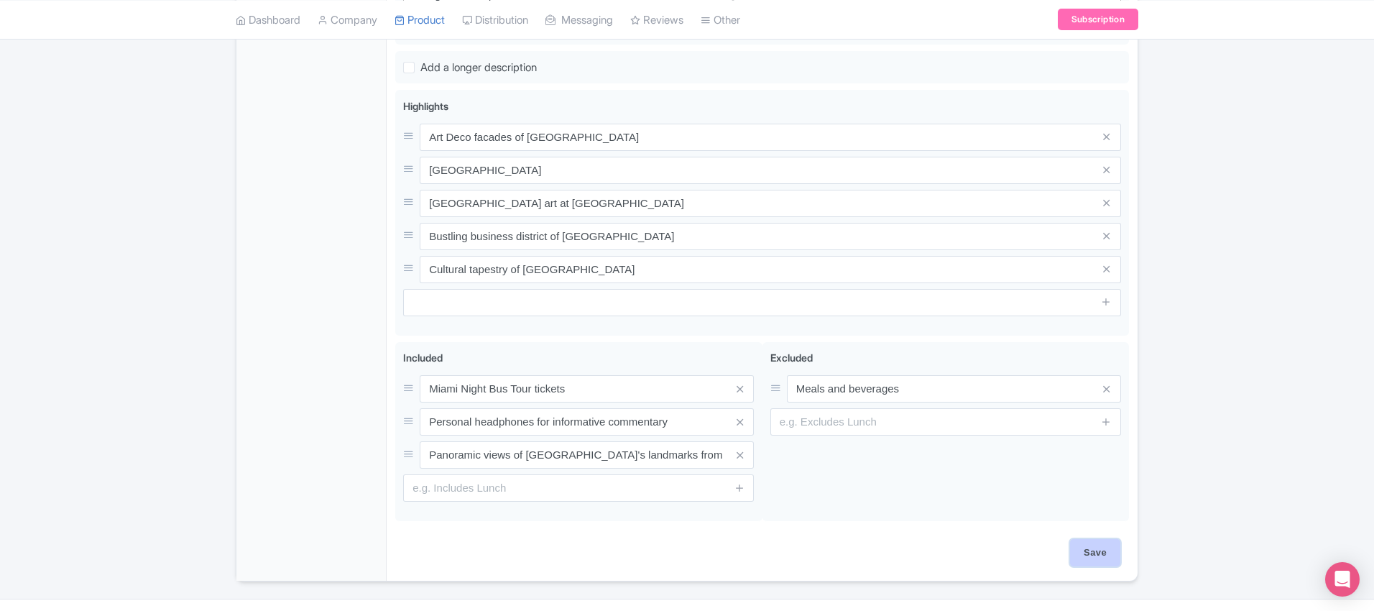
click at [1095, 539] on input "Save" at bounding box center [1095, 552] width 50 height 27
type input "Saving..."
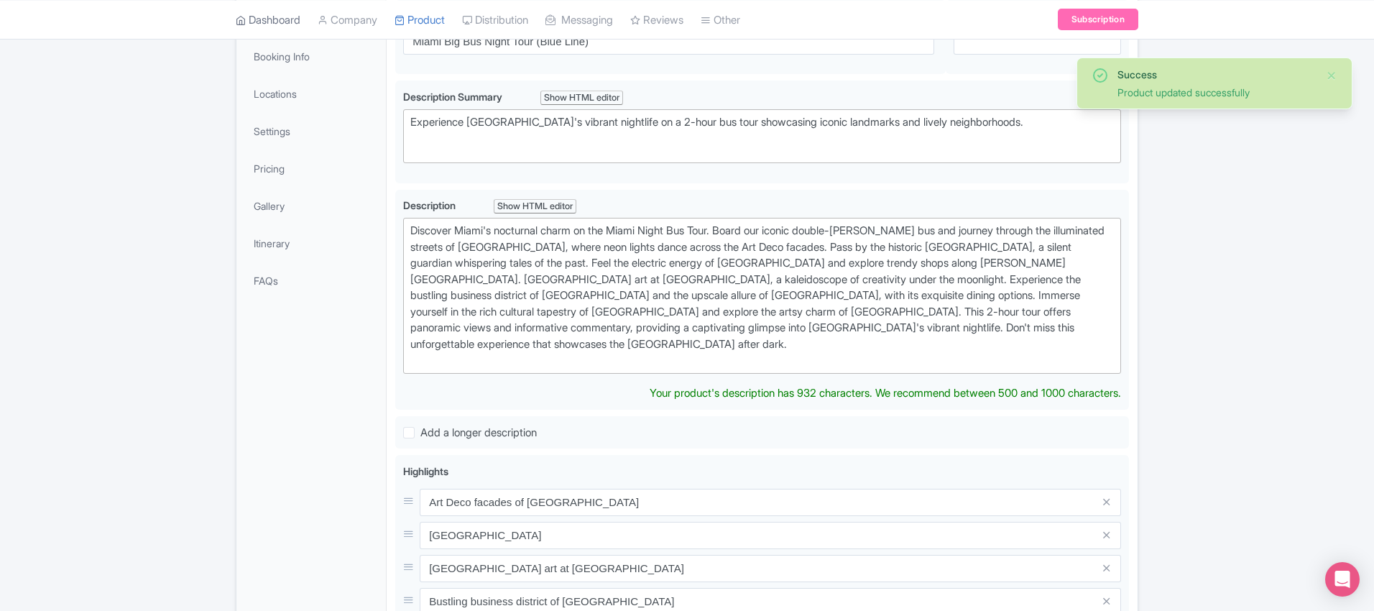
click at [279, 17] on link "Dashboard" at bounding box center [268, 20] width 65 height 40
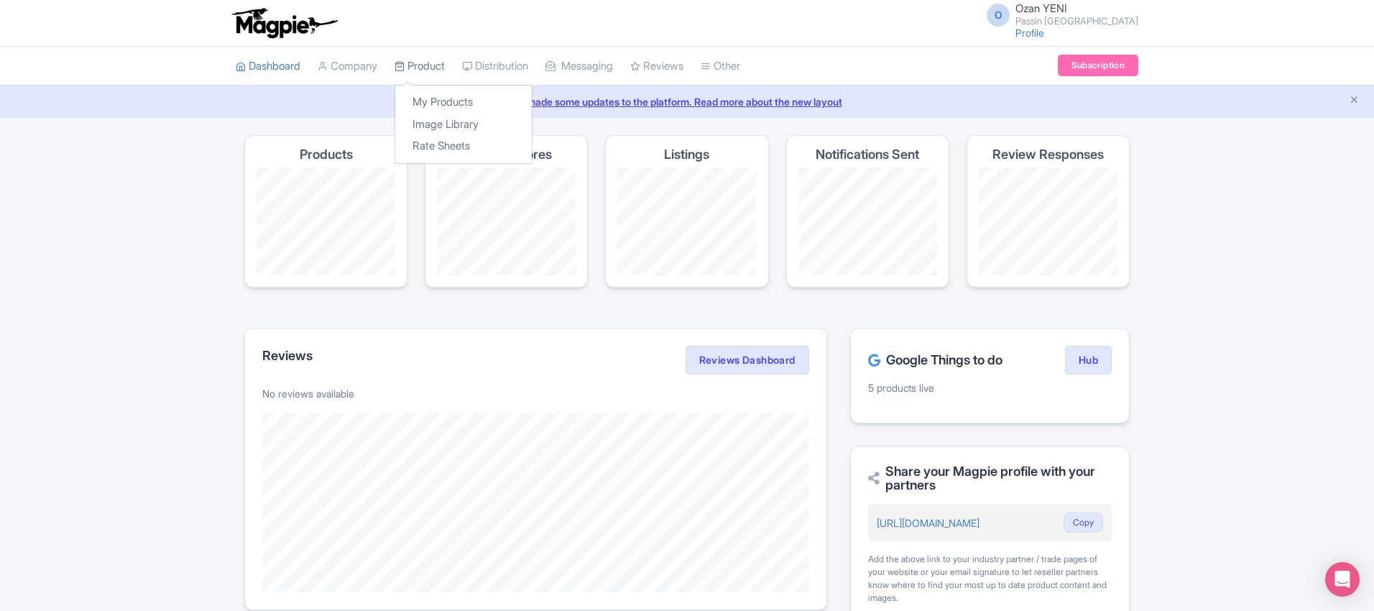
click at [412, 63] on link "Product" at bounding box center [419, 67] width 50 height 40
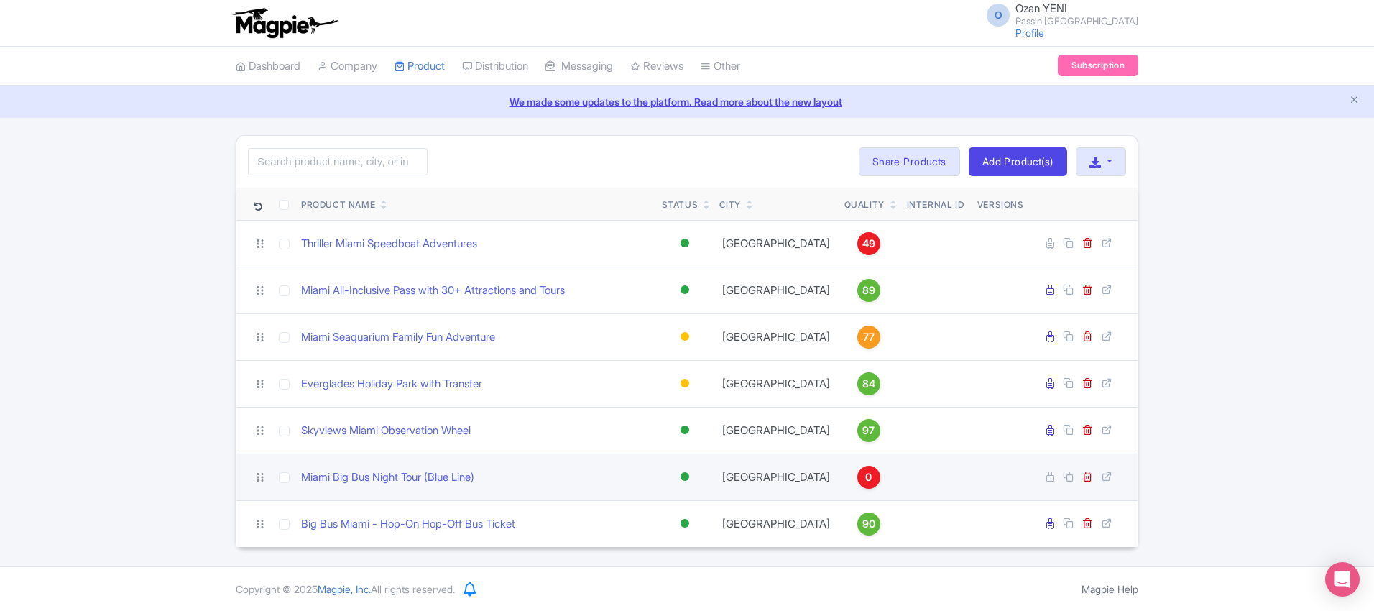
click at [865, 479] on span "0" at bounding box center [868, 477] width 6 height 16
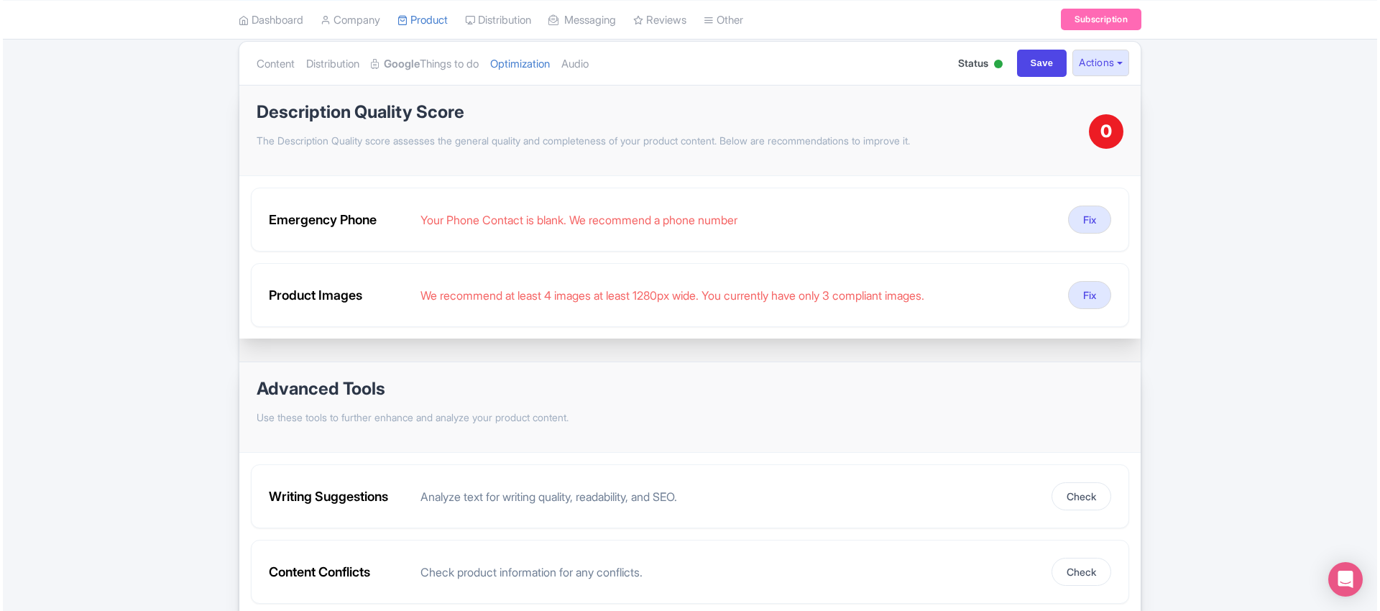
scroll to position [223, 0]
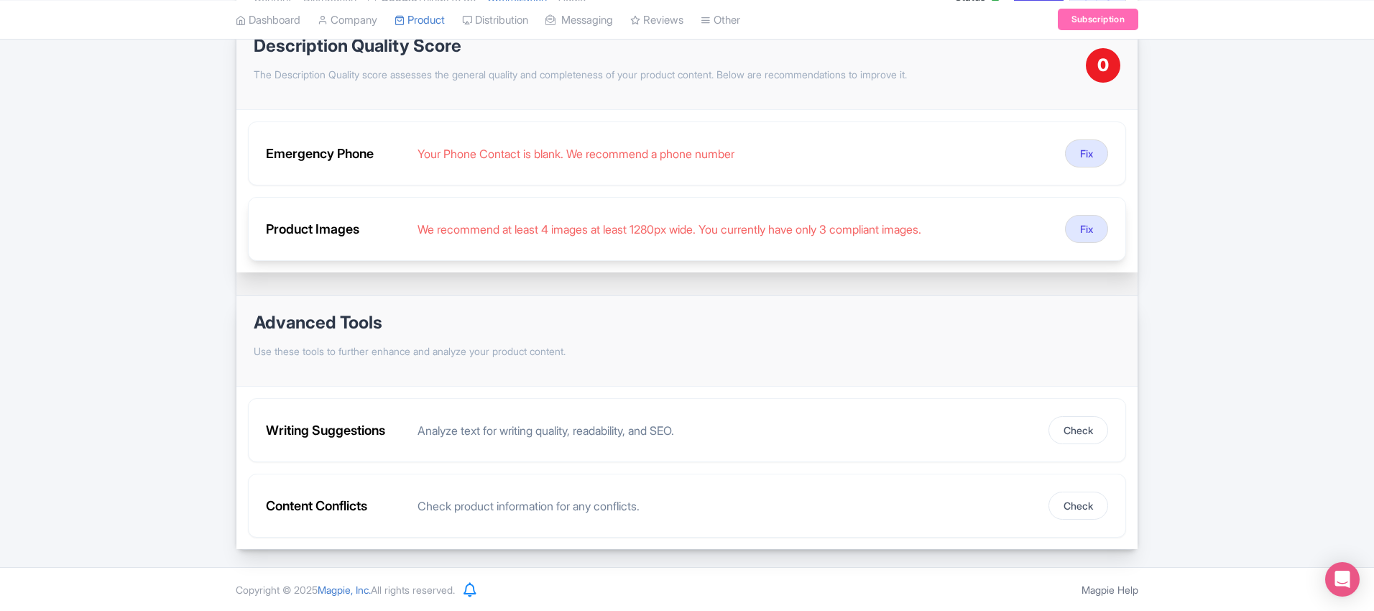
click at [590, 231] on div "We recommend at least 4 images at least 1280px wide. You currently have only 3 …" at bounding box center [735, 229] width 636 height 17
click at [1081, 222] on button "Fix" at bounding box center [1086, 229] width 43 height 28
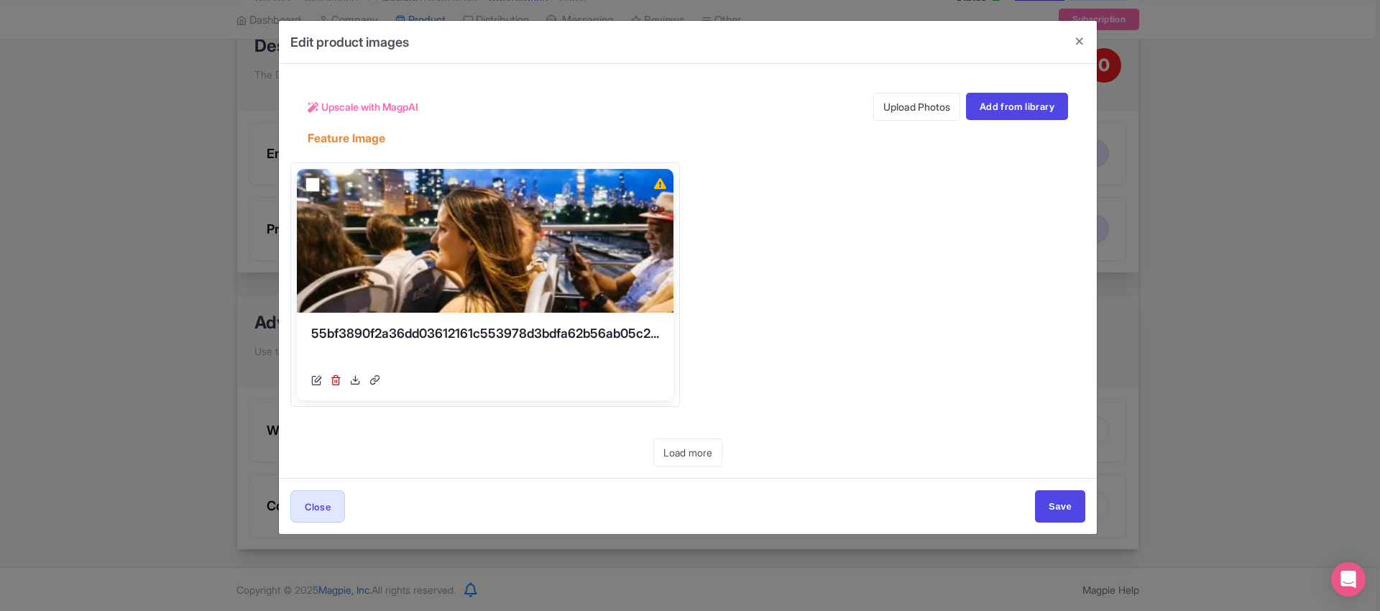
click at [884, 105] on link "Upload Photos" at bounding box center [916, 107] width 87 height 28
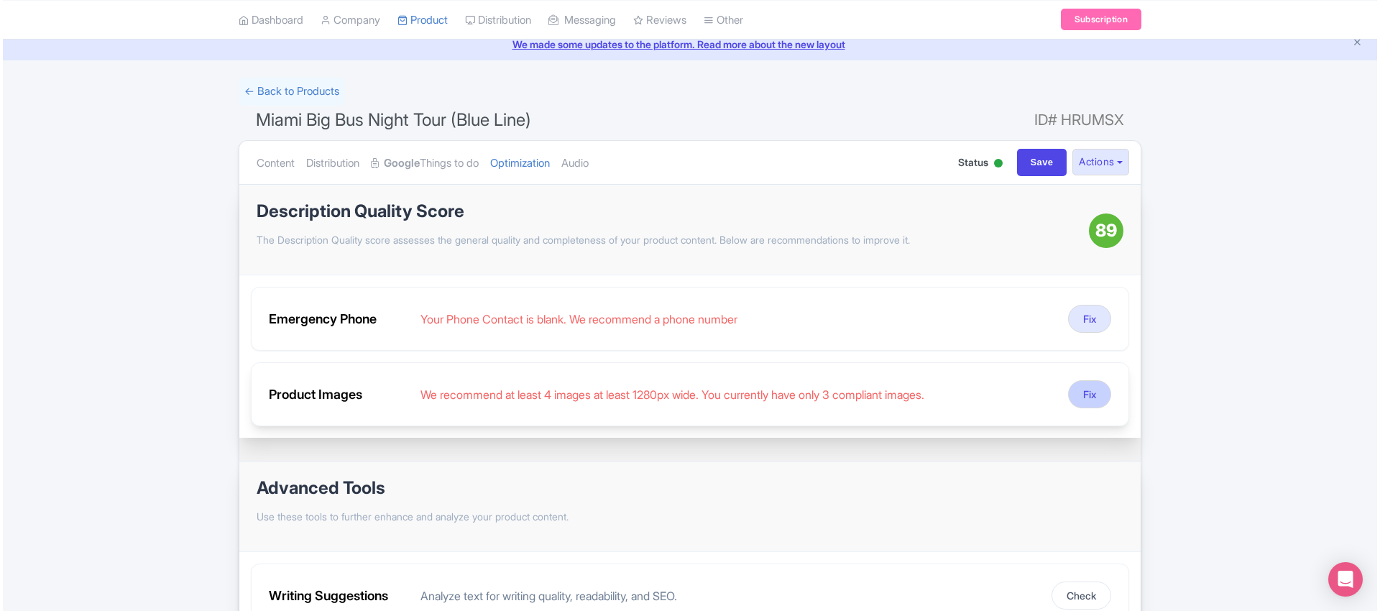
scroll to position [62, 0]
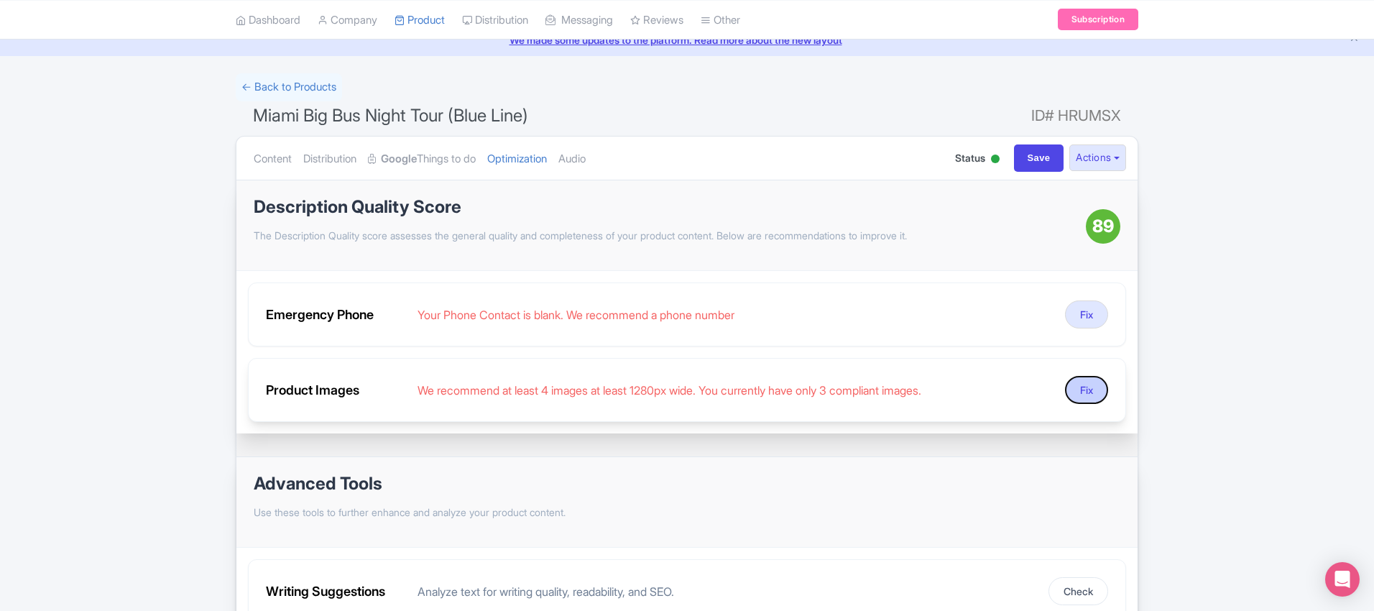
click at [1092, 392] on button "Fix" at bounding box center [1086, 390] width 43 height 28
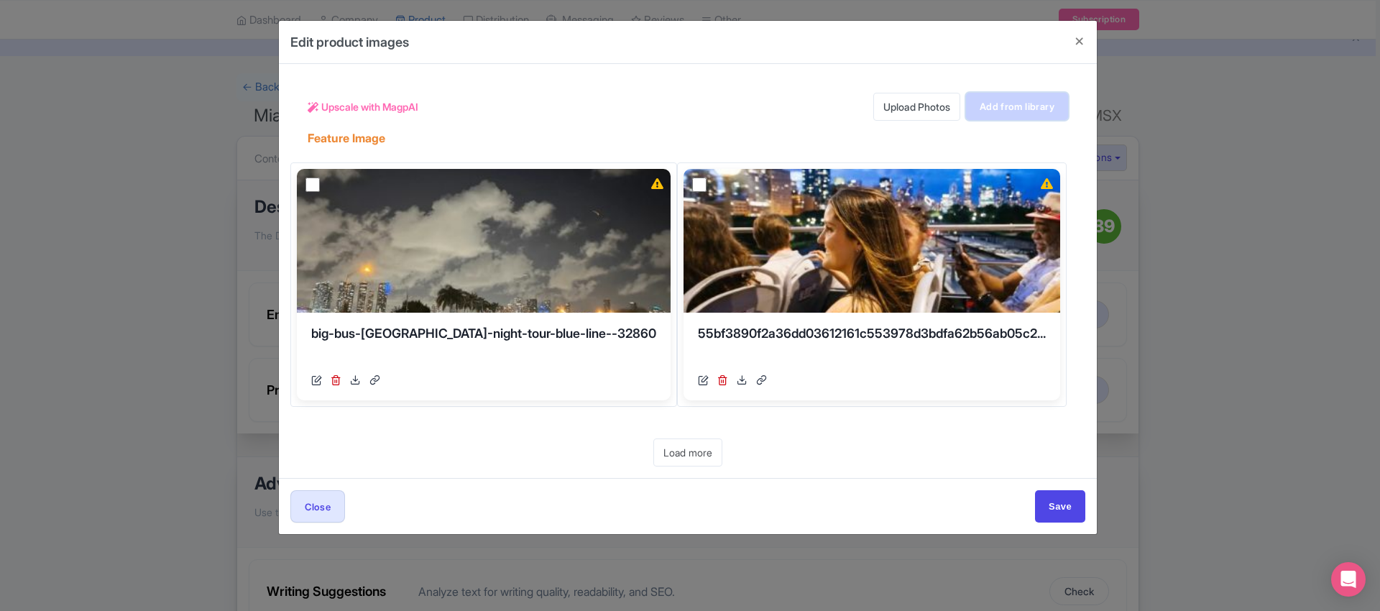
click at [1035, 109] on link "Add from library" at bounding box center [1017, 106] width 102 height 27
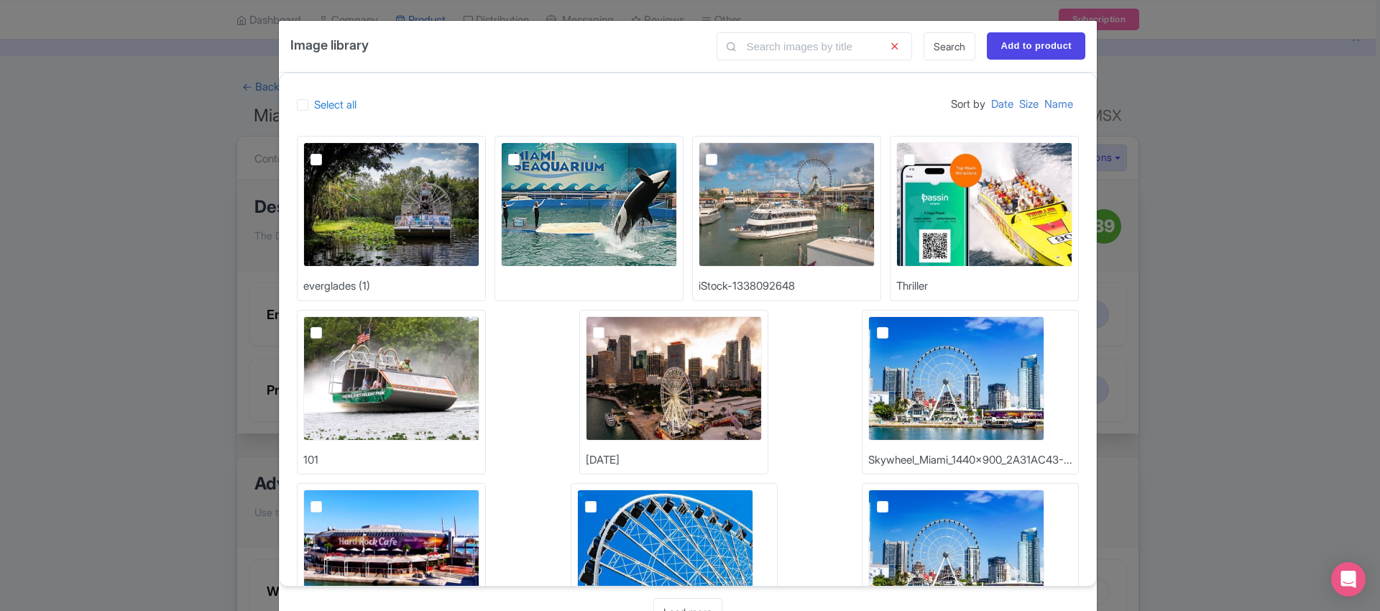
click at [1187, 392] on div "Image library Search Add to product Select all Sort by Date Size Name everglade…" at bounding box center [690, 305] width 1380 height 611
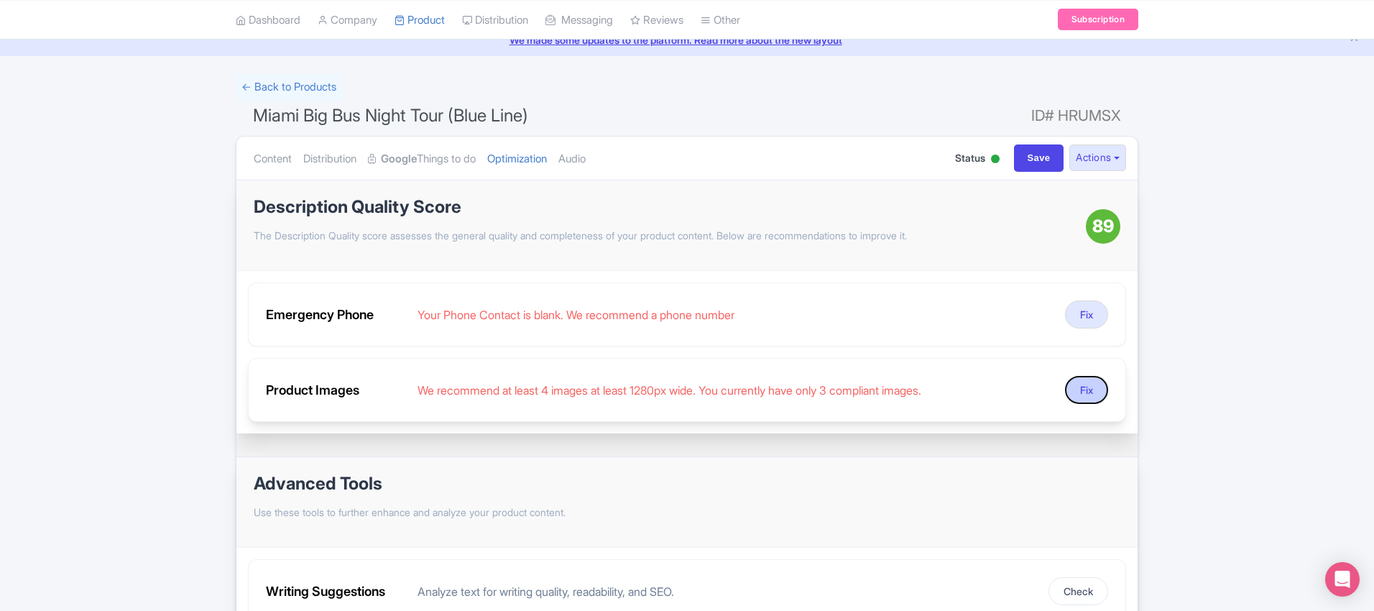
click at [1078, 391] on button "Fix" at bounding box center [1086, 390] width 43 height 28
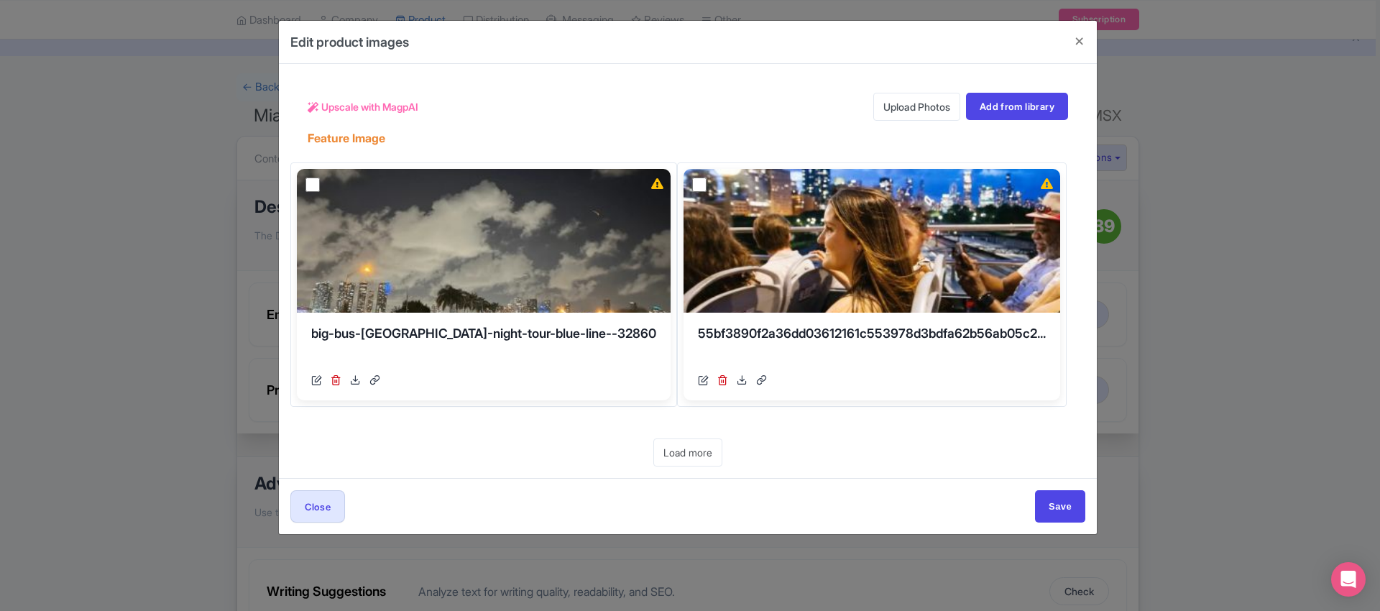
click at [926, 98] on link "Upload Photos" at bounding box center [916, 107] width 87 height 28
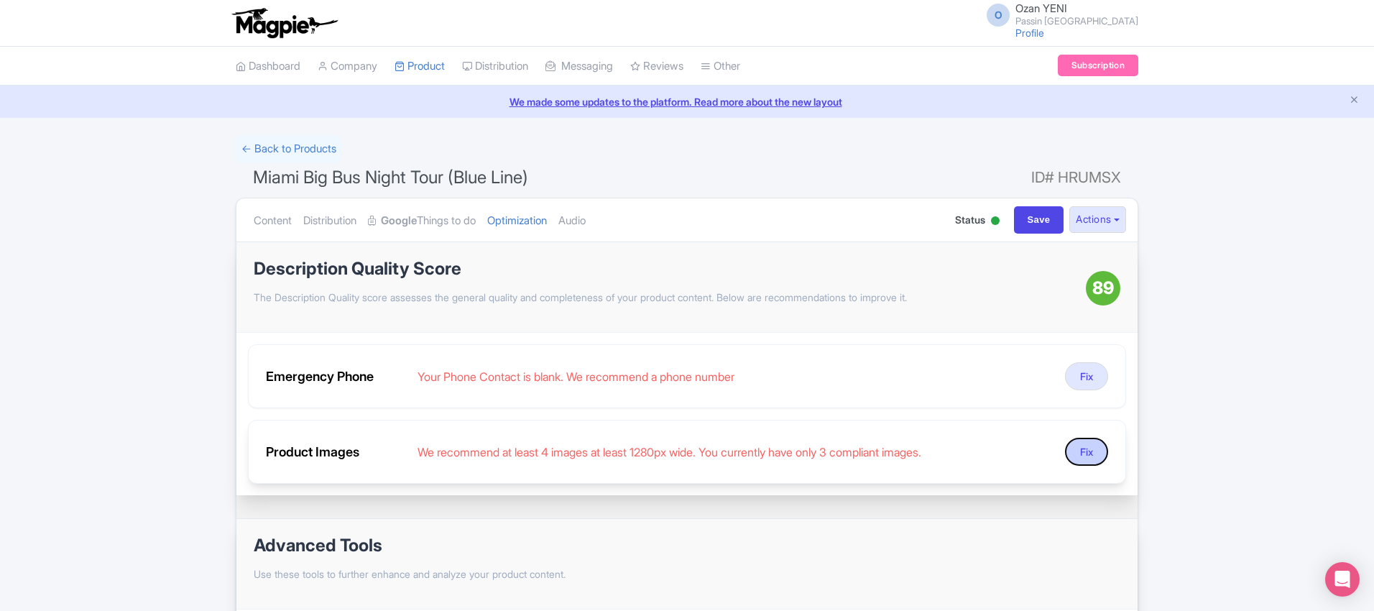
click at [1080, 456] on button "Fix" at bounding box center [1086, 452] width 43 height 28
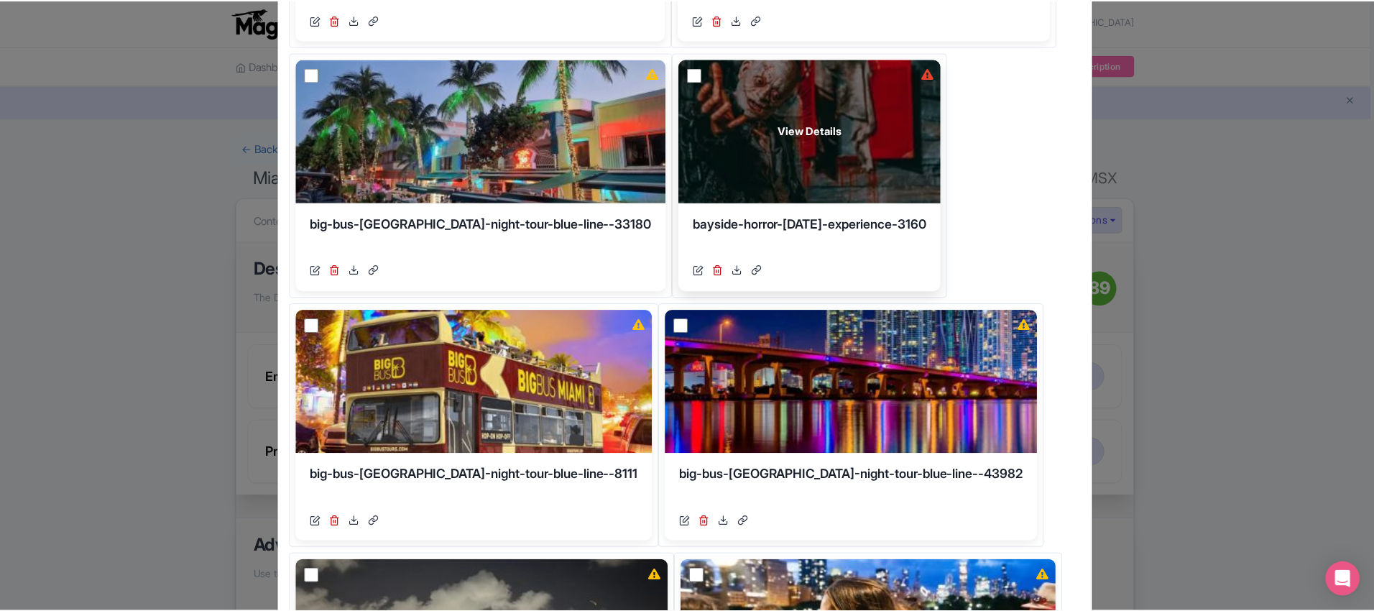
scroll to position [285, 0]
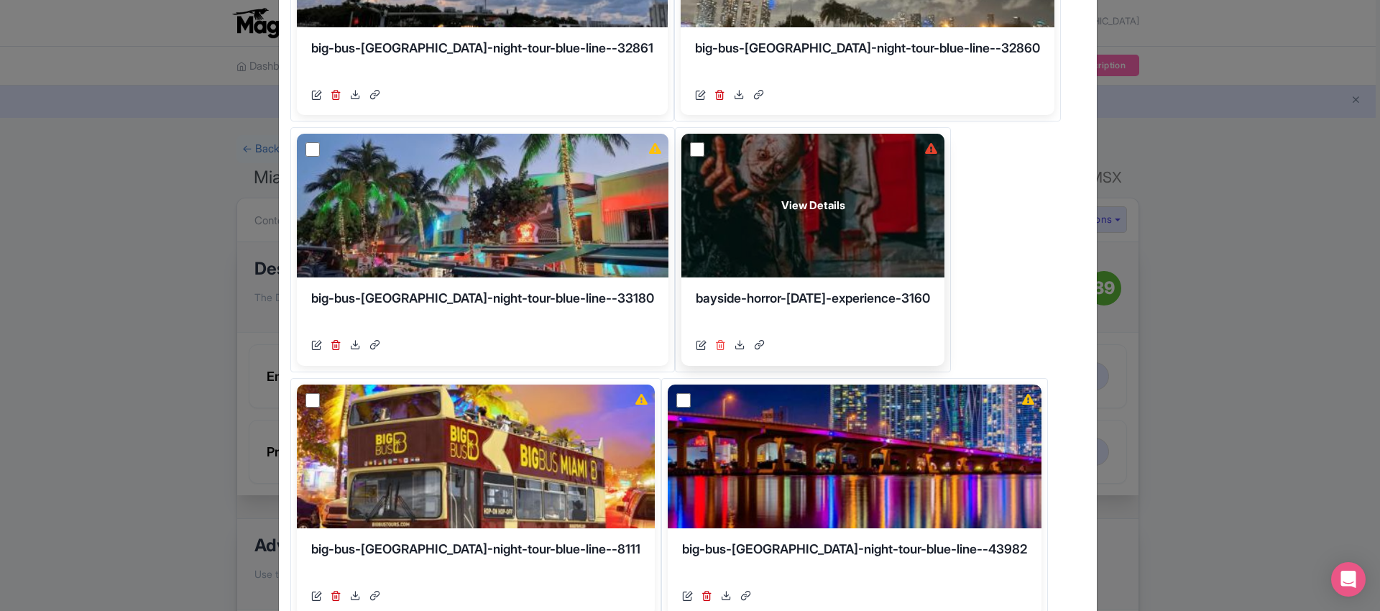
click at [715, 346] on icon at bounding box center [720, 344] width 11 height 11
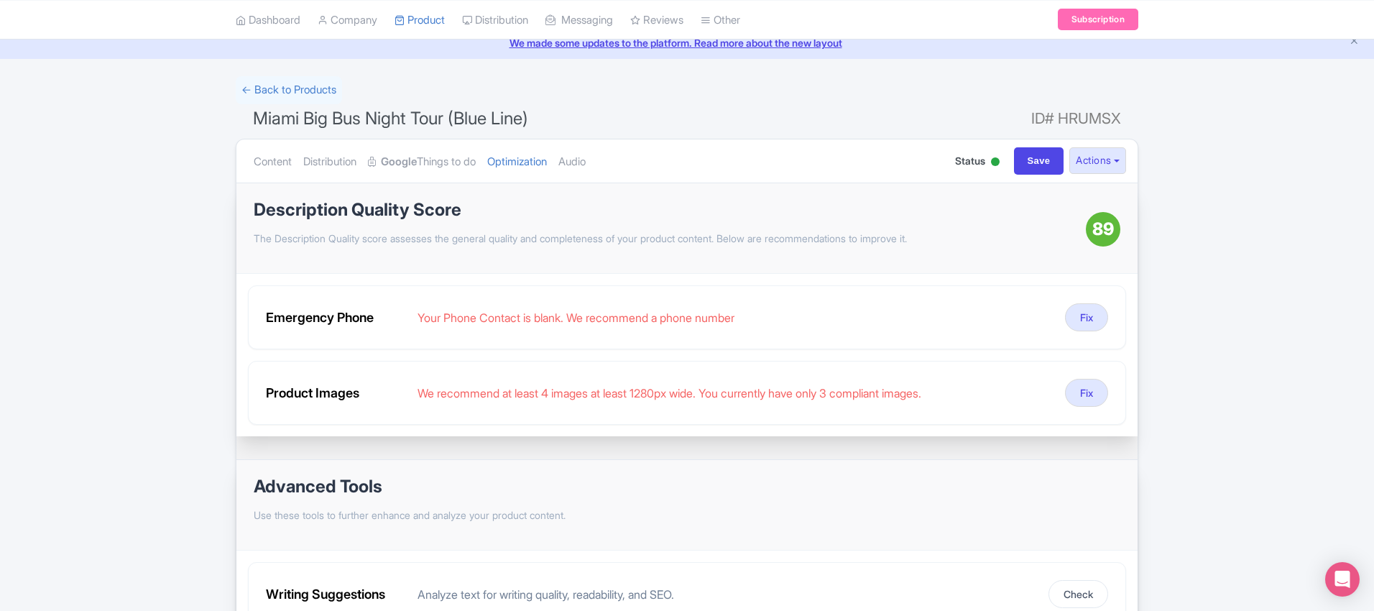
scroll to position [0, 0]
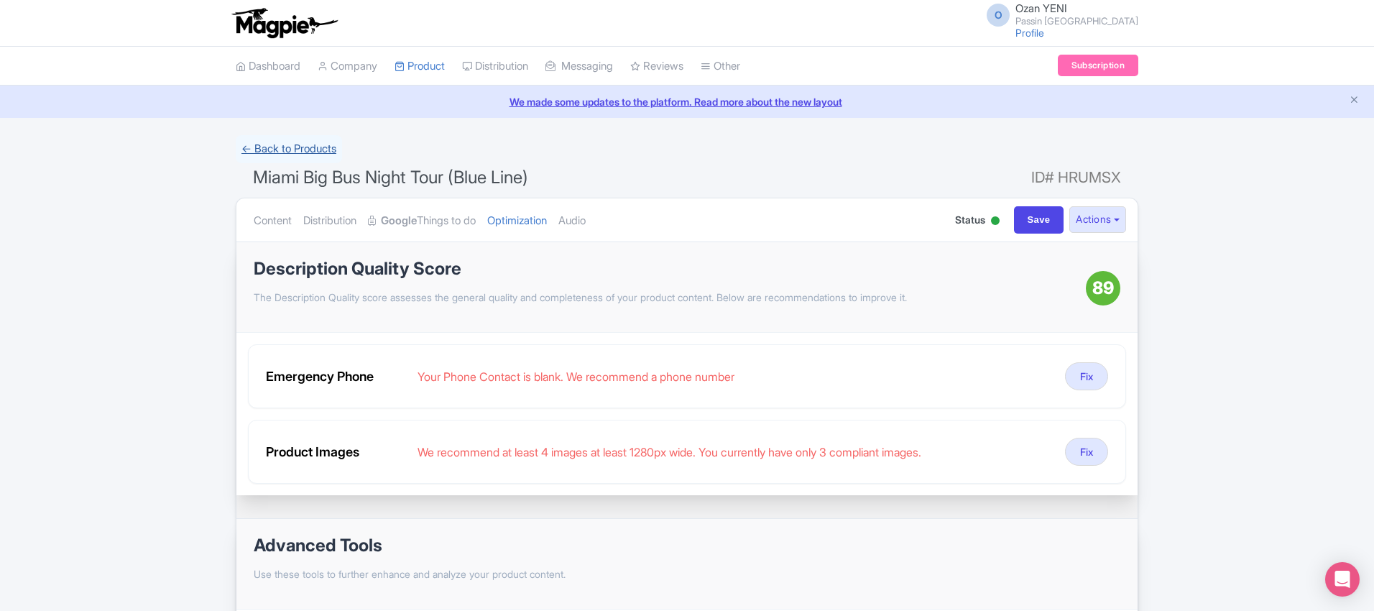
click at [300, 143] on link "← Back to Products" at bounding box center [289, 149] width 106 height 28
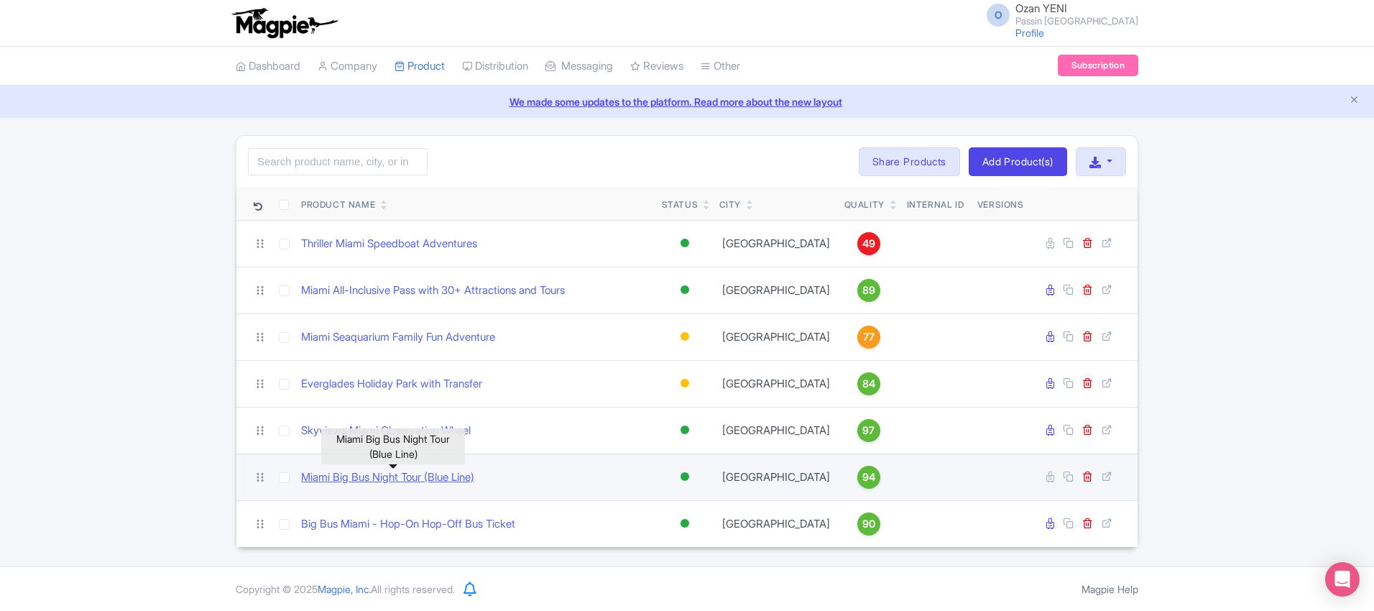
click at [376, 479] on link "Miami Big Bus Night Tour (Blue Line)" at bounding box center [387, 477] width 173 height 17
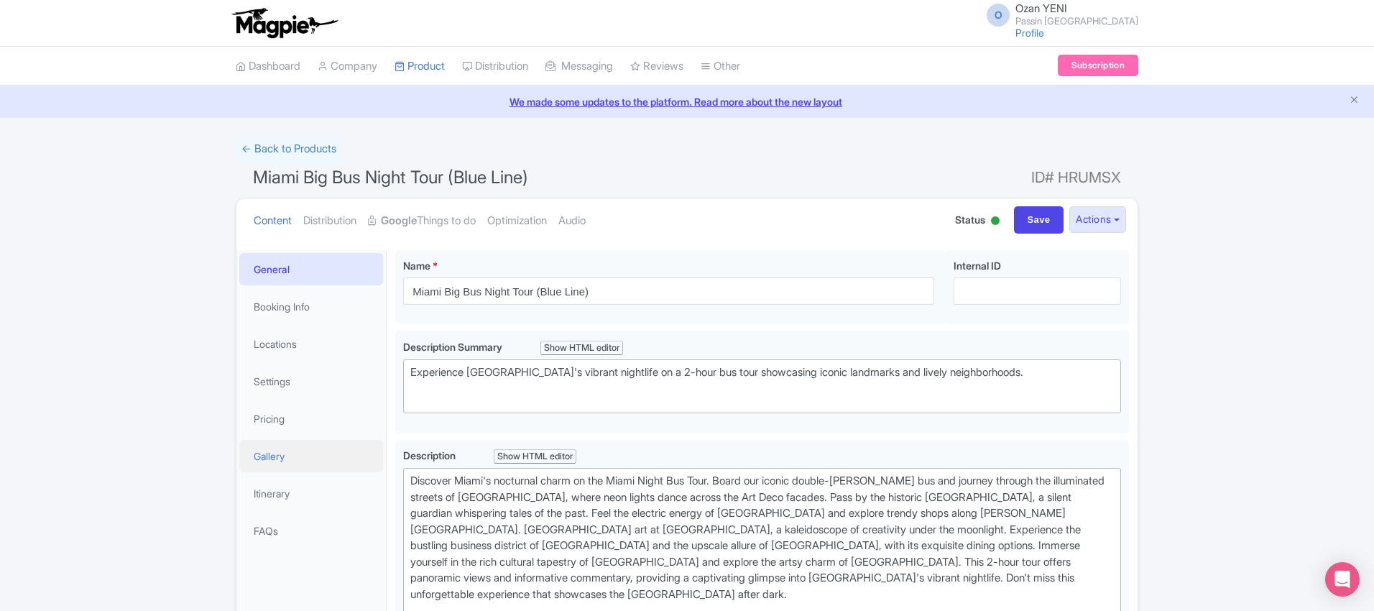
click at [280, 452] on link "Gallery" at bounding box center [311, 456] width 144 height 32
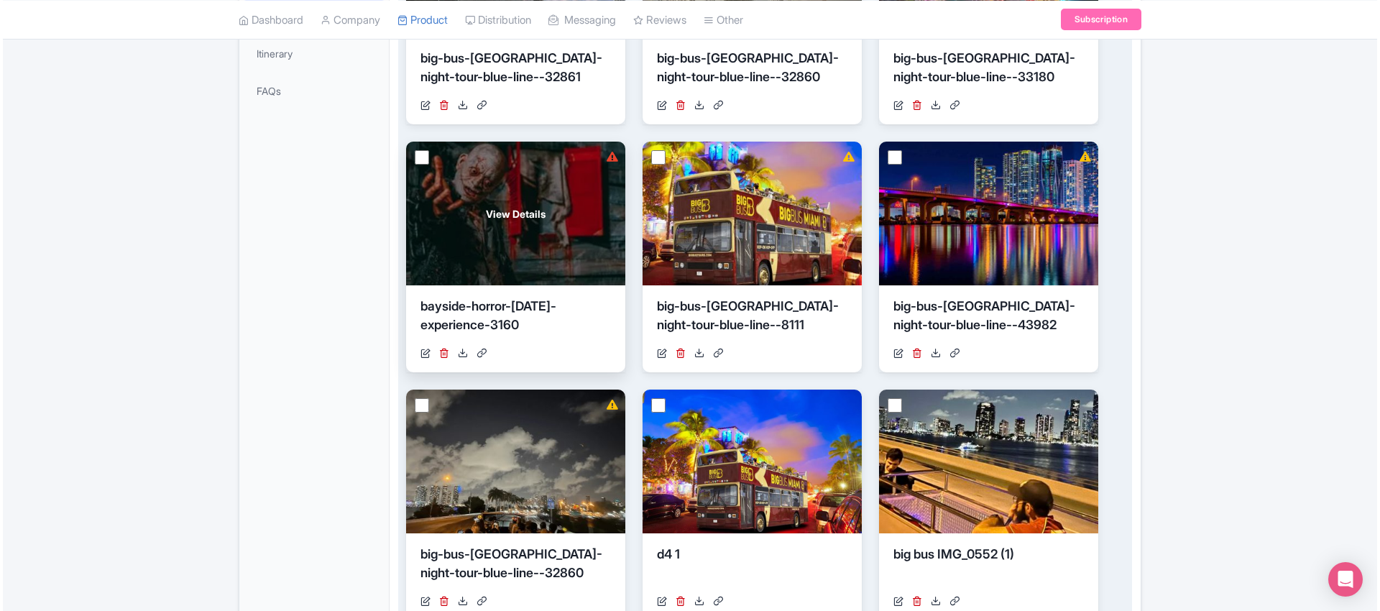
scroll to position [444, 0]
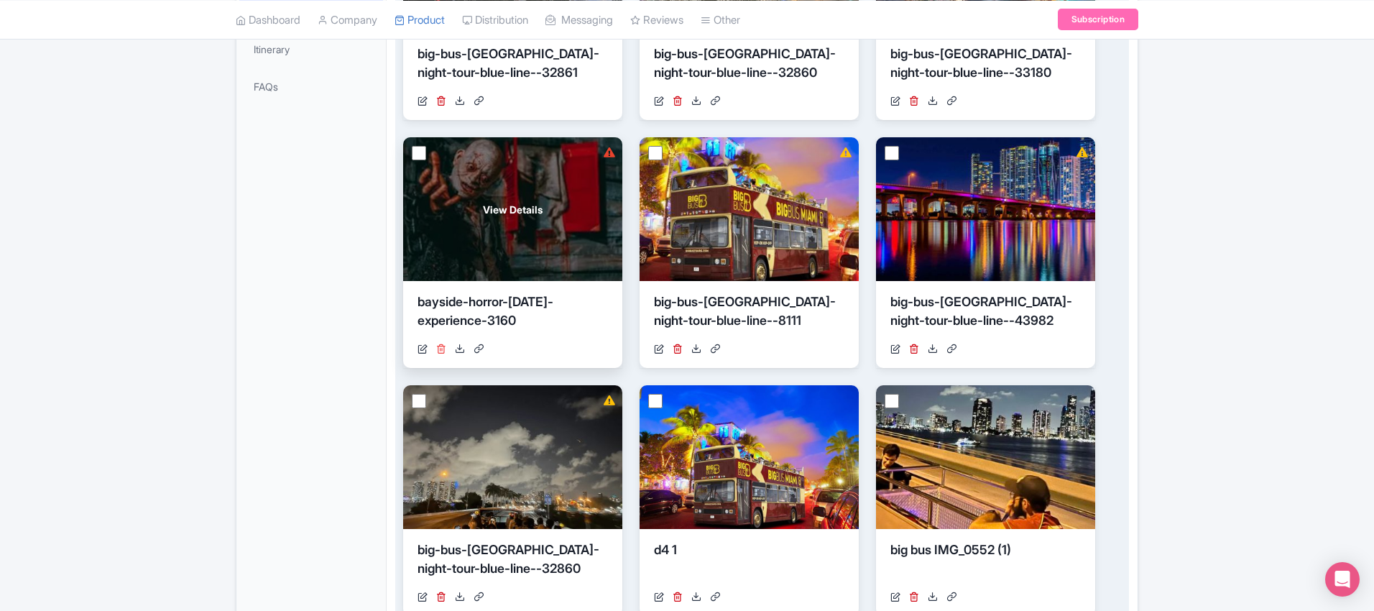
click at [441, 350] on icon at bounding box center [441, 348] width 10 height 10
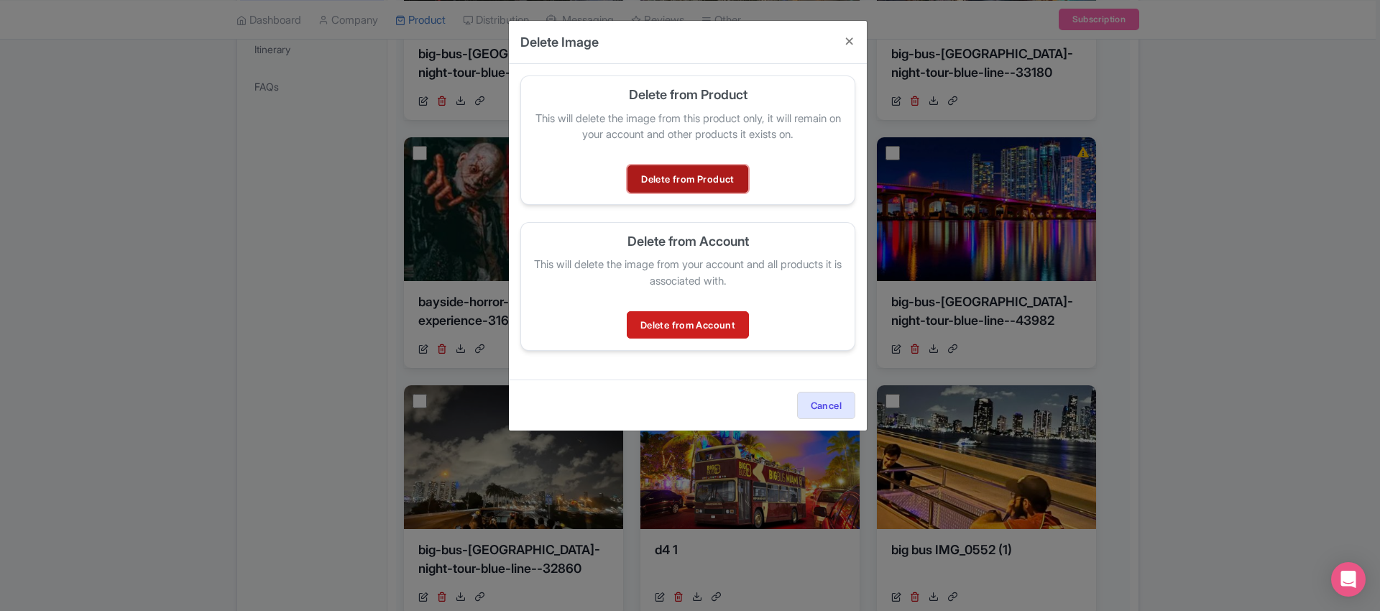
click at [719, 174] on link "Delete from Product" at bounding box center [687, 178] width 120 height 27
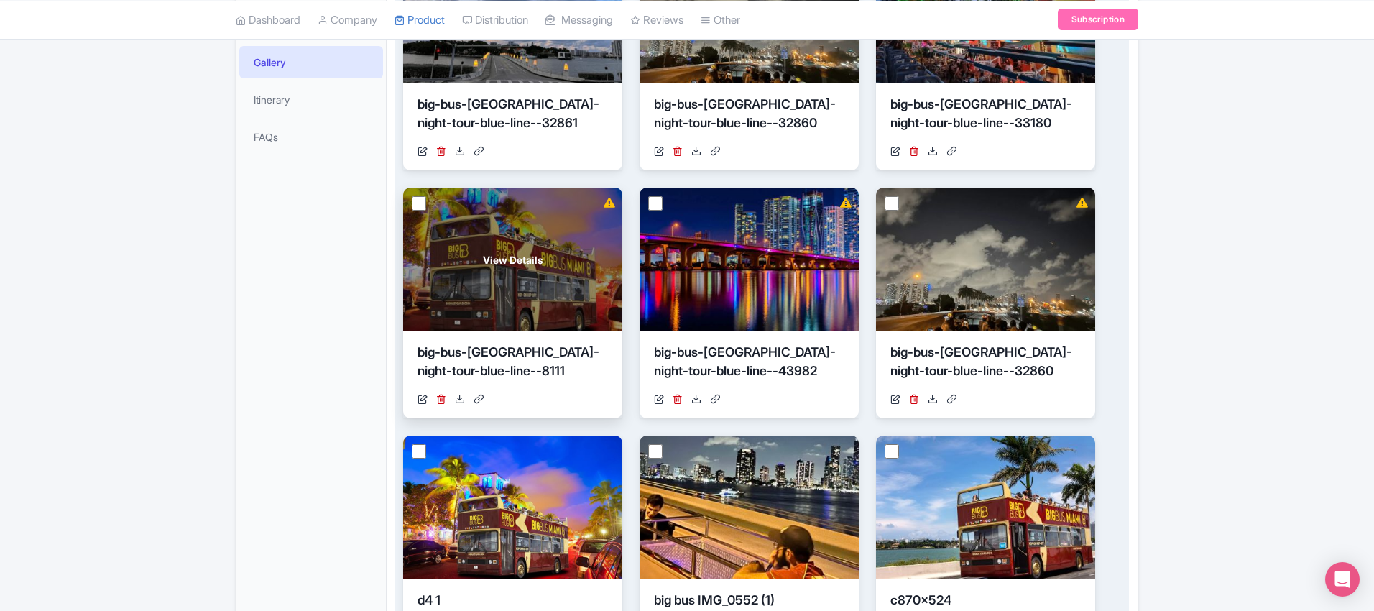
scroll to position [398, 0]
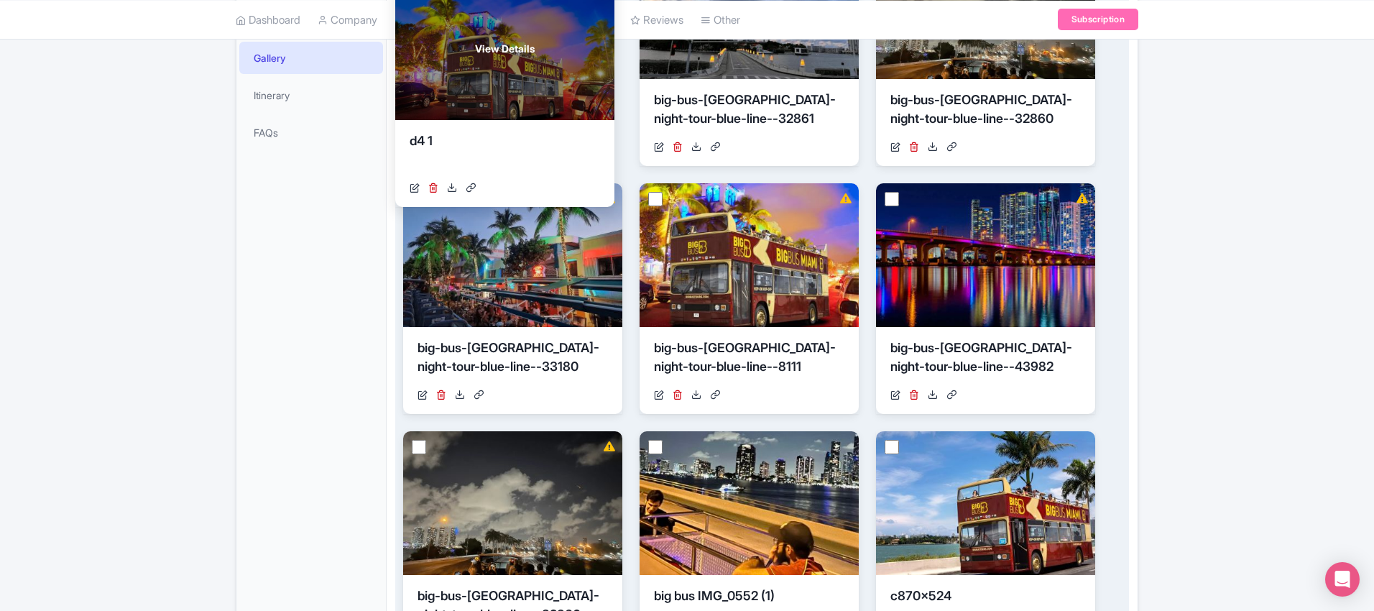
drag, startPoint x: 479, startPoint y: 474, endPoint x: 470, endPoint y: 20, distance: 453.5
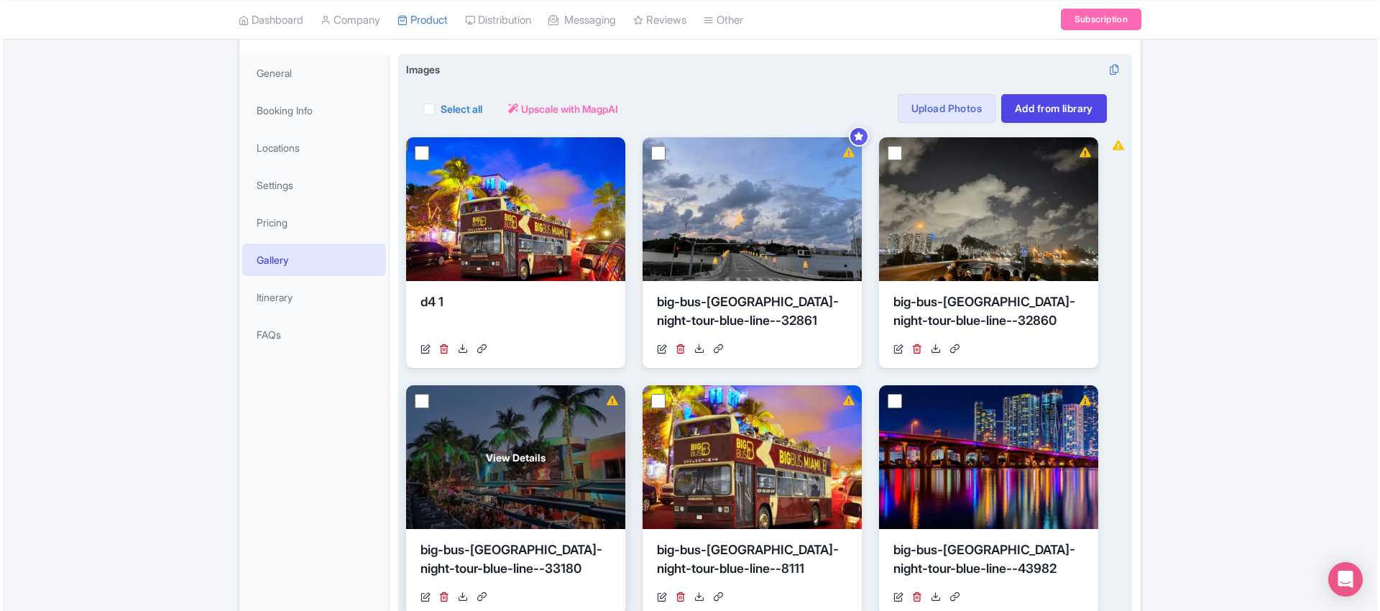
scroll to position [195, 0]
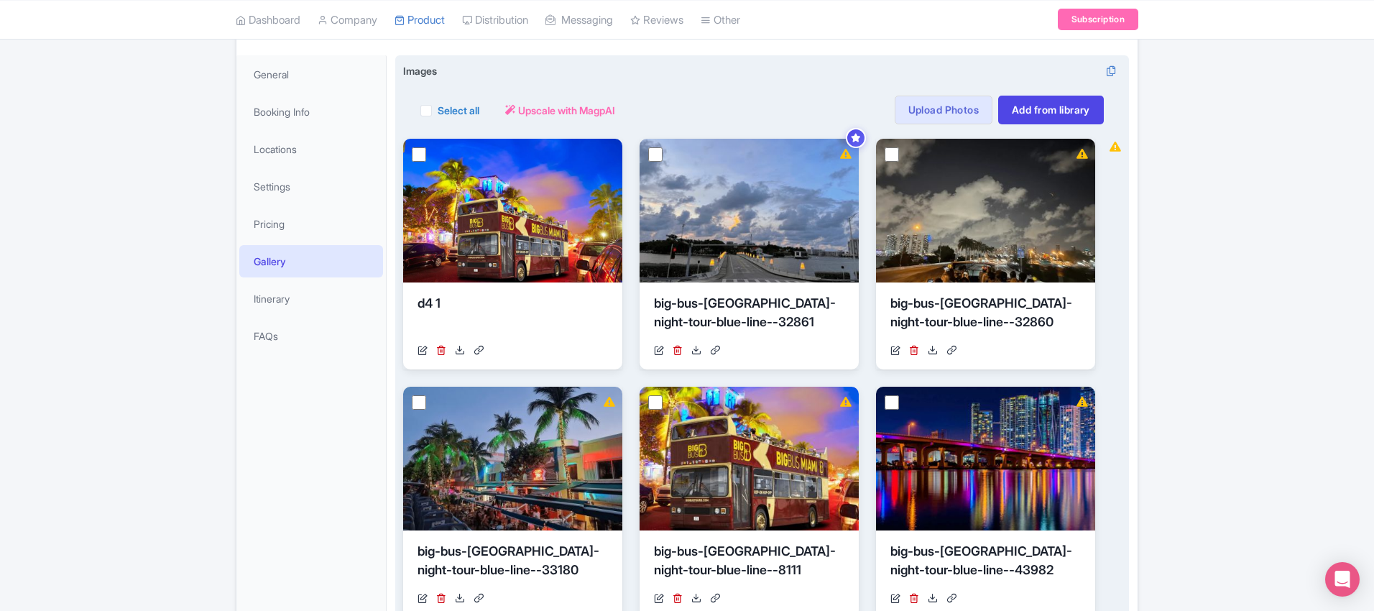
click at [678, 351] on icon at bounding box center [678, 350] width 10 height 10
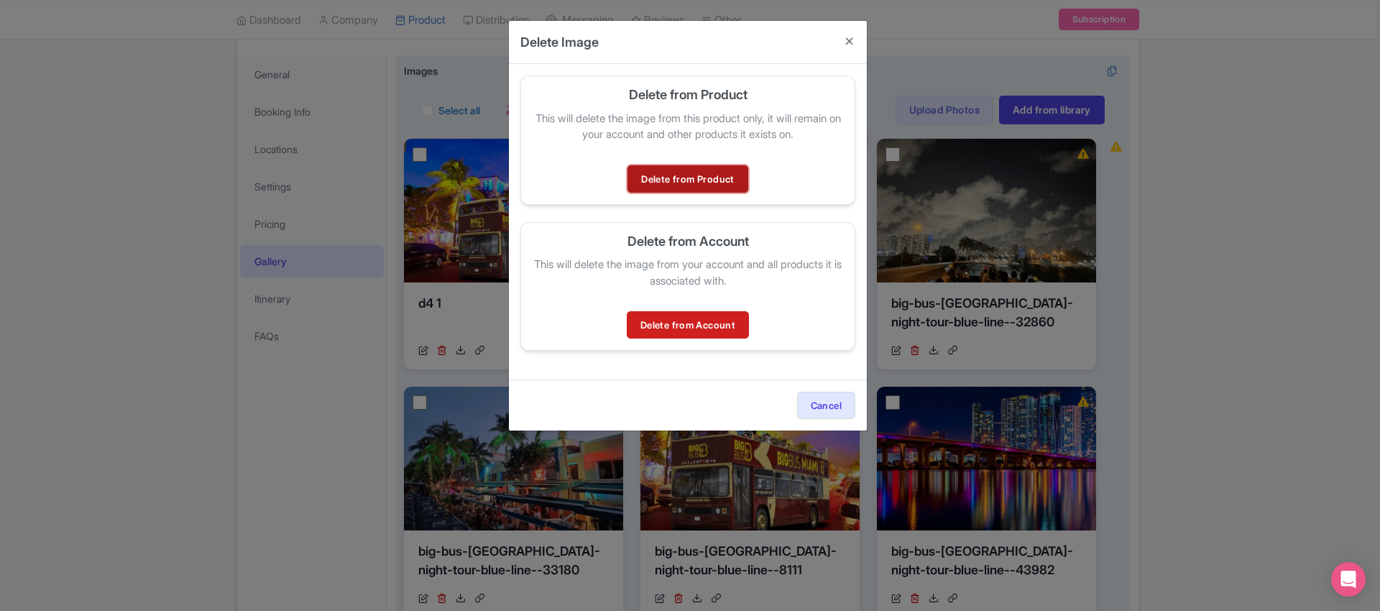
click at [691, 177] on link "Delete from Product" at bounding box center [687, 178] width 120 height 27
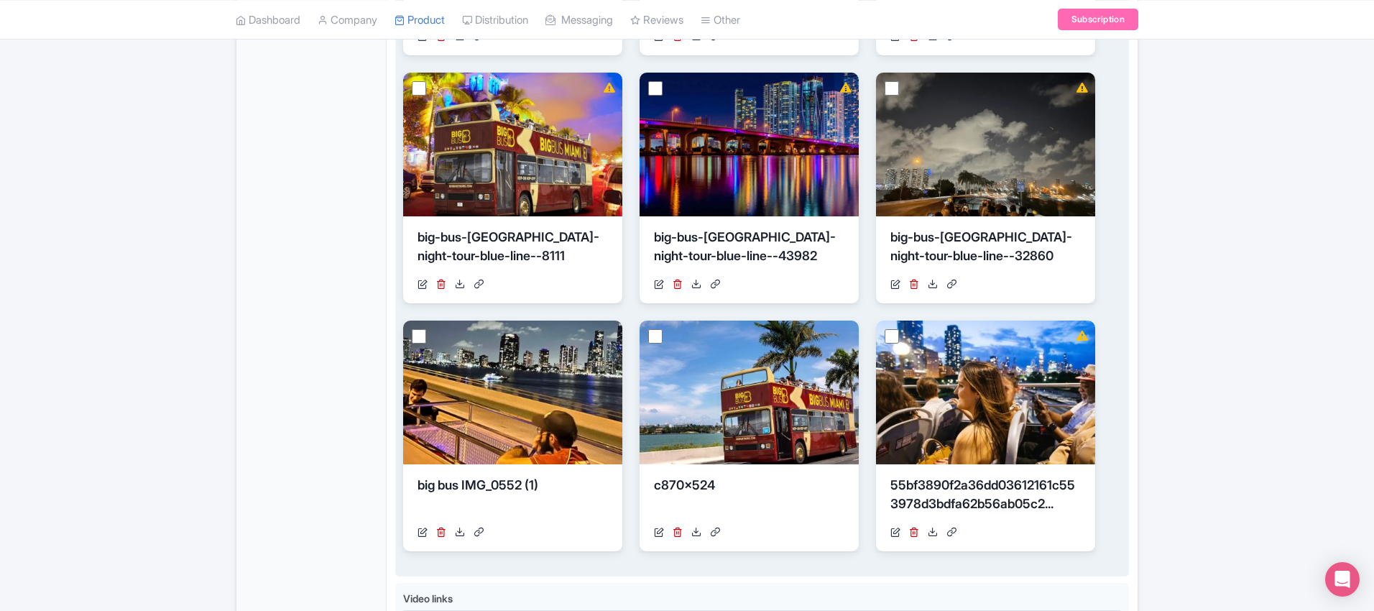
scroll to position [666, 0]
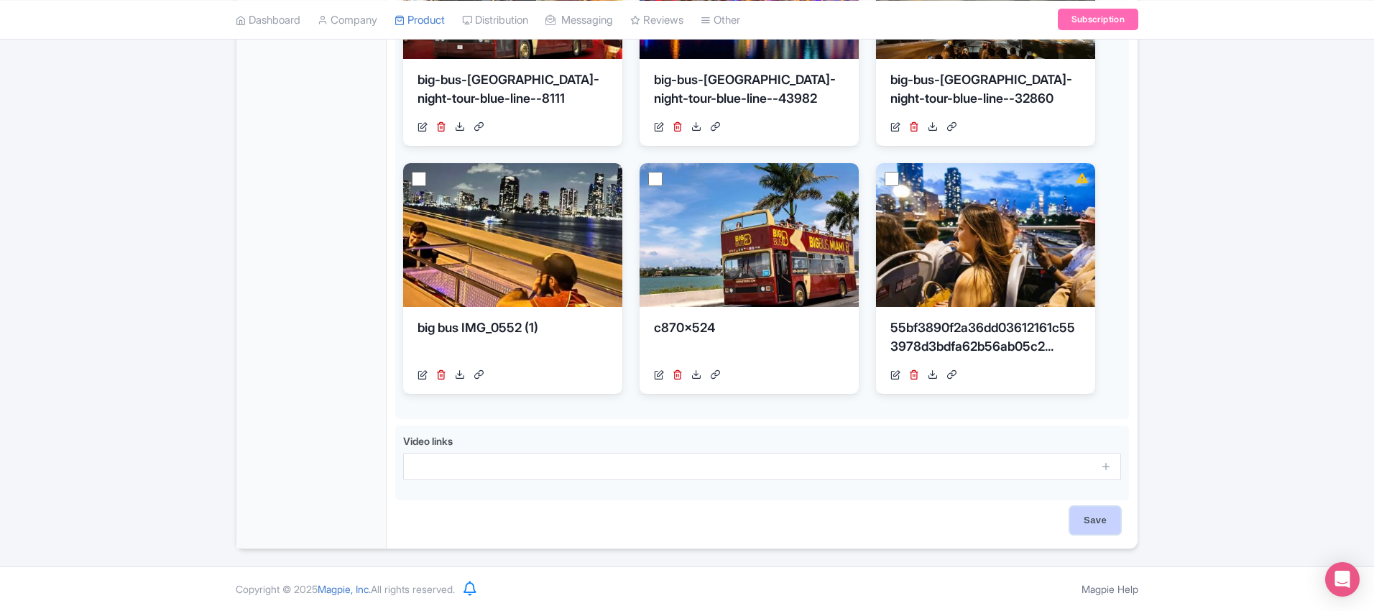
click at [1109, 517] on input "Save" at bounding box center [1095, 520] width 50 height 27
type input "Saving..."
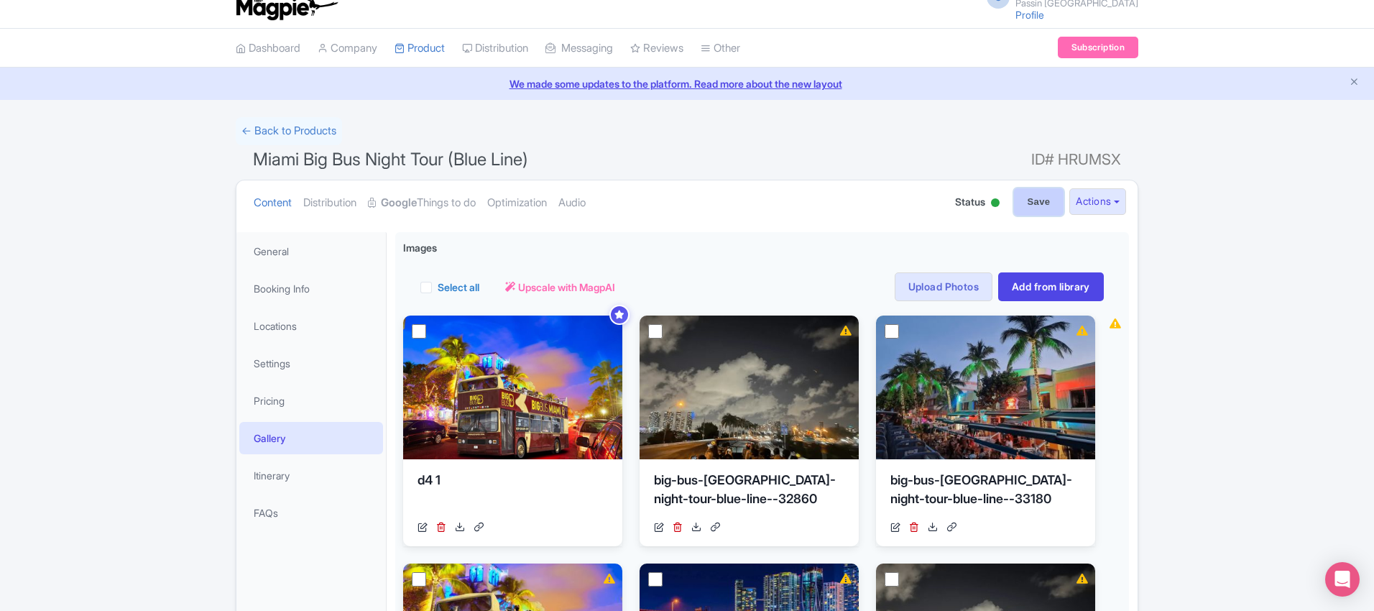
click at [1033, 192] on input "Save" at bounding box center [1039, 201] width 50 height 27
drag, startPoint x: 1031, startPoint y: 203, endPoint x: 1223, endPoint y: 0, distance: 279.1
click at [1031, 203] on input "Save" at bounding box center [1039, 201] width 50 height 27
type input "Saving..."
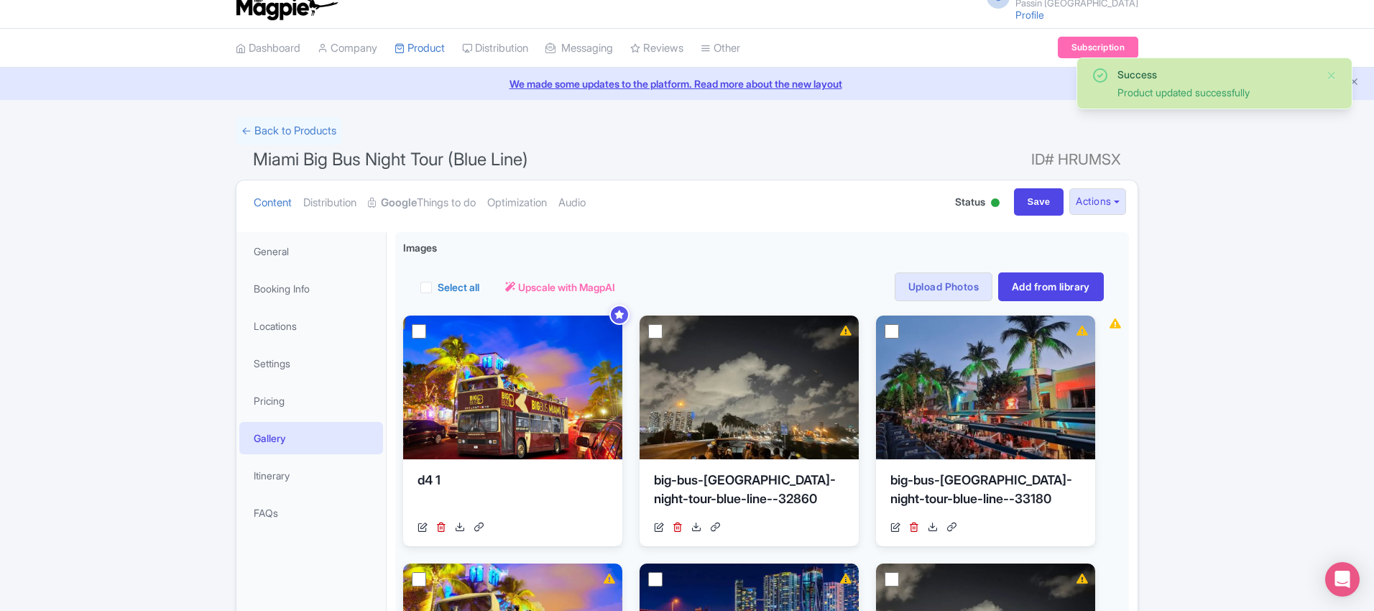
scroll to position [20, 0]
